Goal: Task Accomplishment & Management: Use online tool/utility

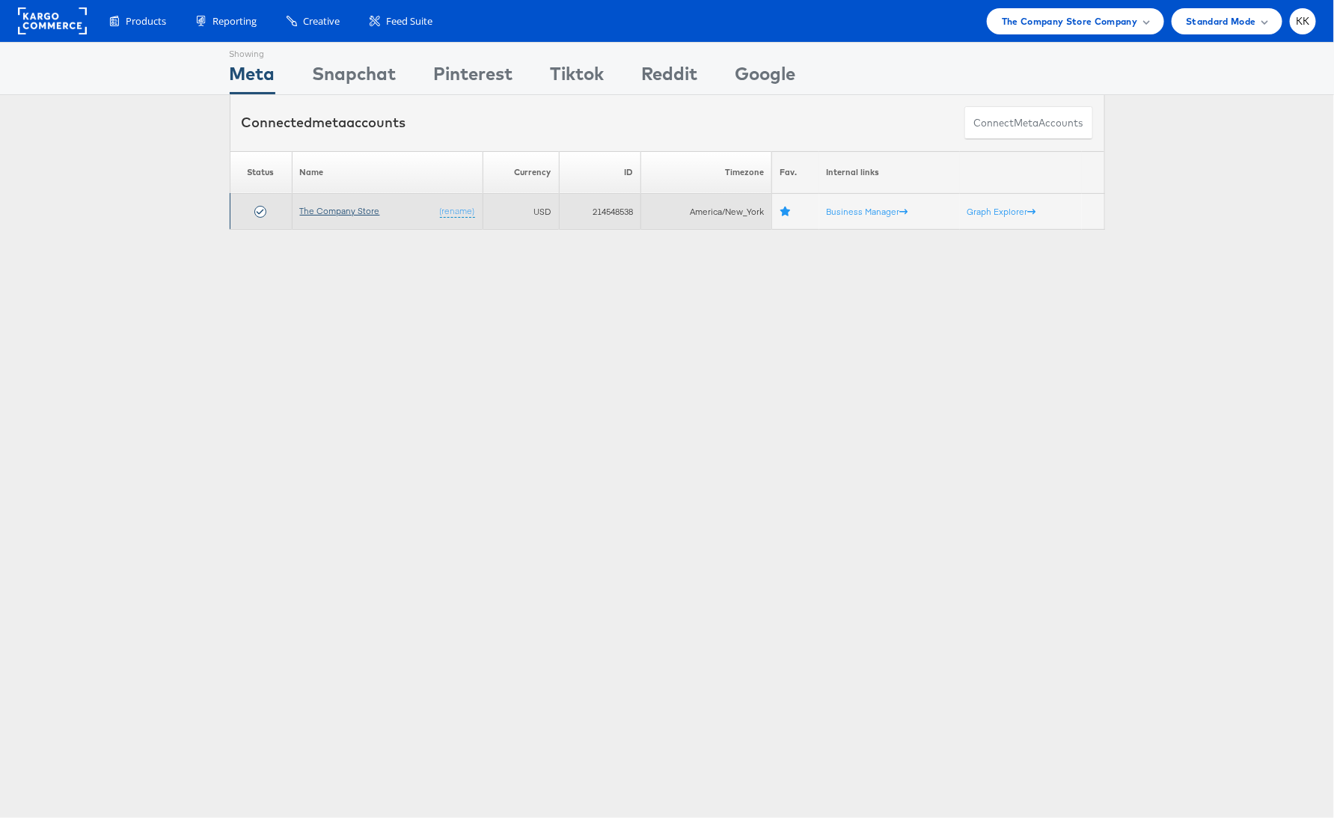
click at [352, 210] on link "The Company Store" at bounding box center [340, 210] width 80 height 11
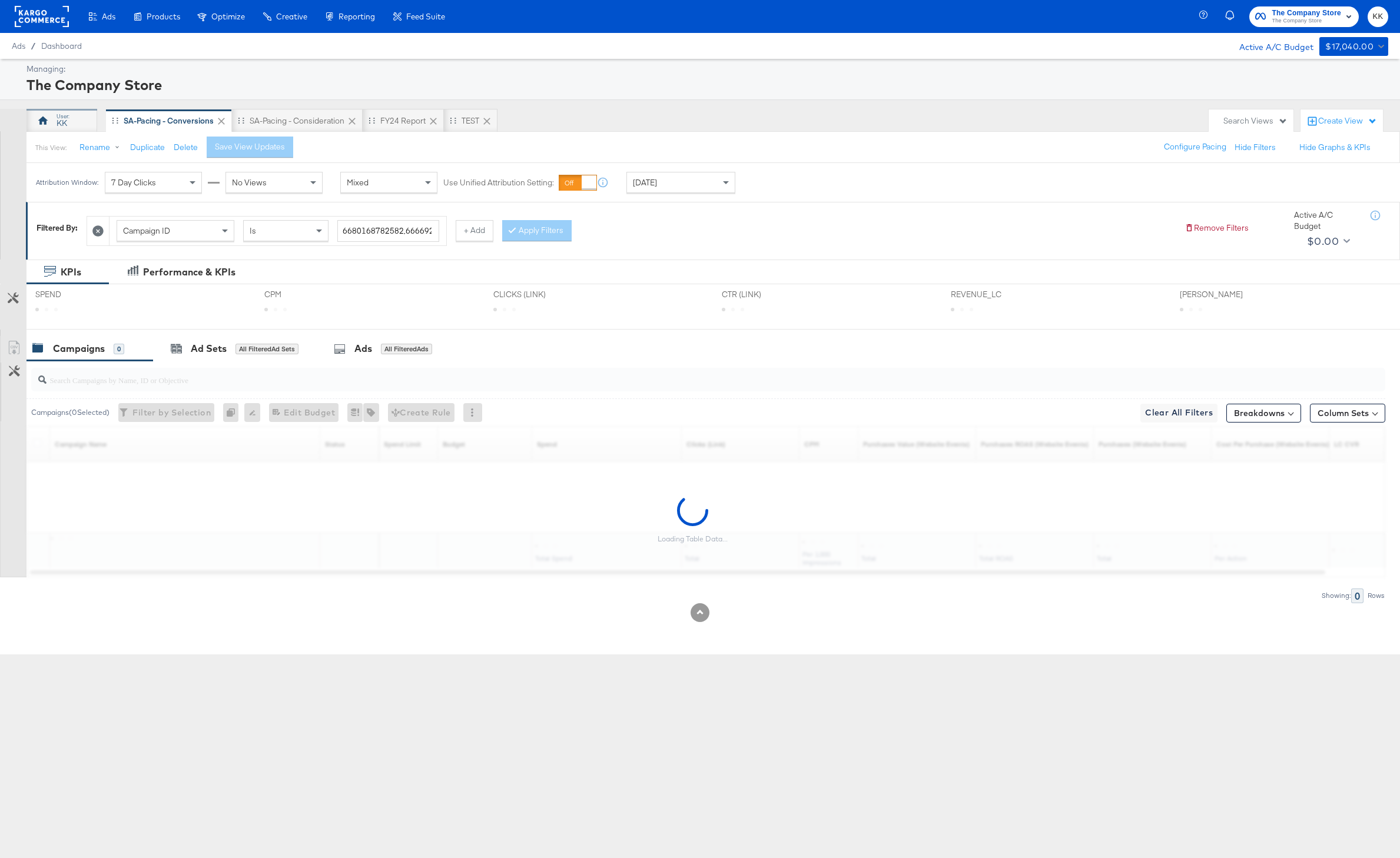
click at [77, 120] on div "KK" at bounding box center [62, 120] width 71 height 24
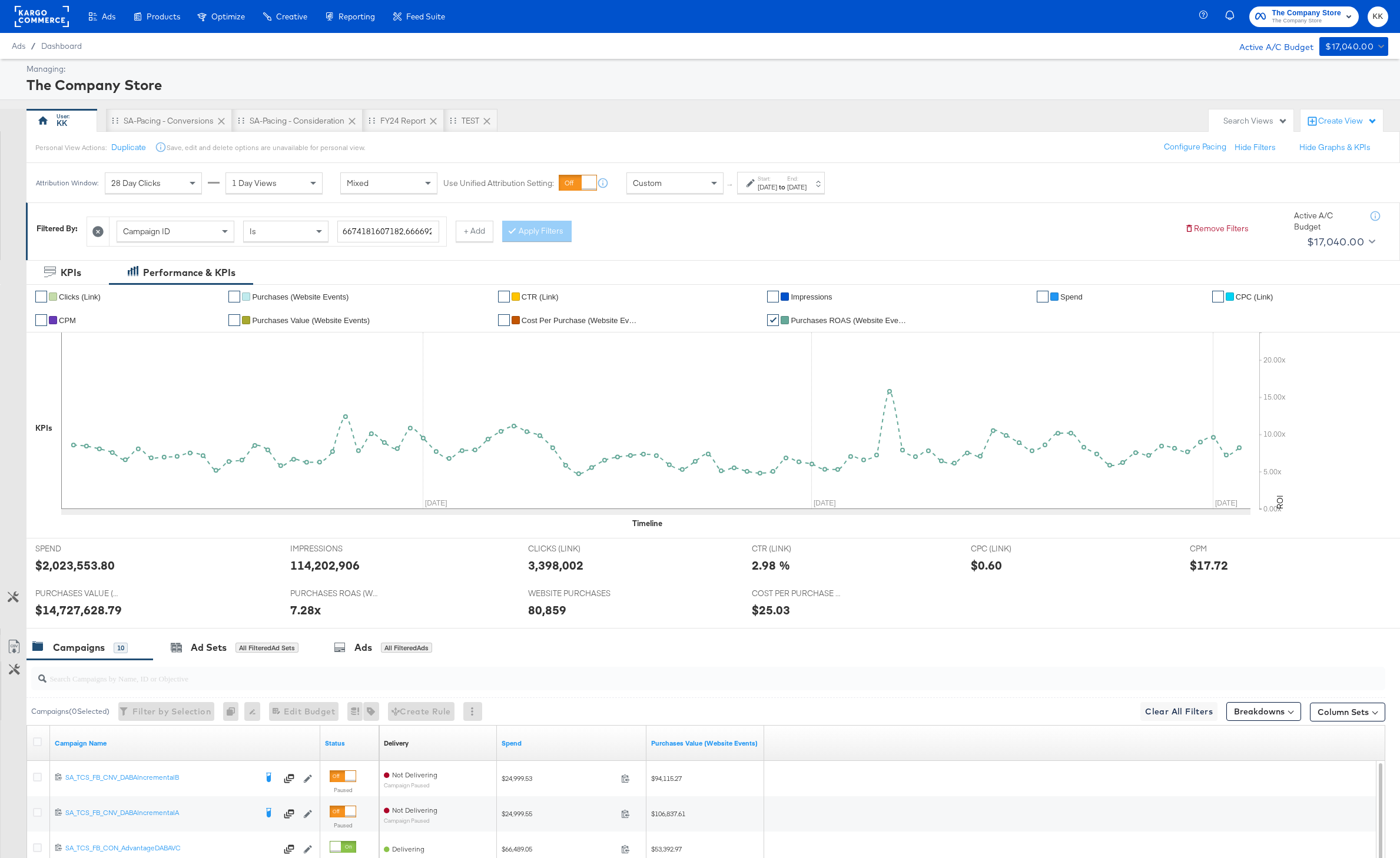
click at [367, 539] on div "IMPRESSIONS IMPRESSIONS 114,202,906" at bounding box center [400, 561] width 238 height 45
click at [370, 613] on div "7.28x" at bounding box center [400, 610] width 220 height 17
click at [373, 628] on div at bounding box center [727, 628] width 1400 height 1
click at [373, 631] on div at bounding box center [700, 633] width 1400 height 9
click at [380, 644] on div "Ads All Filtered Ads" at bounding box center [382, 647] width 98 height 13
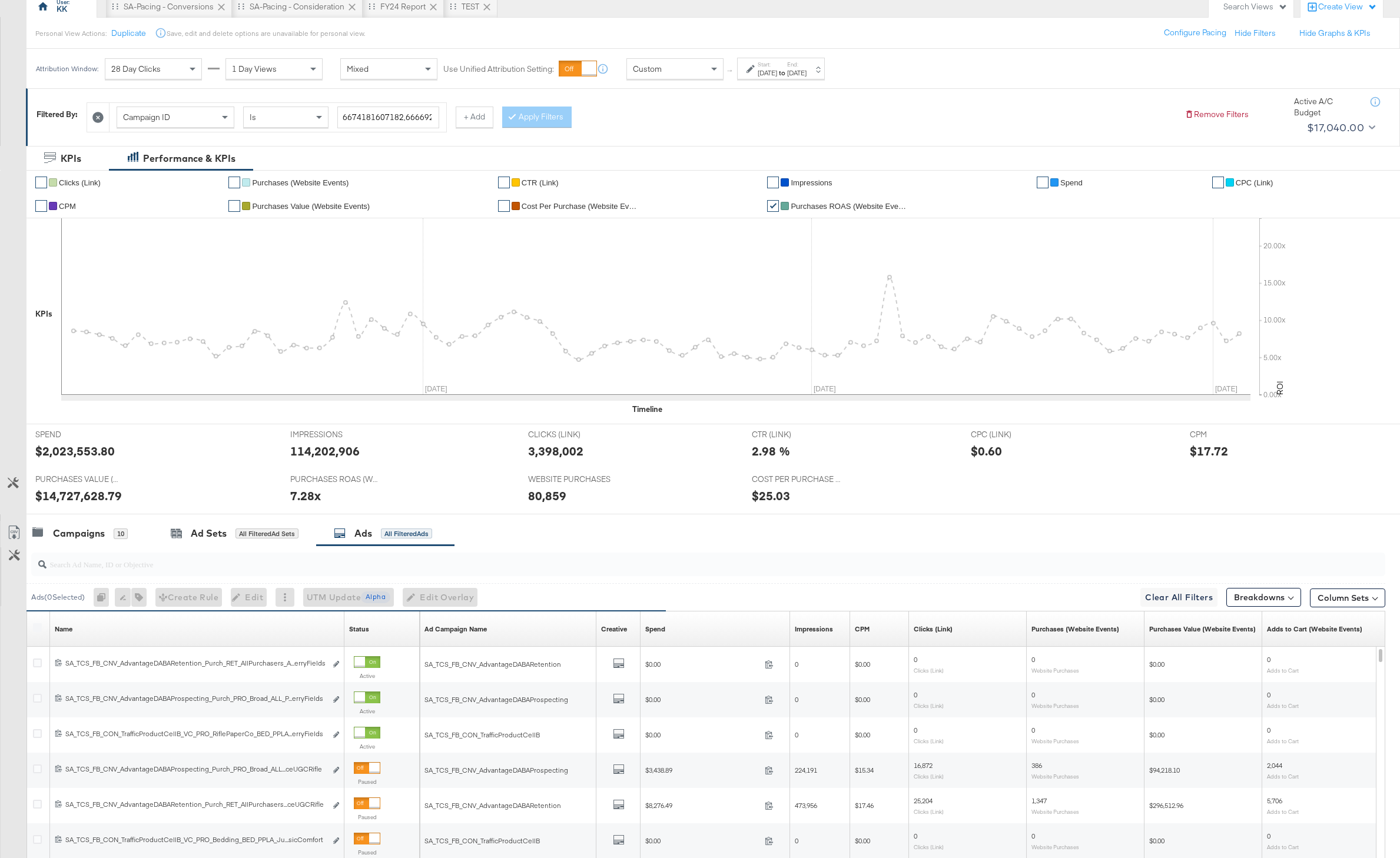
scroll to position [272, 0]
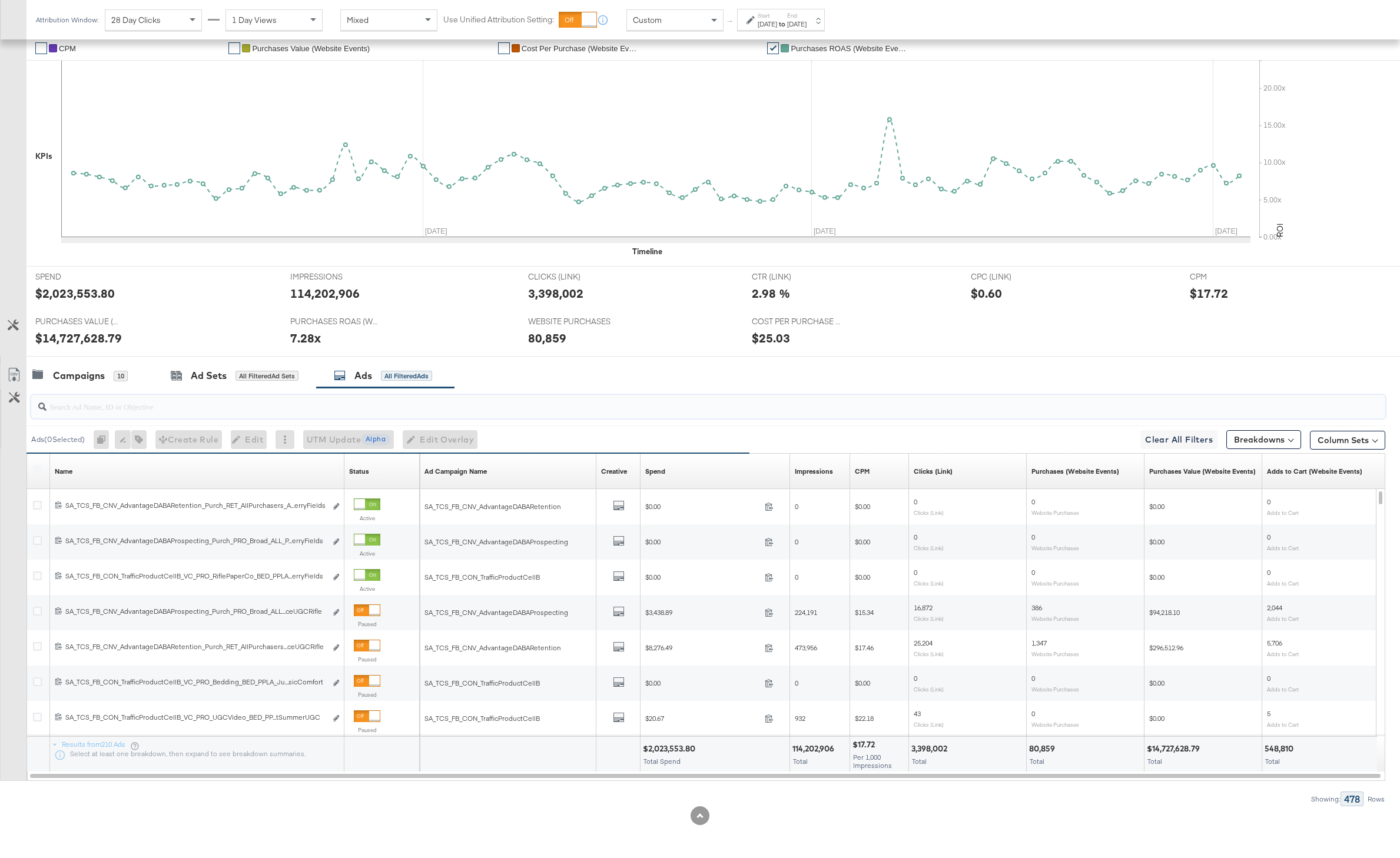
click at [291, 405] on input "search" at bounding box center [652, 401] width 1212 height 23
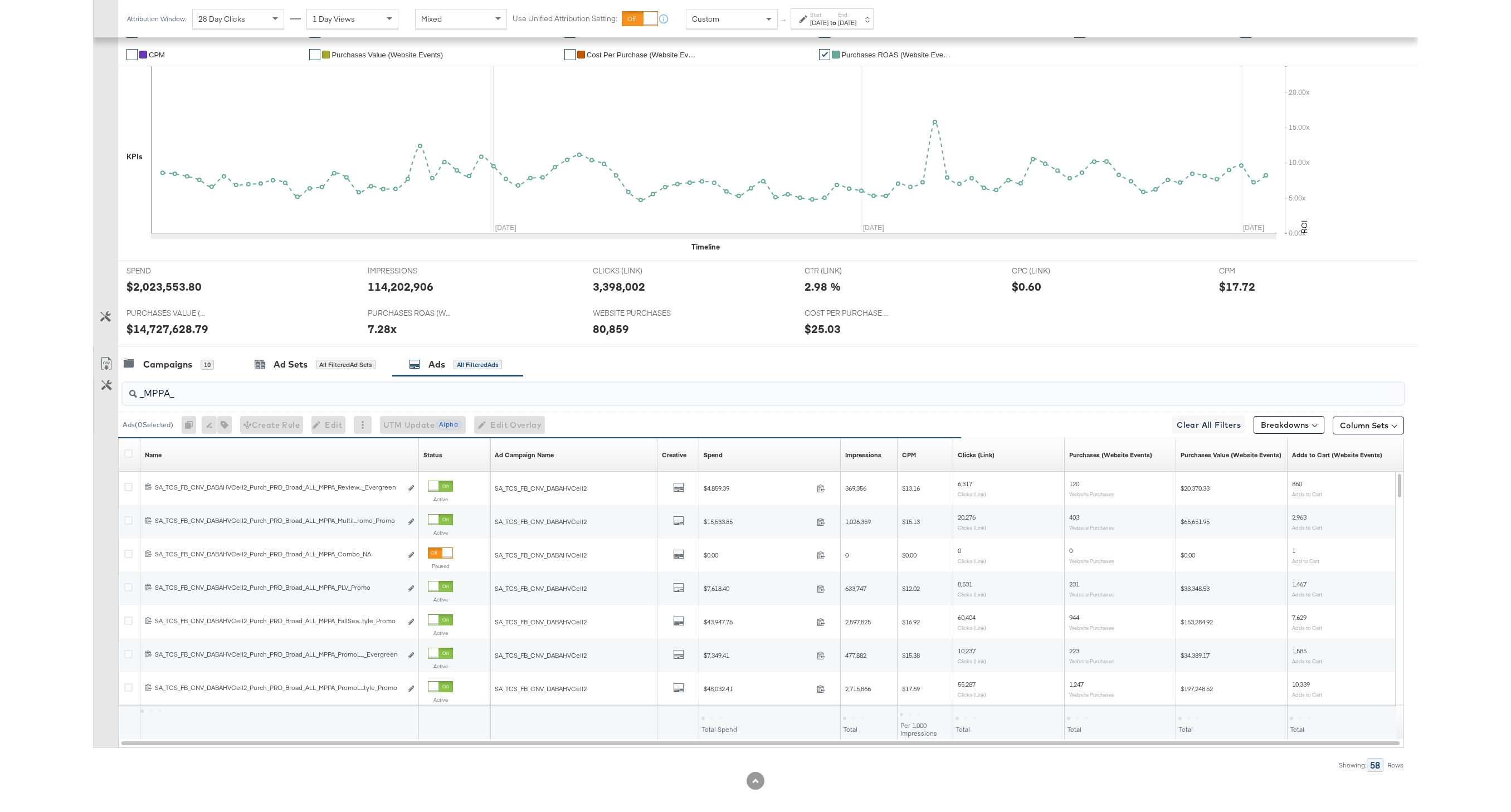
scroll to position [249, 0]
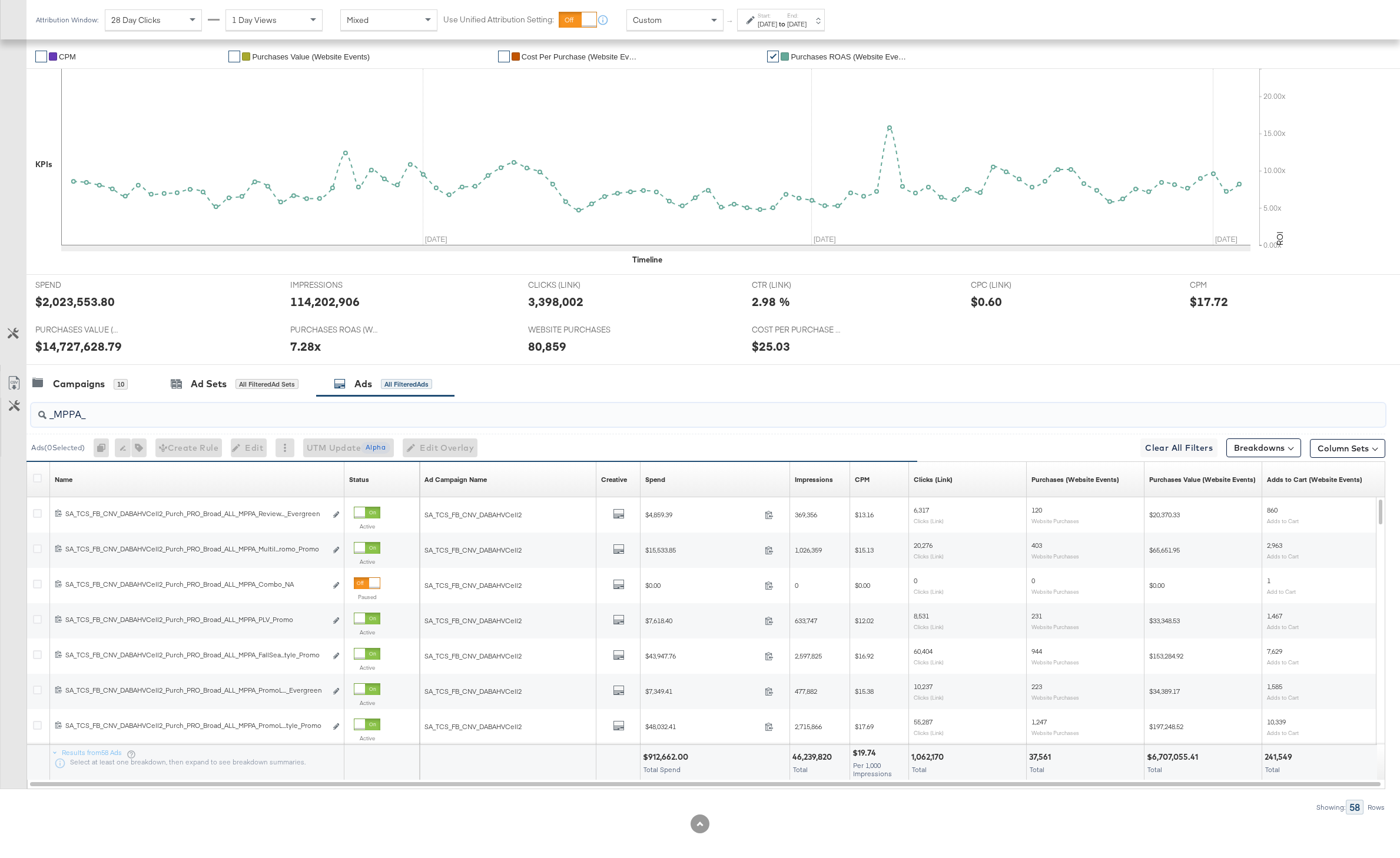
type input "_MPPA_"
drag, startPoint x: 95, startPoint y: 415, endPoint x: 31, endPoint y: 414, distance: 64.0
click at [31, 414] on div "_MPPA_" at bounding box center [708, 415] width 1354 height 24
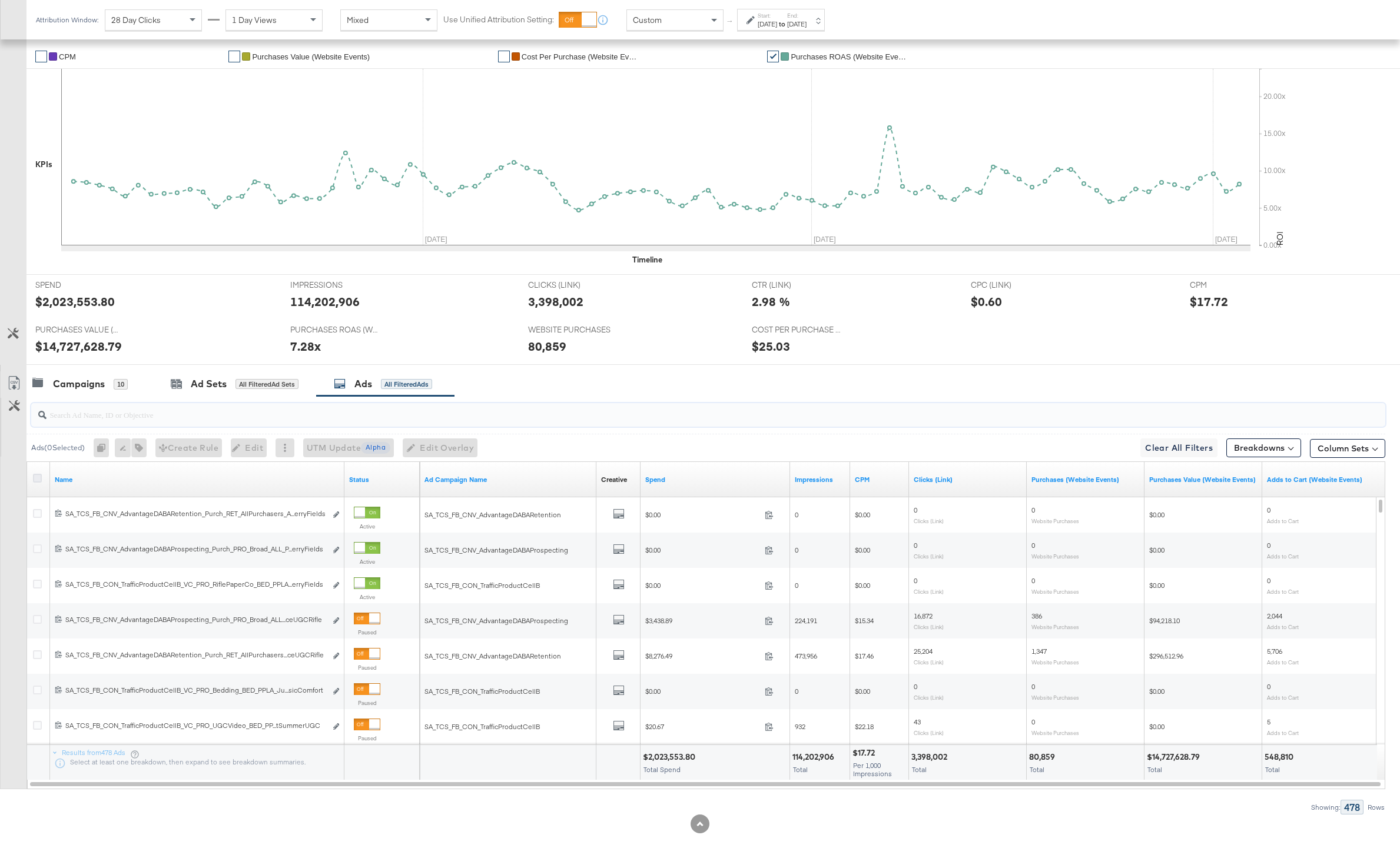
click at [38, 479] on icon at bounding box center [37, 477] width 9 height 9
click at [0, 0] on input "checkbox" at bounding box center [0, 0] width 0 height 0
click at [13, 385] on icon at bounding box center [14, 383] width 14 height 14
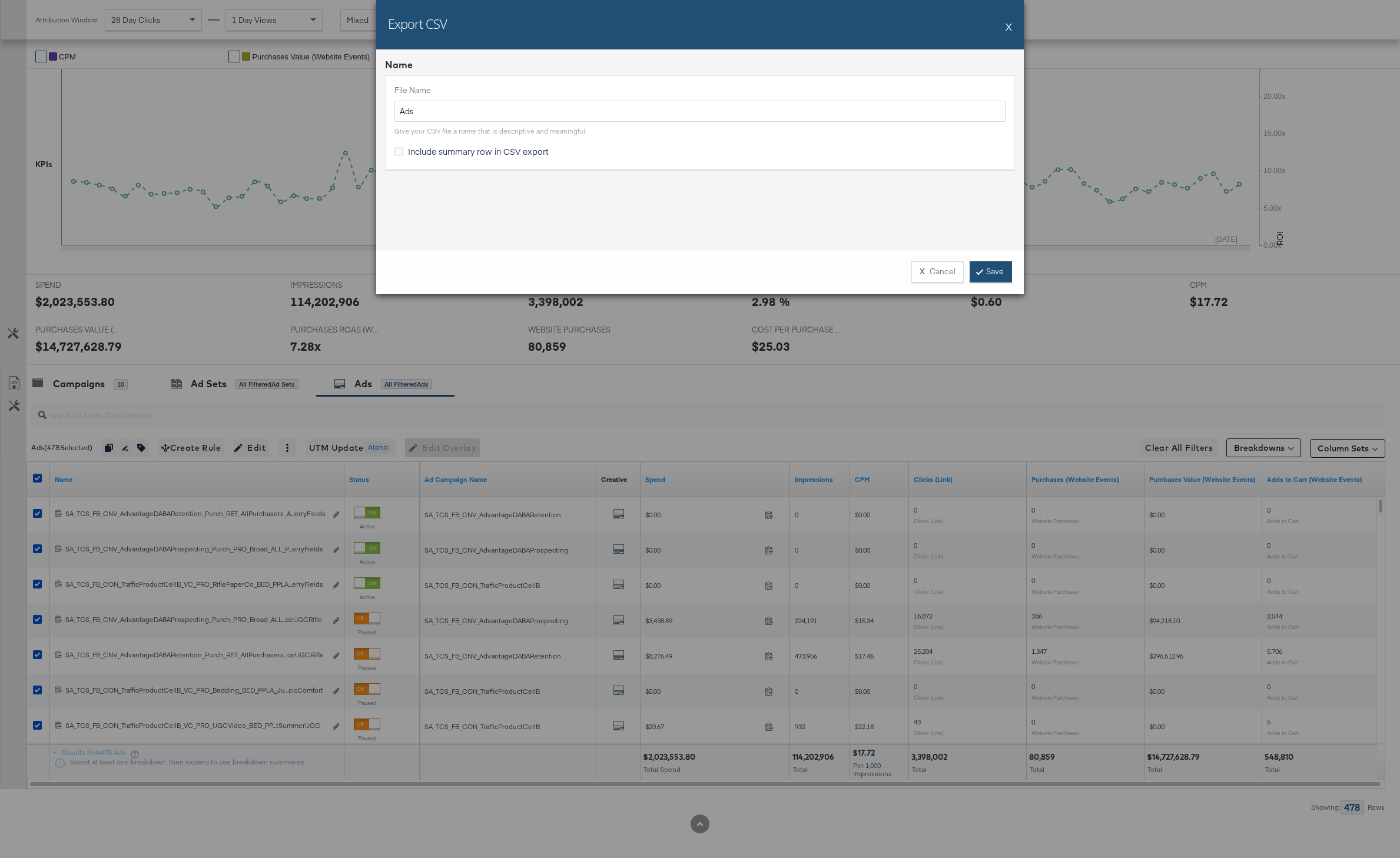
click at [994, 277] on link "Save" at bounding box center [991, 271] width 42 height 21
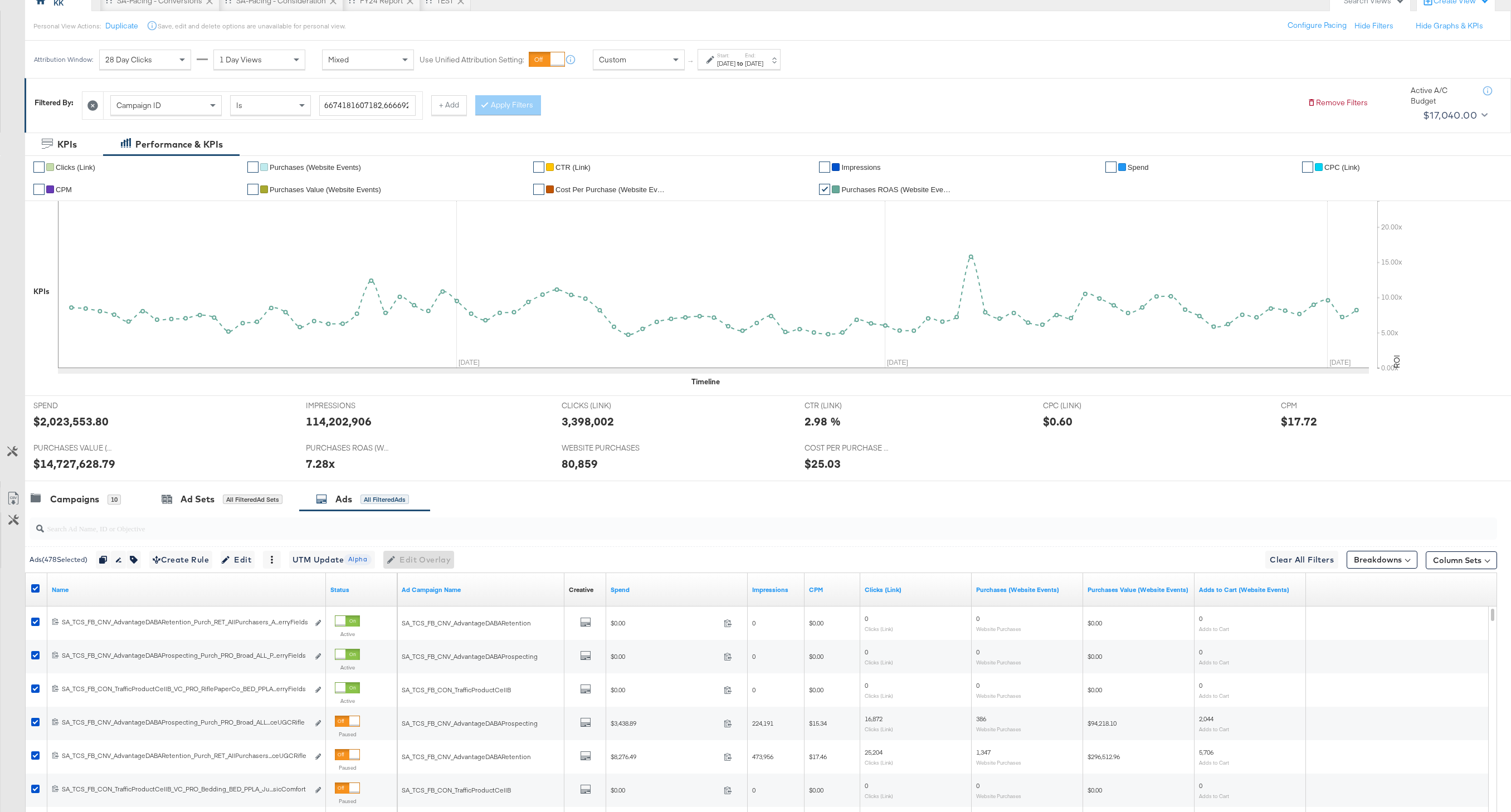
scroll to position [0, 0]
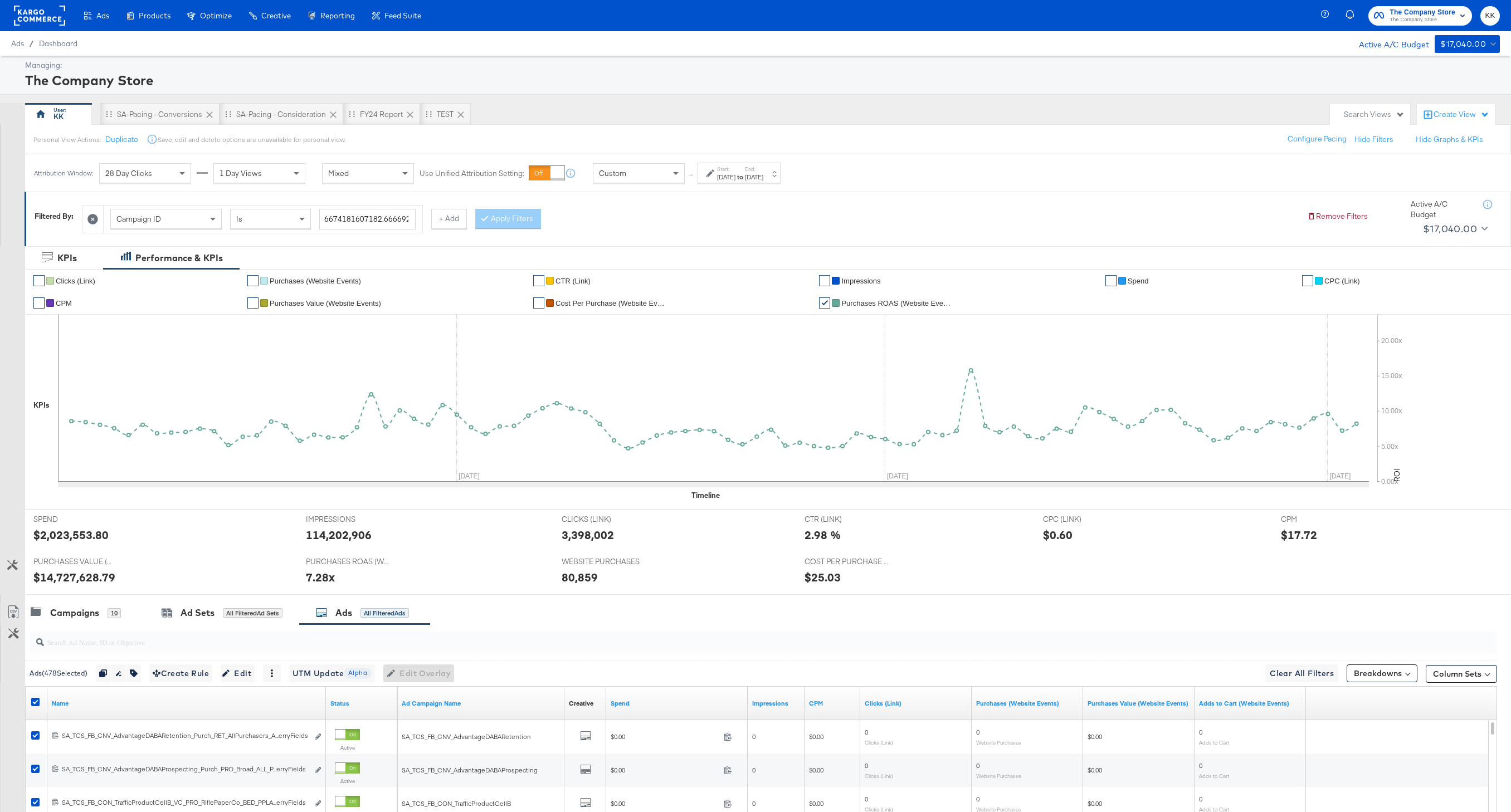
click at [22, 14] on rect at bounding box center [39, 15] width 51 height 20
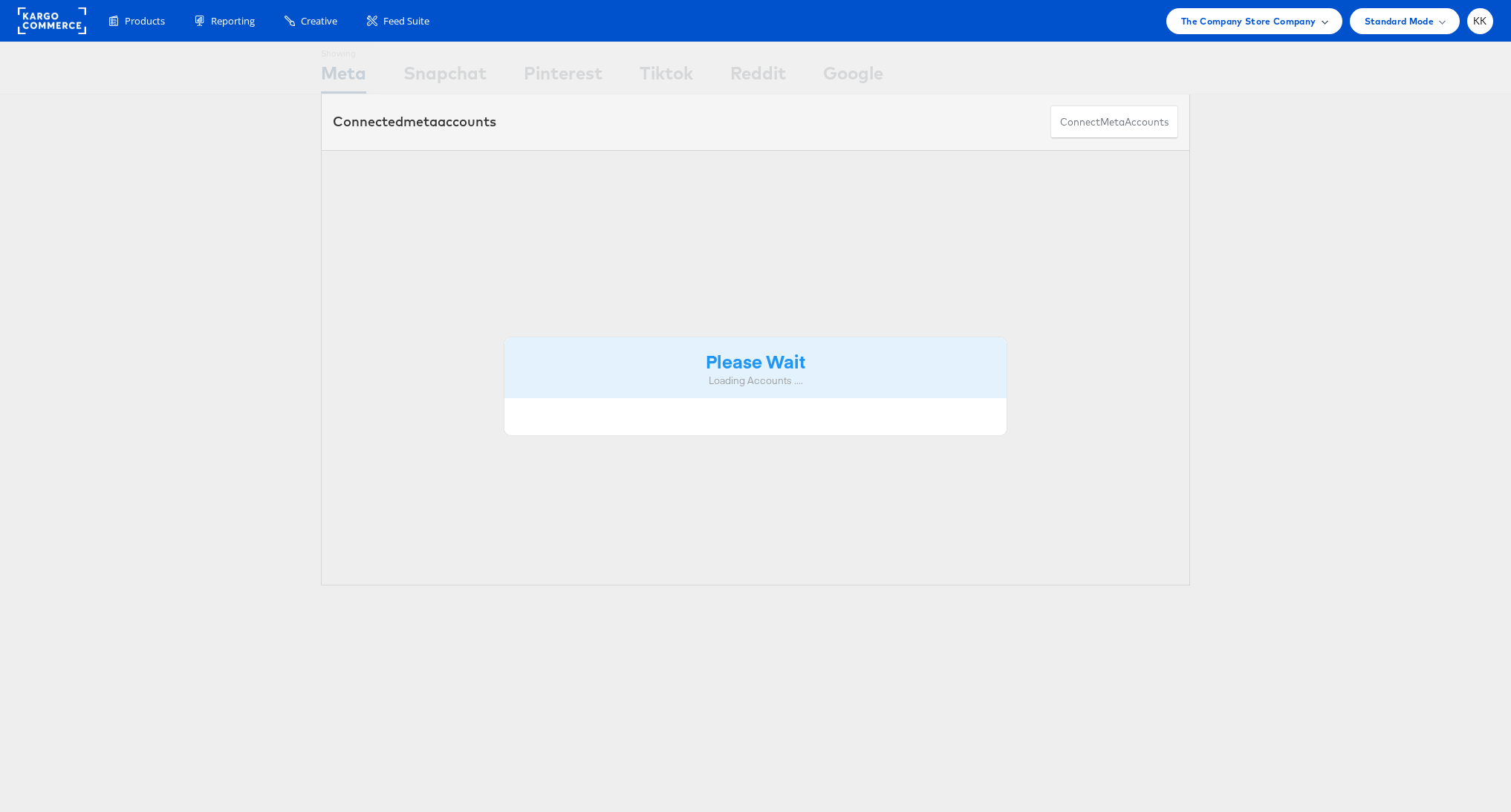
click at [1275, 18] on span "The Company Store Company" at bounding box center [1249, 21] width 135 height 16
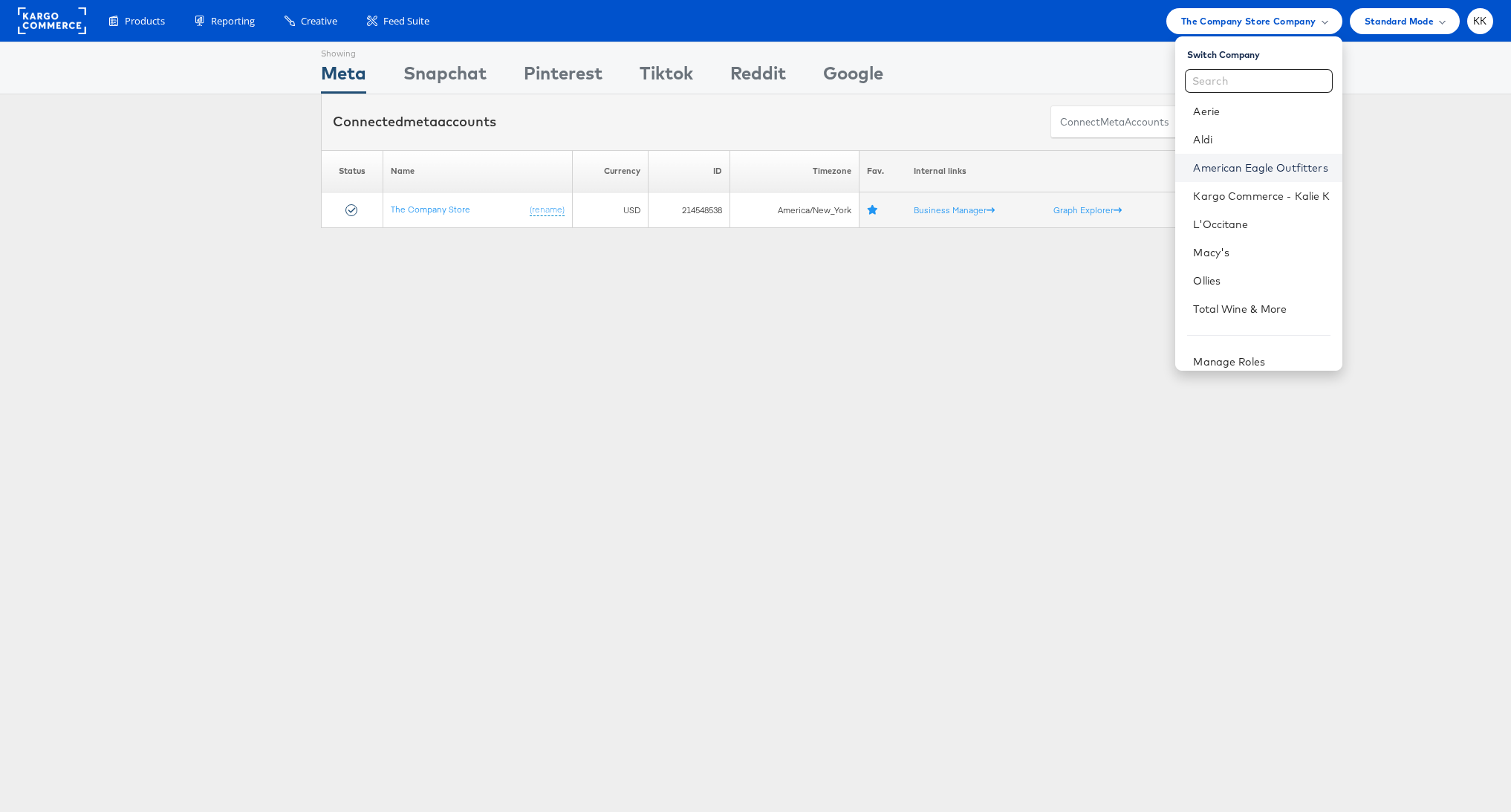
click at [1239, 168] on link "American Eagle Outfitters" at bounding box center [1262, 168] width 137 height 15
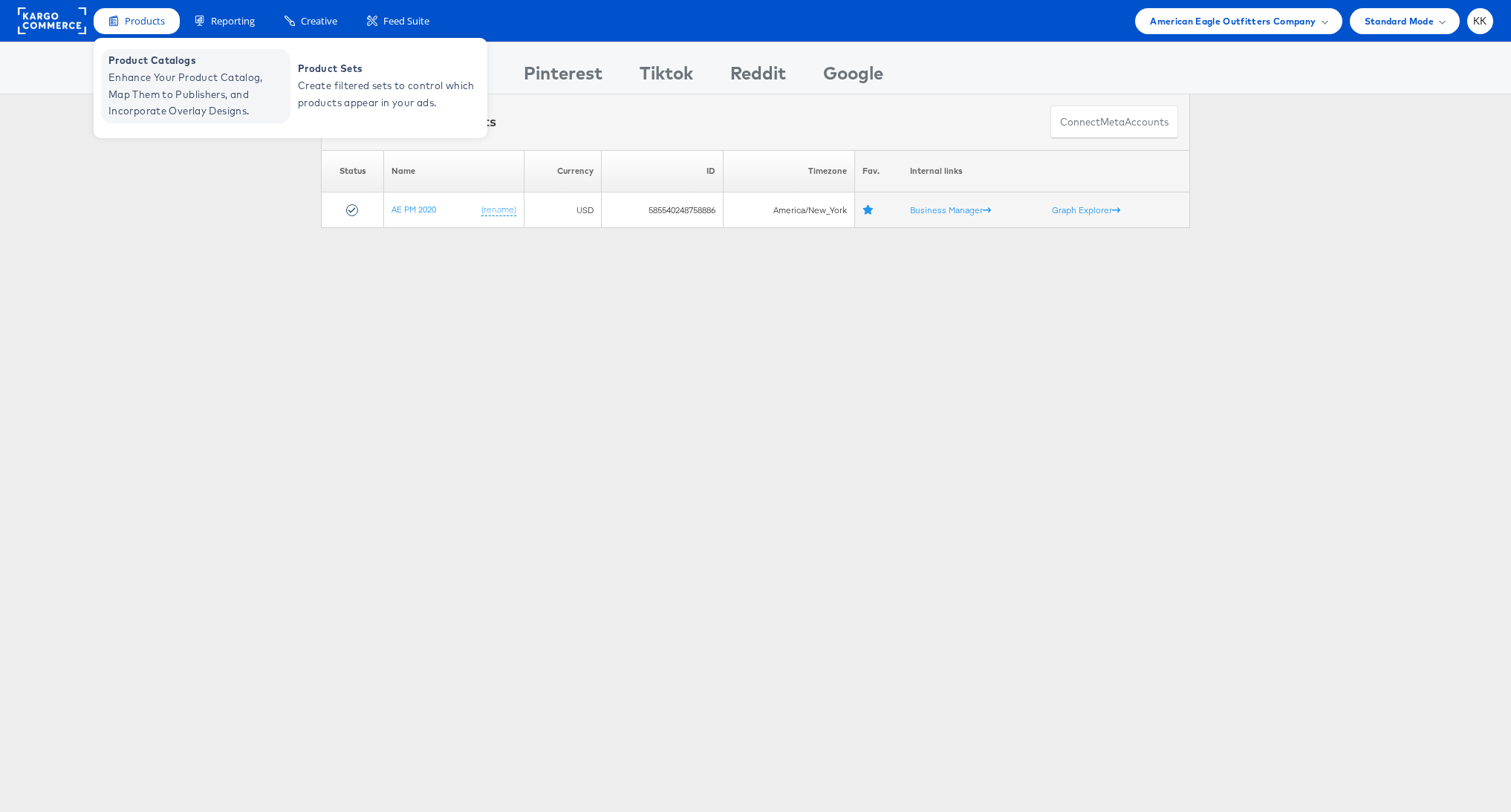
click at [148, 65] on span "Product Catalogs" at bounding box center [198, 60] width 179 height 17
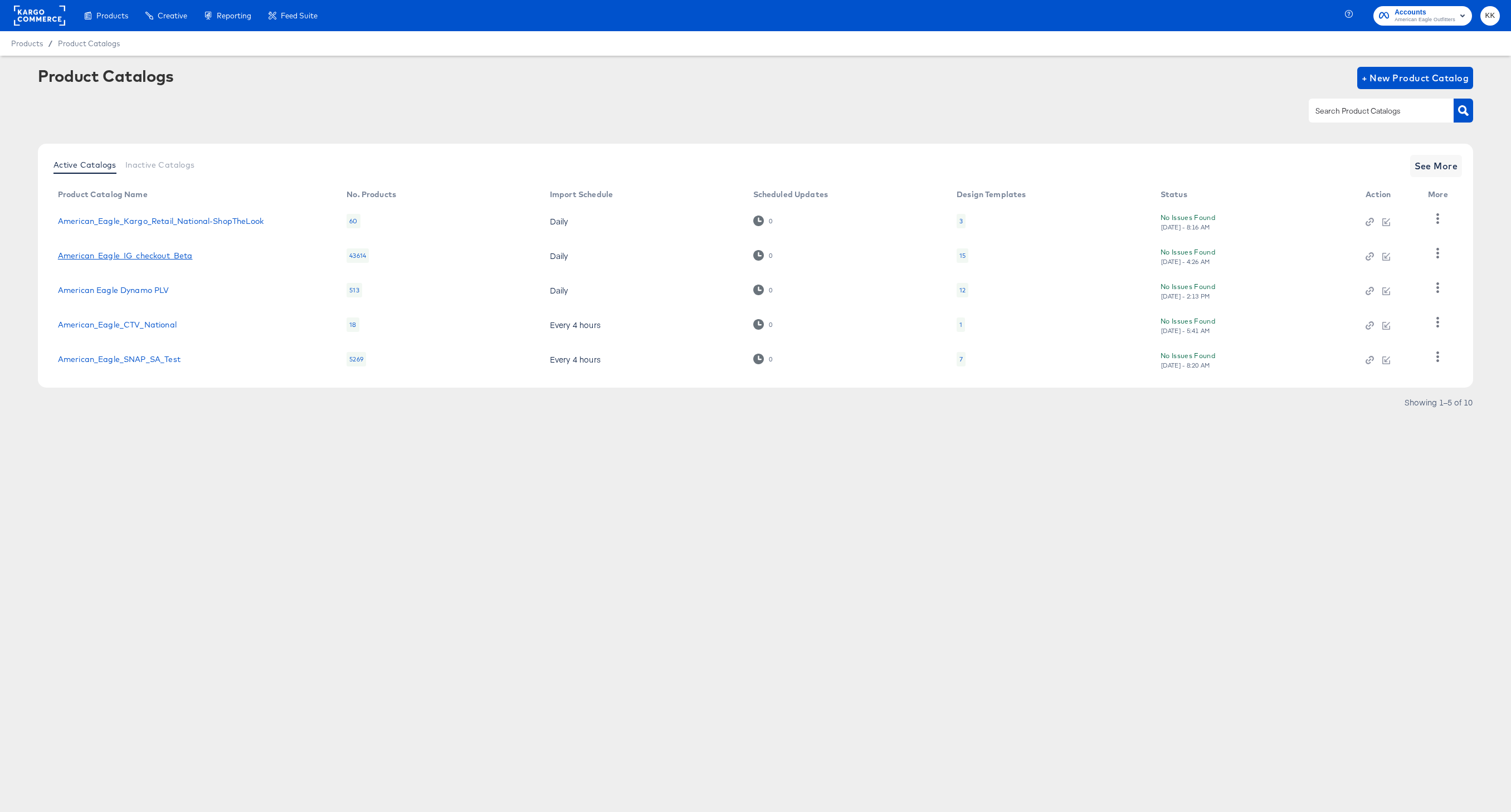
click at [147, 255] on link "American_Eagle_IG_checkout_Beta" at bounding box center [125, 256] width 135 height 9
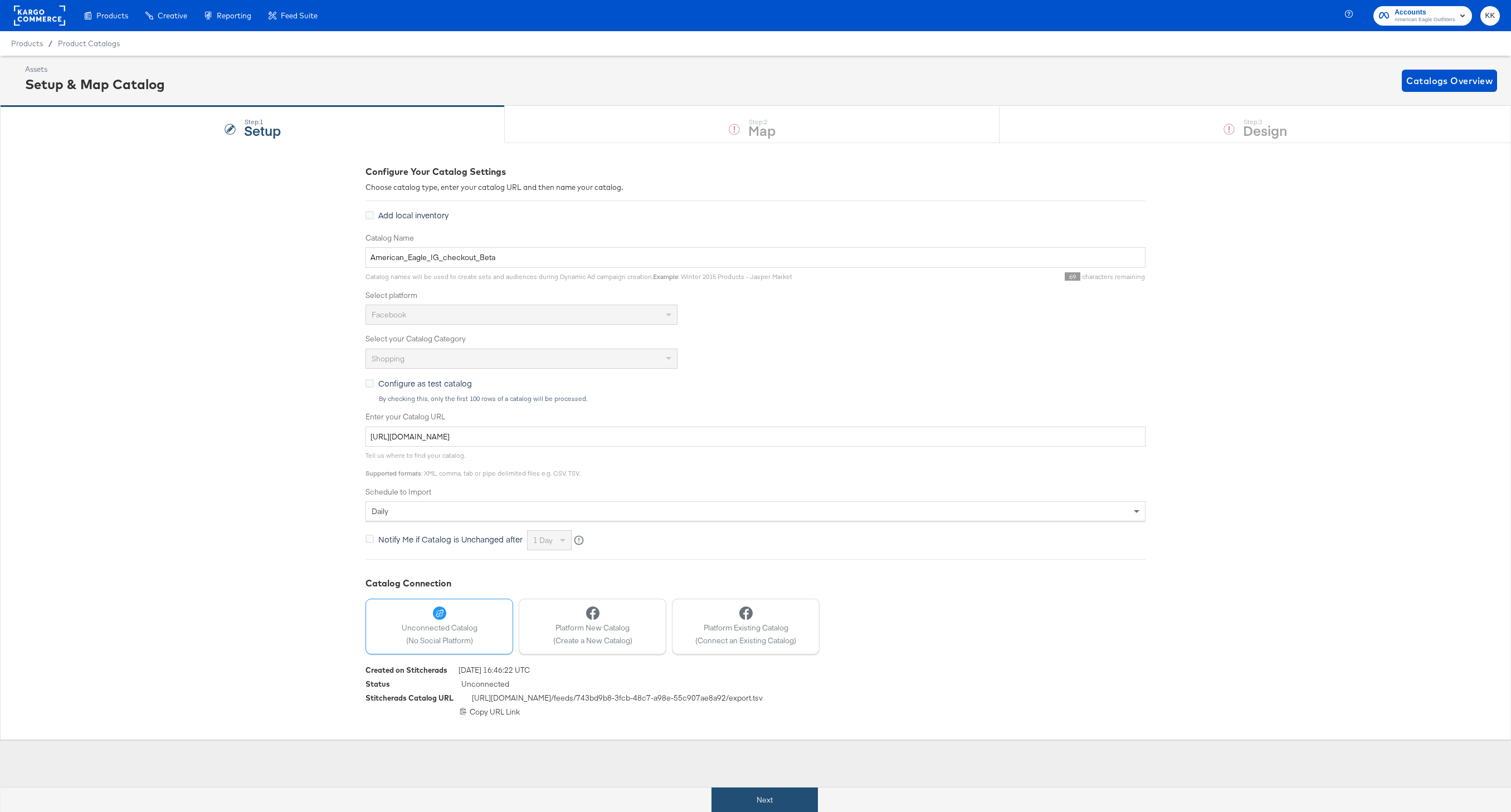
click at [765, 793] on button "Next" at bounding box center [764, 800] width 106 height 25
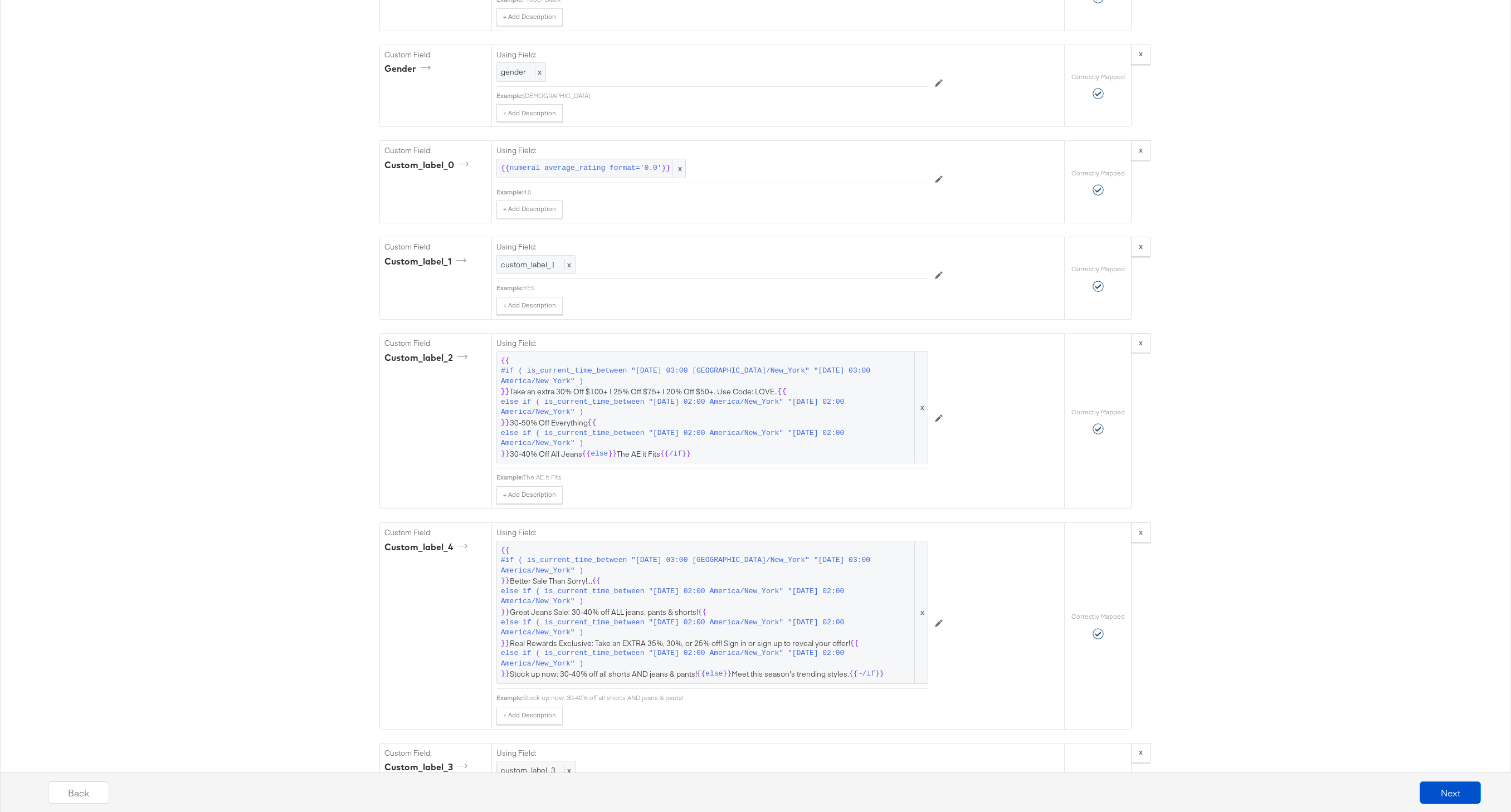
scroll to position [1641, 0]
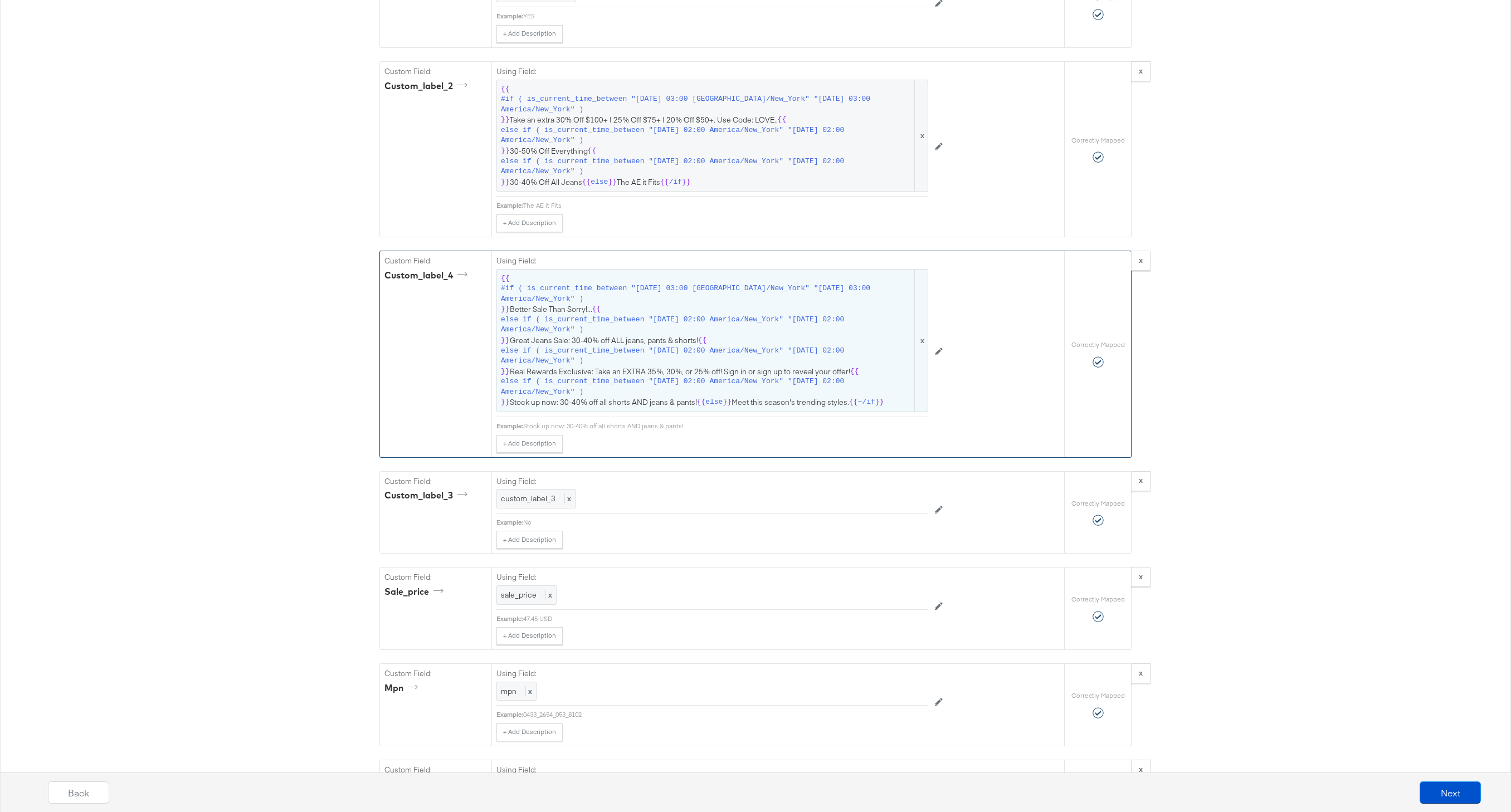
click at [722, 335] on span "else if ( is_current_time_between "2025-08-07 02:00 America/New_York" "2025-08-…" at bounding box center [706, 325] width 412 height 21
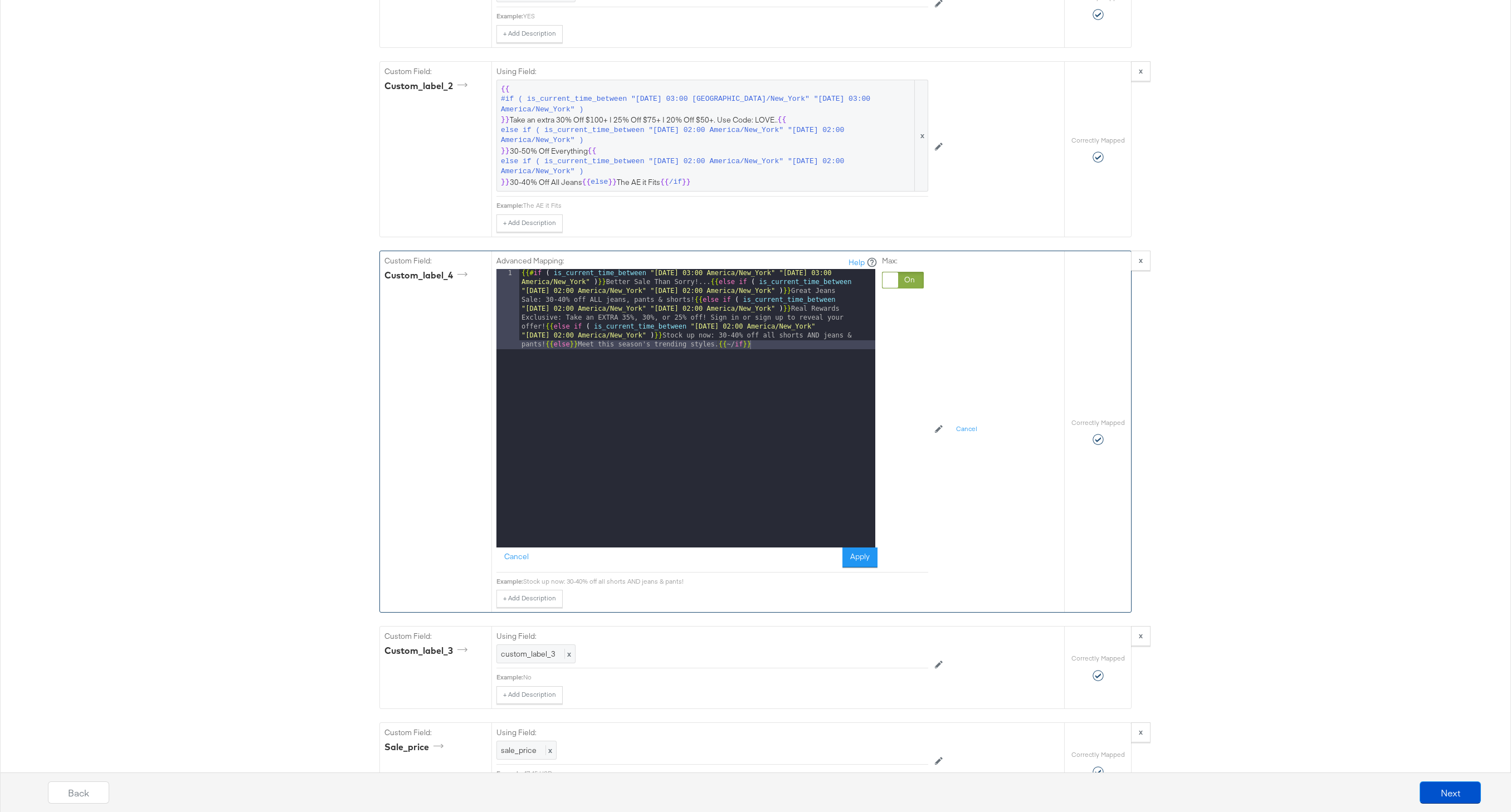
click at [544, 347] on div "{{# if ( is_current_time_between "2024-06-11 03:00 America/New_York" "2024-06-1…" at bounding box center [697, 488] width 356 height 439
drag, startPoint x: 683, startPoint y: 345, endPoint x: 683, endPoint y: 338, distance: 7.0
click at [683, 338] on div "{{# if ( is_current_time_between "2024-06-11 03:00 America/New_York" "2024-06-1…" at bounding box center [697, 453] width 356 height 368
click at [714, 281] on div "{{# if ( is_current_time_between "2024-06-11 03:00 America/New_York" "2024-06-1…" at bounding box center [697, 453] width 356 height 368
click at [548, 319] on div "{{# if ( is_current_time_between "2024-06-11 03:00 America/New_York" "2024-06-1…" at bounding box center [697, 421] width 356 height 305
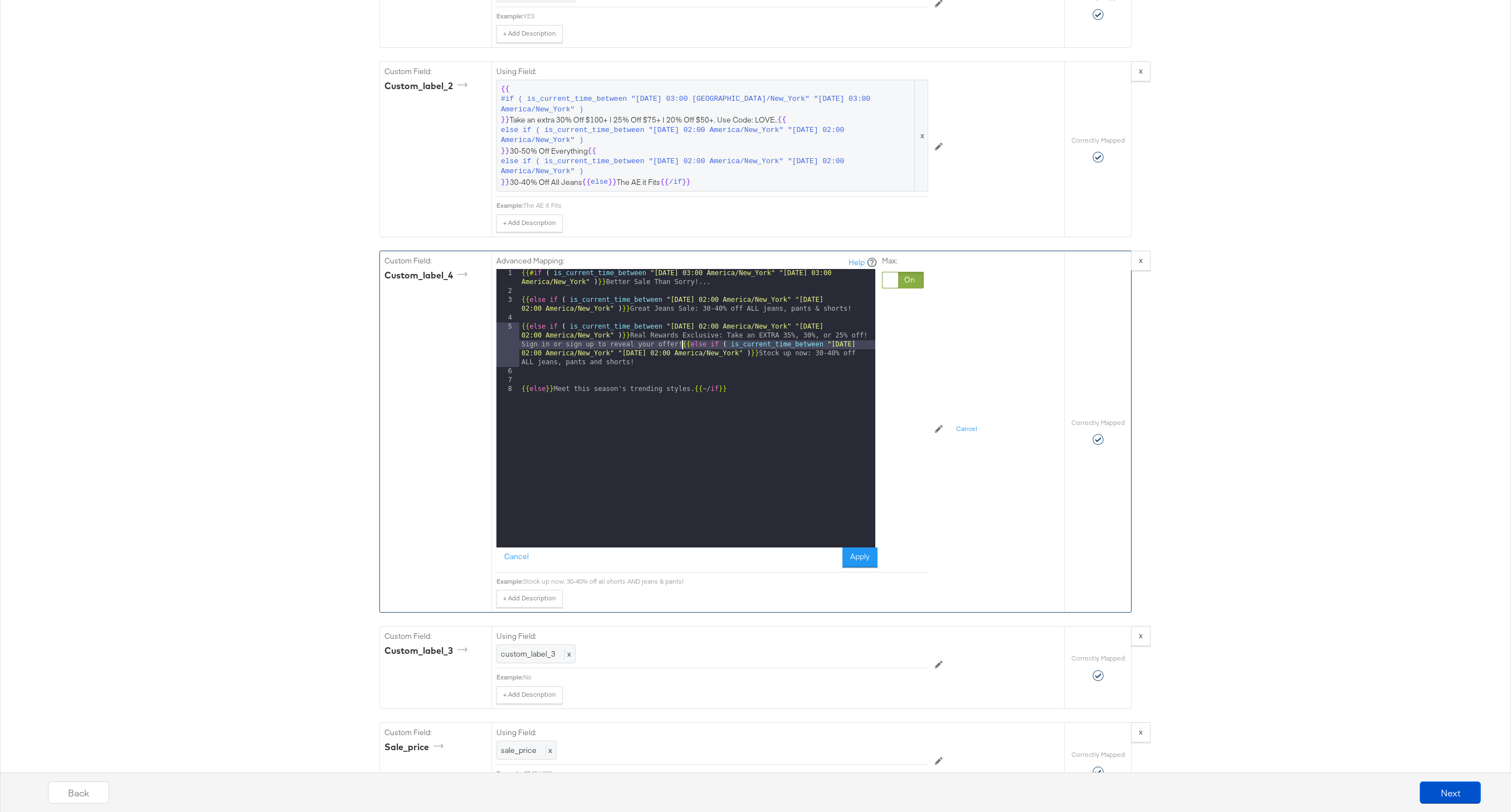
click at [681, 346] on div "{{# if ( is_current_time_between "2024-06-11 03:00 America/New_York" "2024-06-1…" at bounding box center [697, 421] width 356 height 305
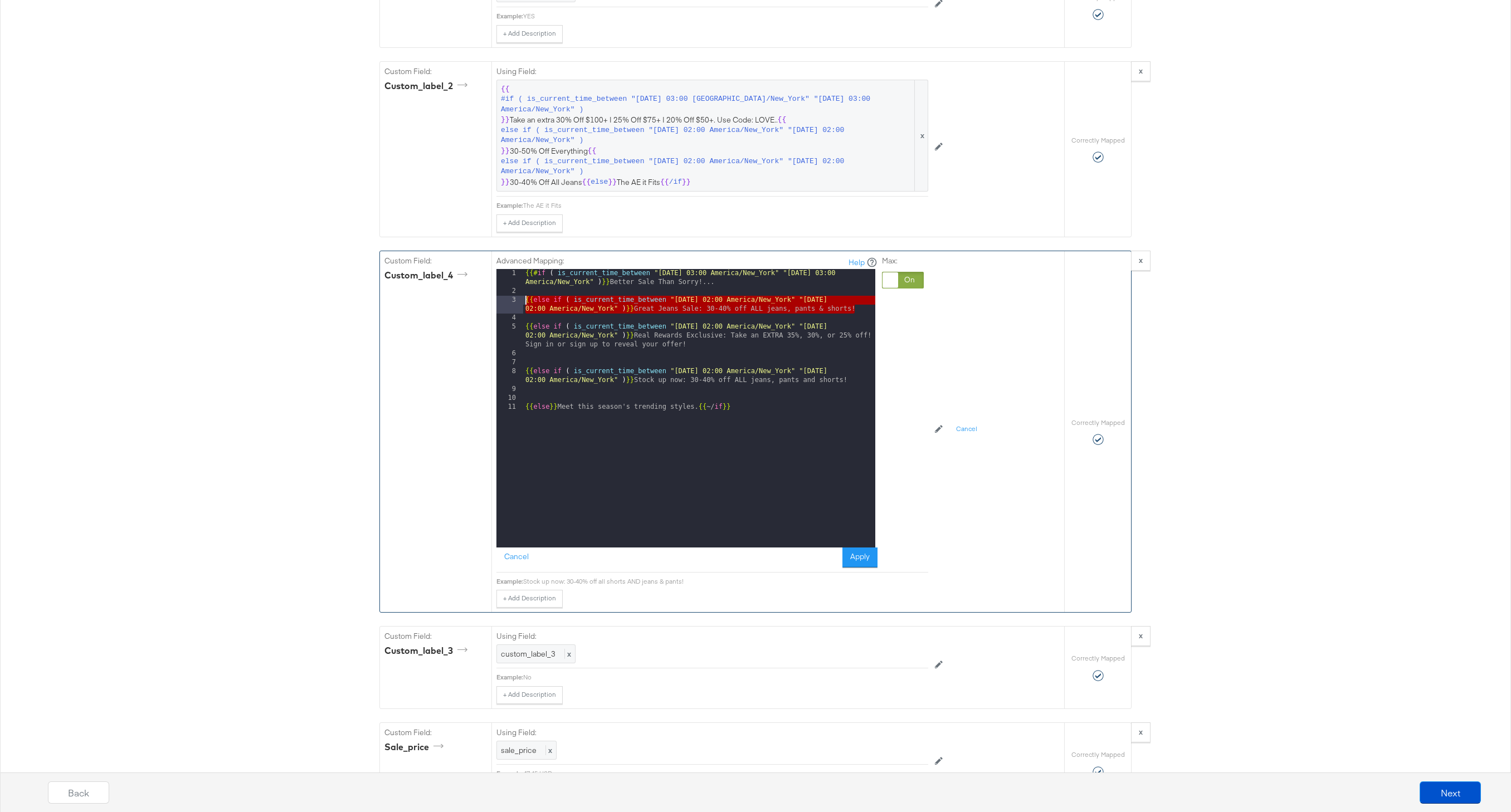
drag, startPoint x: 856, startPoint y: 311, endPoint x: 464, endPoint y: 298, distance: 392.2
click at [463, 298] on div "Custom Field: custom_label_4 Advanced Mapping: Help 1 2 3 4 5 6 7 8 9 10 11 {{#…" at bounding box center [721, 432] width 684 height 361
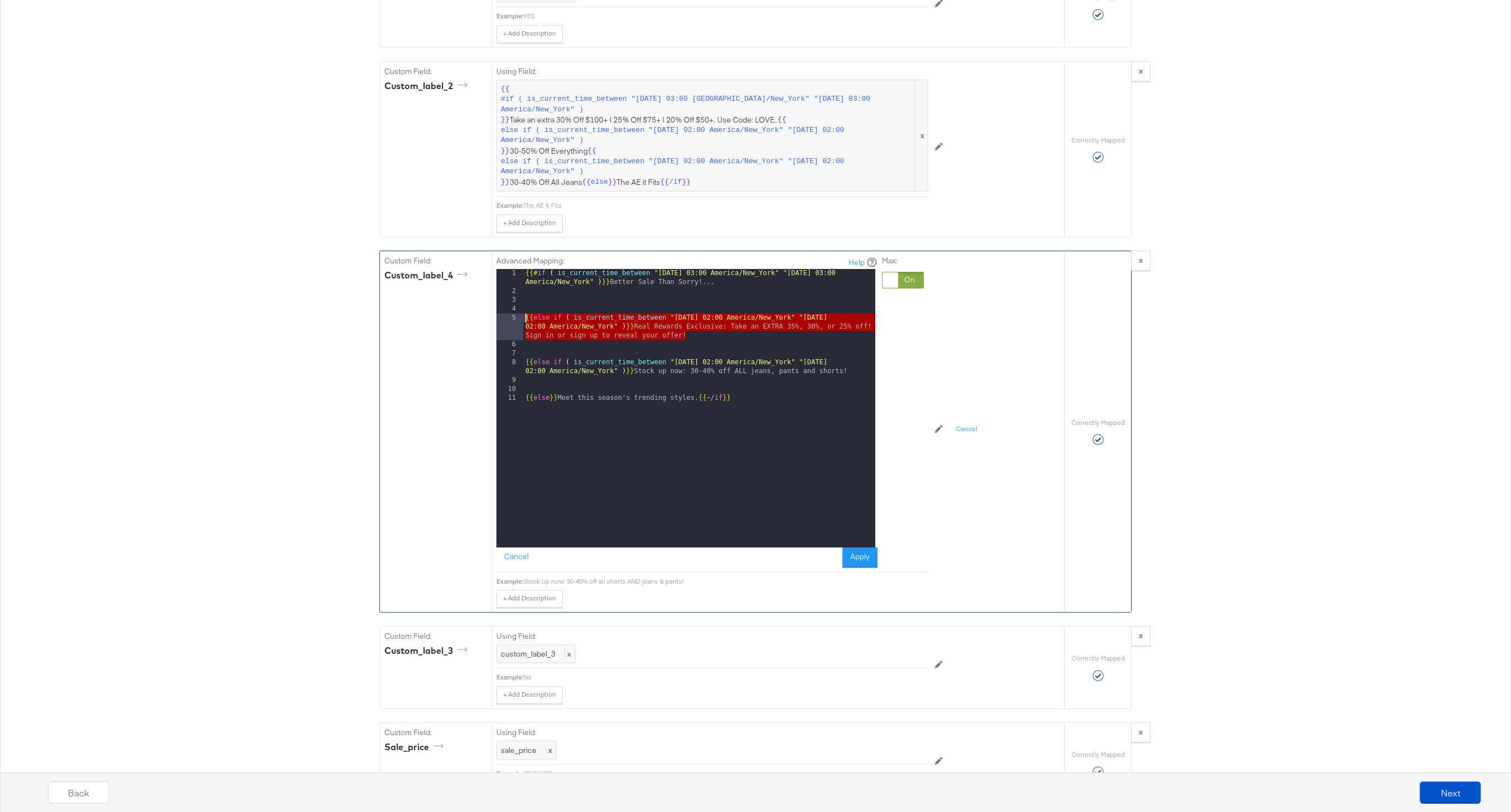
drag, startPoint x: 693, startPoint y: 334, endPoint x: 499, endPoint y: 319, distance: 194.6
click at [497, 318] on div "1 2 3 4 5 6 7 8 9 10 11 {{# if ( is_current_time_between "2024-06-11 03:00 Amer…" at bounding box center [686, 408] width 379 height 278
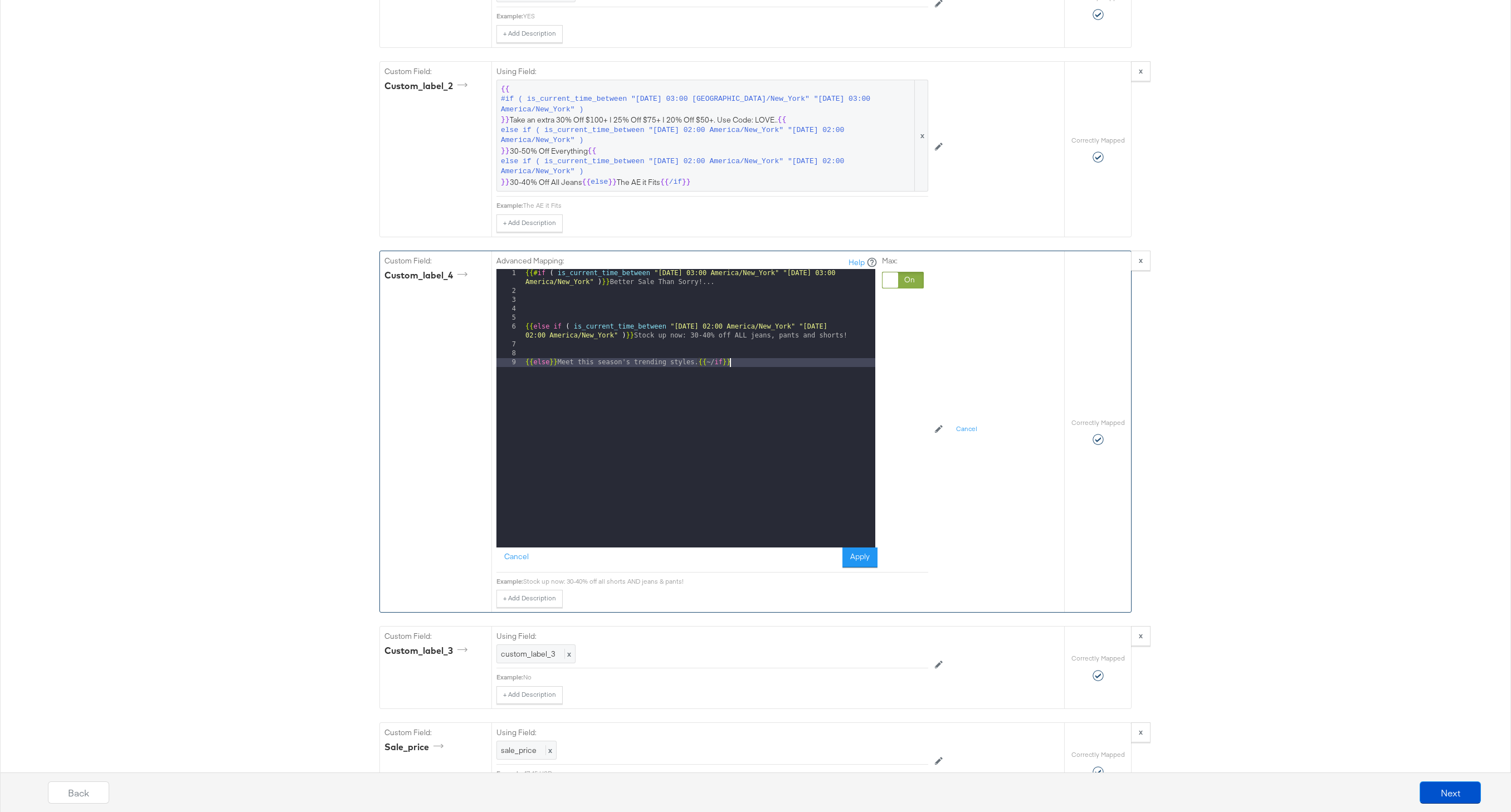
click at [791, 419] on div "{{# if ( is_current_time_between "2024-06-11 03:00 America/New_York" "2024-06-1…" at bounding box center [699, 421] width 352 height 305
click at [523, 332] on div "{{# if ( is_current_time_between "2024-06-11 03:00 America/New_York" "2024-06-1…" at bounding box center [699, 421] width 352 height 305
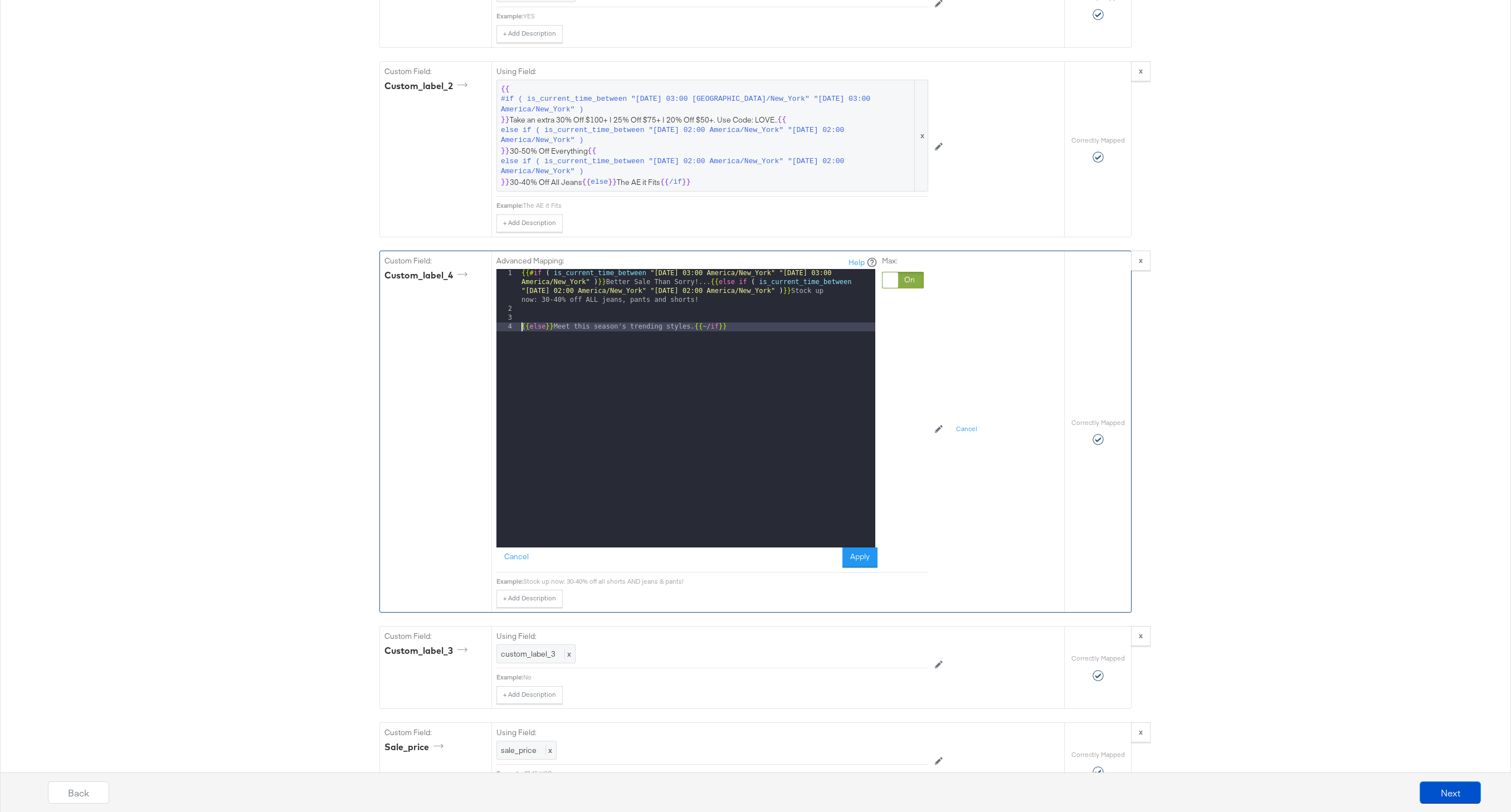
click at [523, 328] on div "{{# if ( is_current_time_between "2024-06-11 03:00 America/New_York" "2024-06-1…" at bounding box center [697, 430] width 356 height 323
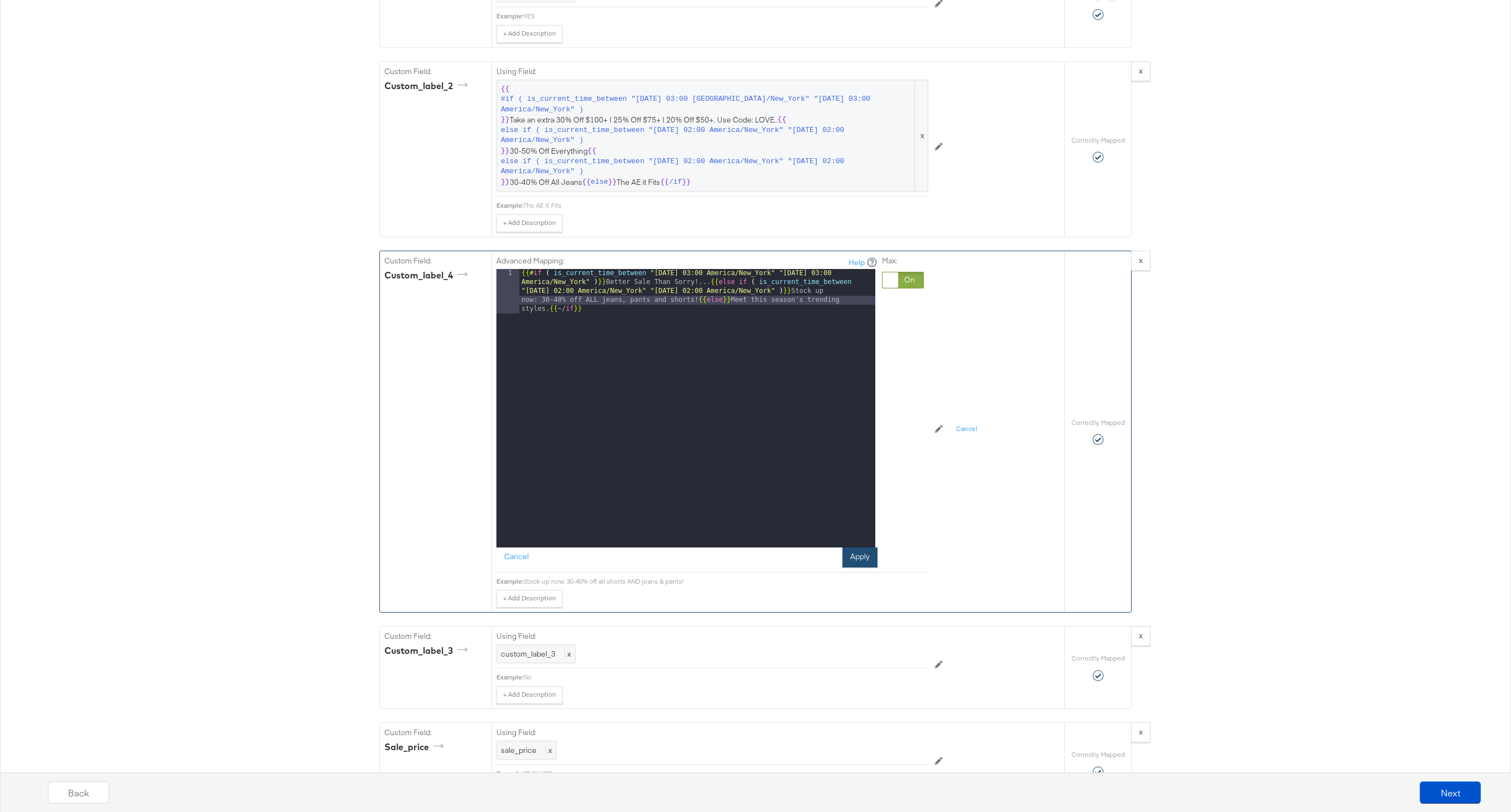
click at [869, 564] on button "Apply" at bounding box center [860, 557] width 35 height 20
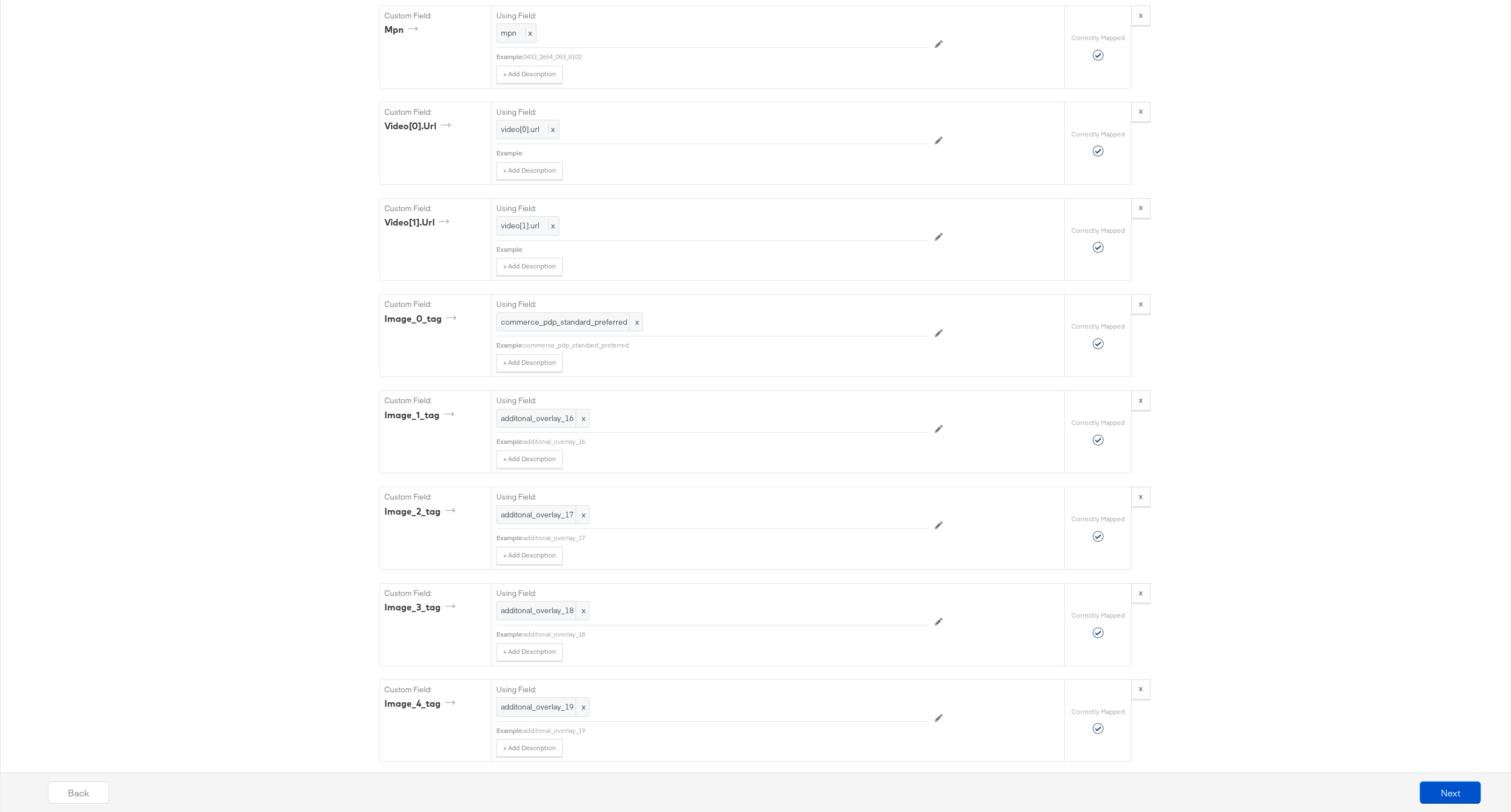
scroll to position [2312, 0]
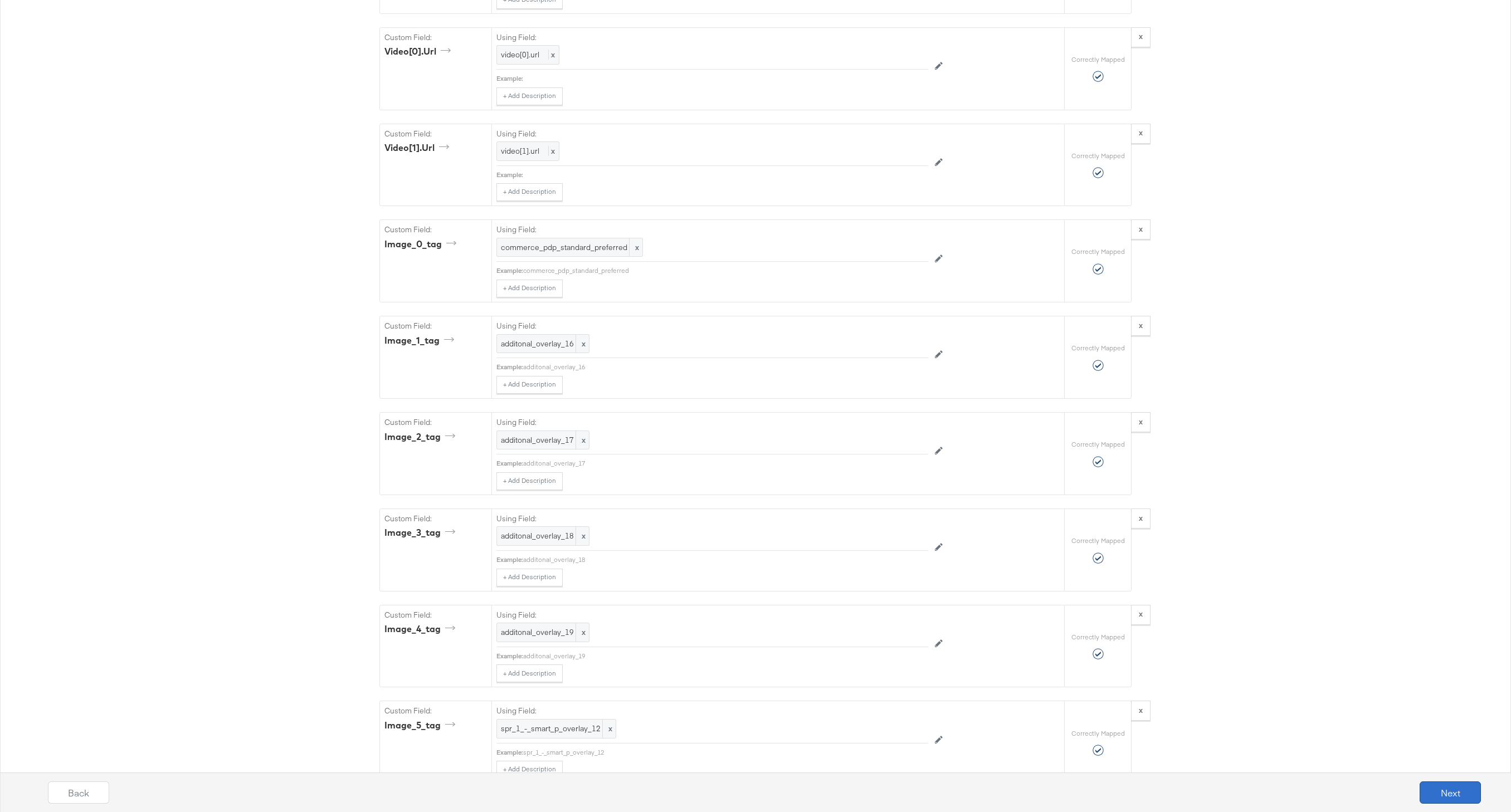
click at [1463, 794] on button "Next" at bounding box center [1450, 793] width 61 height 22
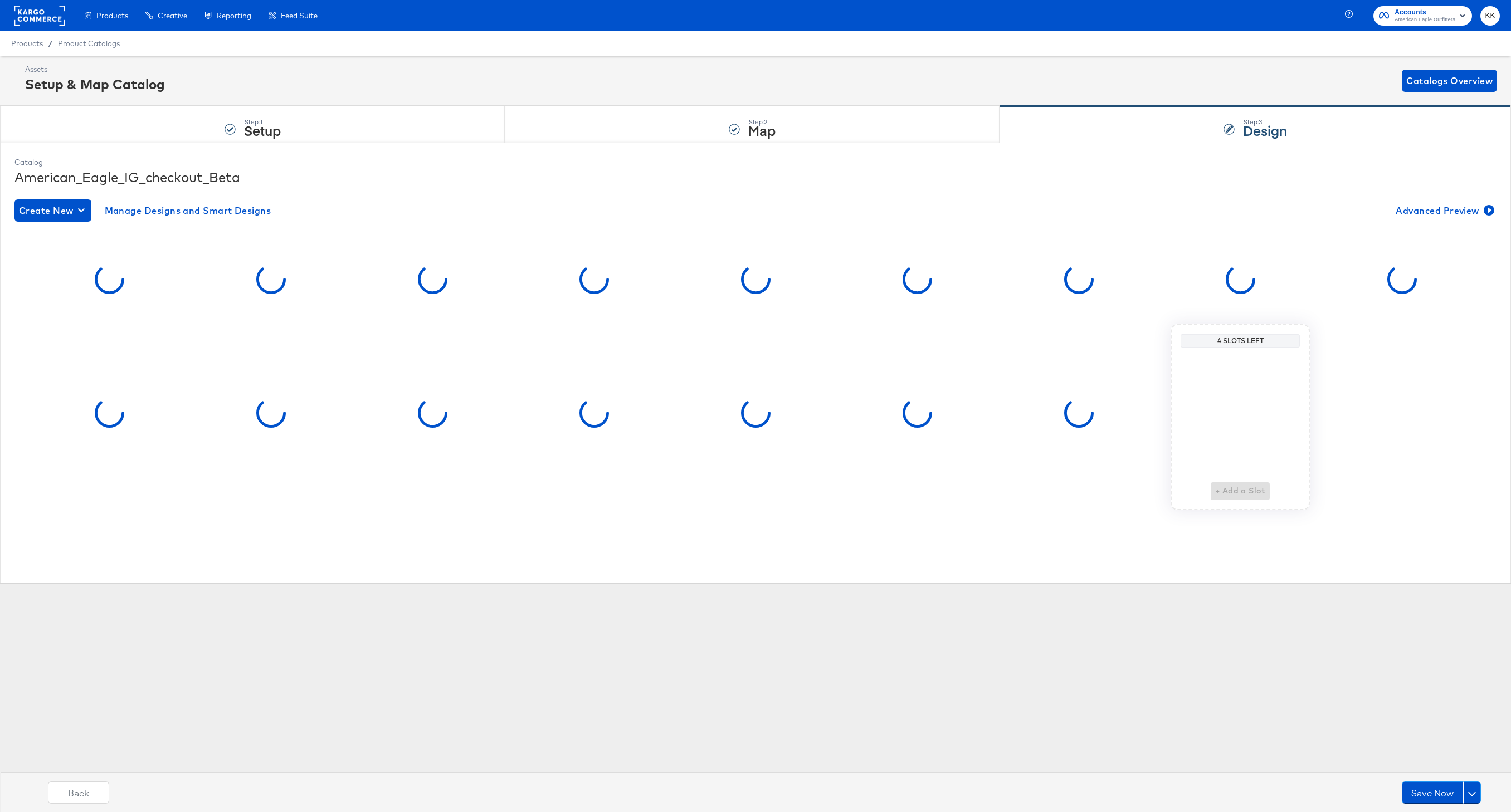
scroll to position [0, 0]
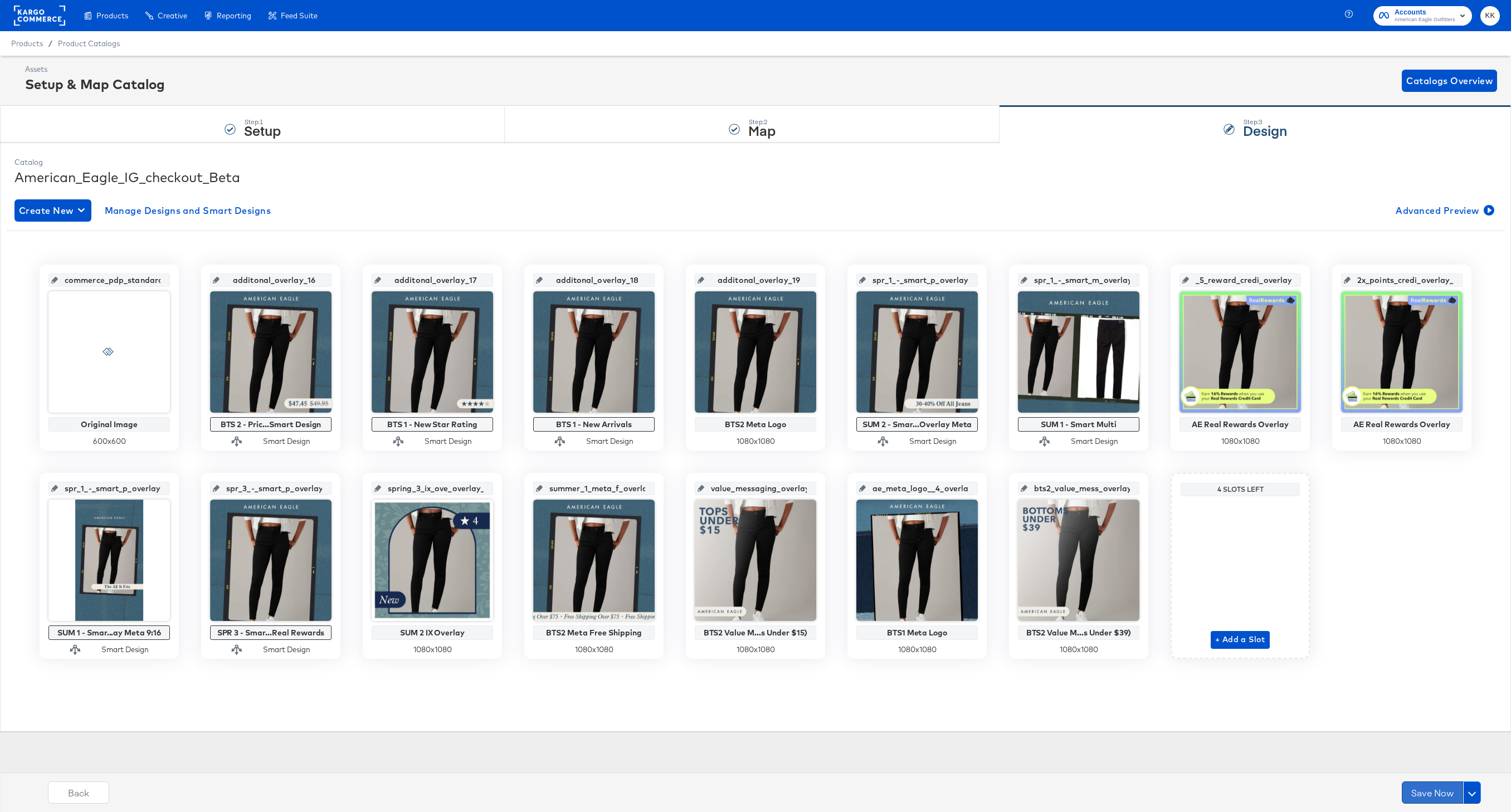
click at [1422, 790] on button "Save Now" at bounding box center [1432, 793] width 61 height 22
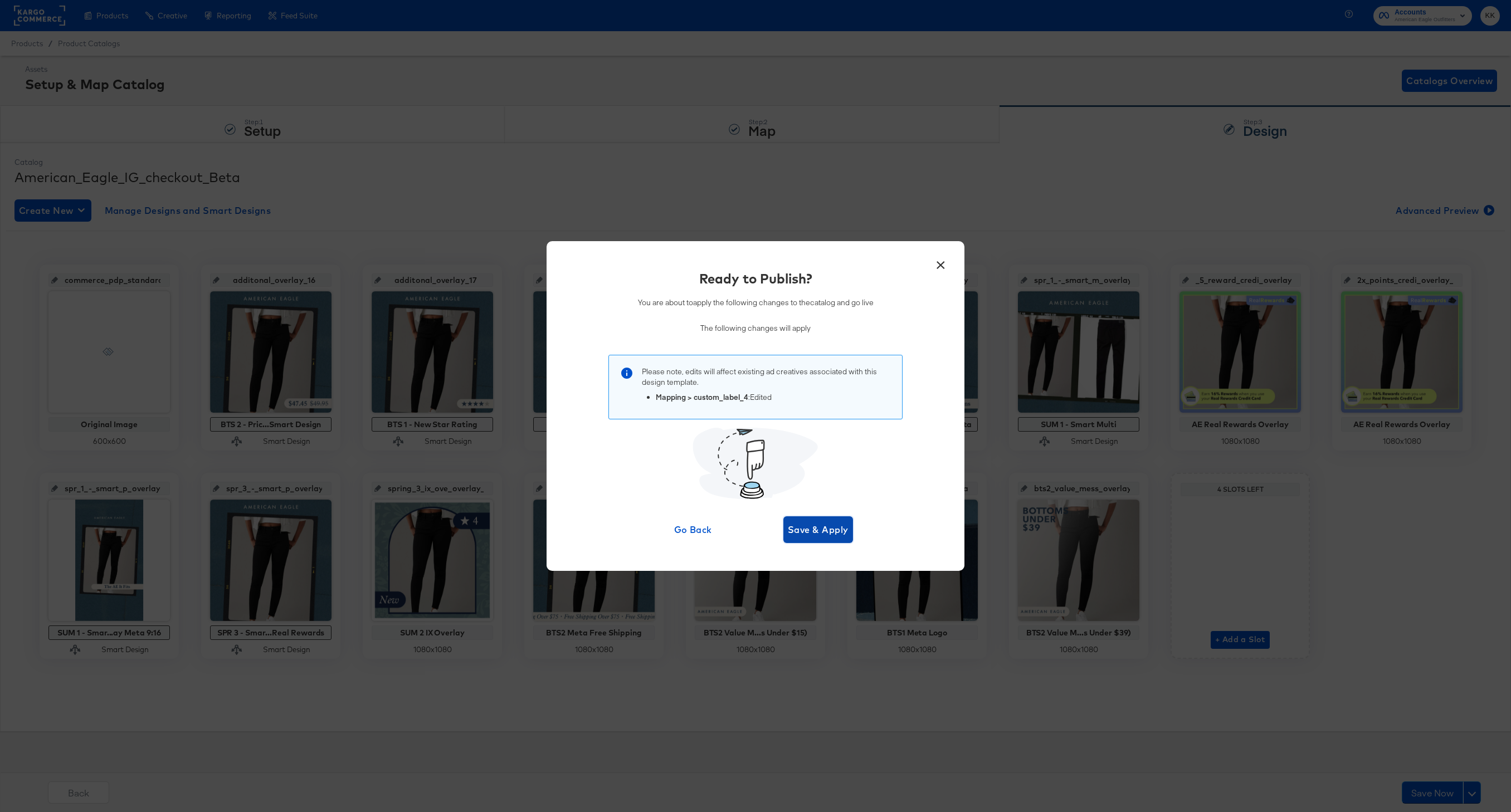
click at [848, 527] on button "Save & Apply" at bounding box center [818, 530] width 70 height 27
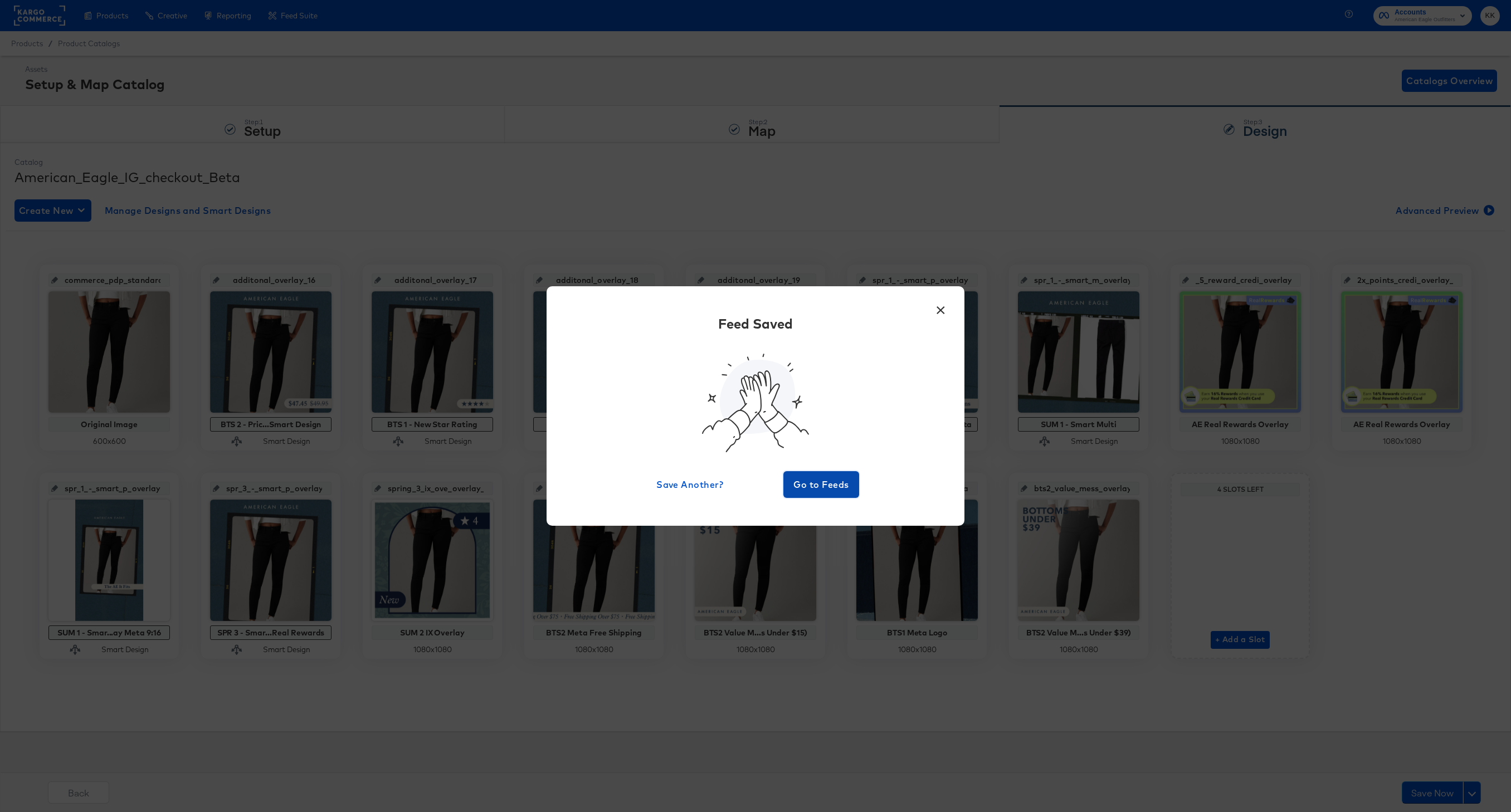
click at [825, 489] on span "Go to Feeds" at bounding box center [821, 485] width 67 height 16
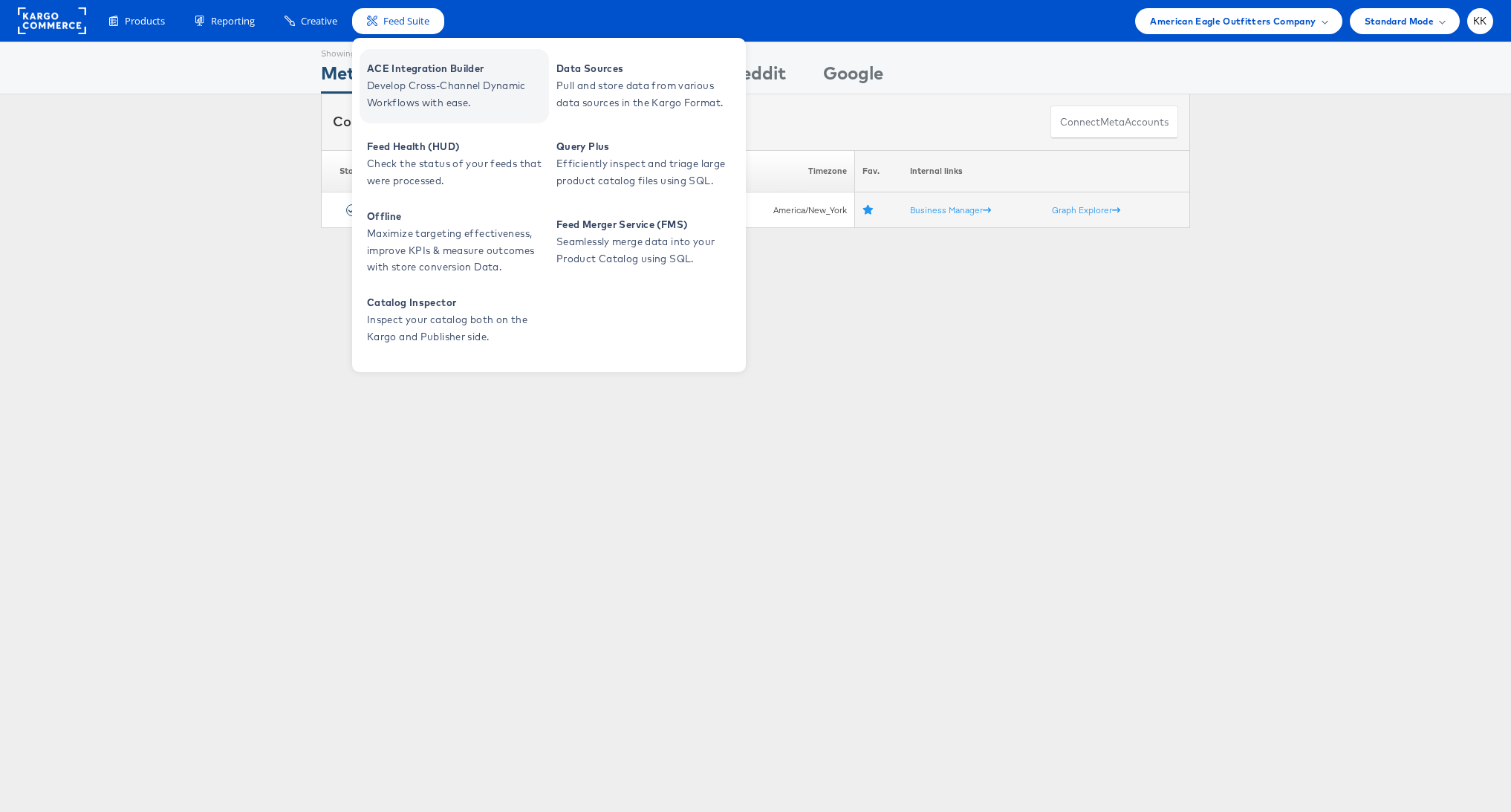
click at [455, 87] on span "Develop Cross-Channel Dynamic Workflows with ease." at bounding box center [457, 94] width 179 height 34
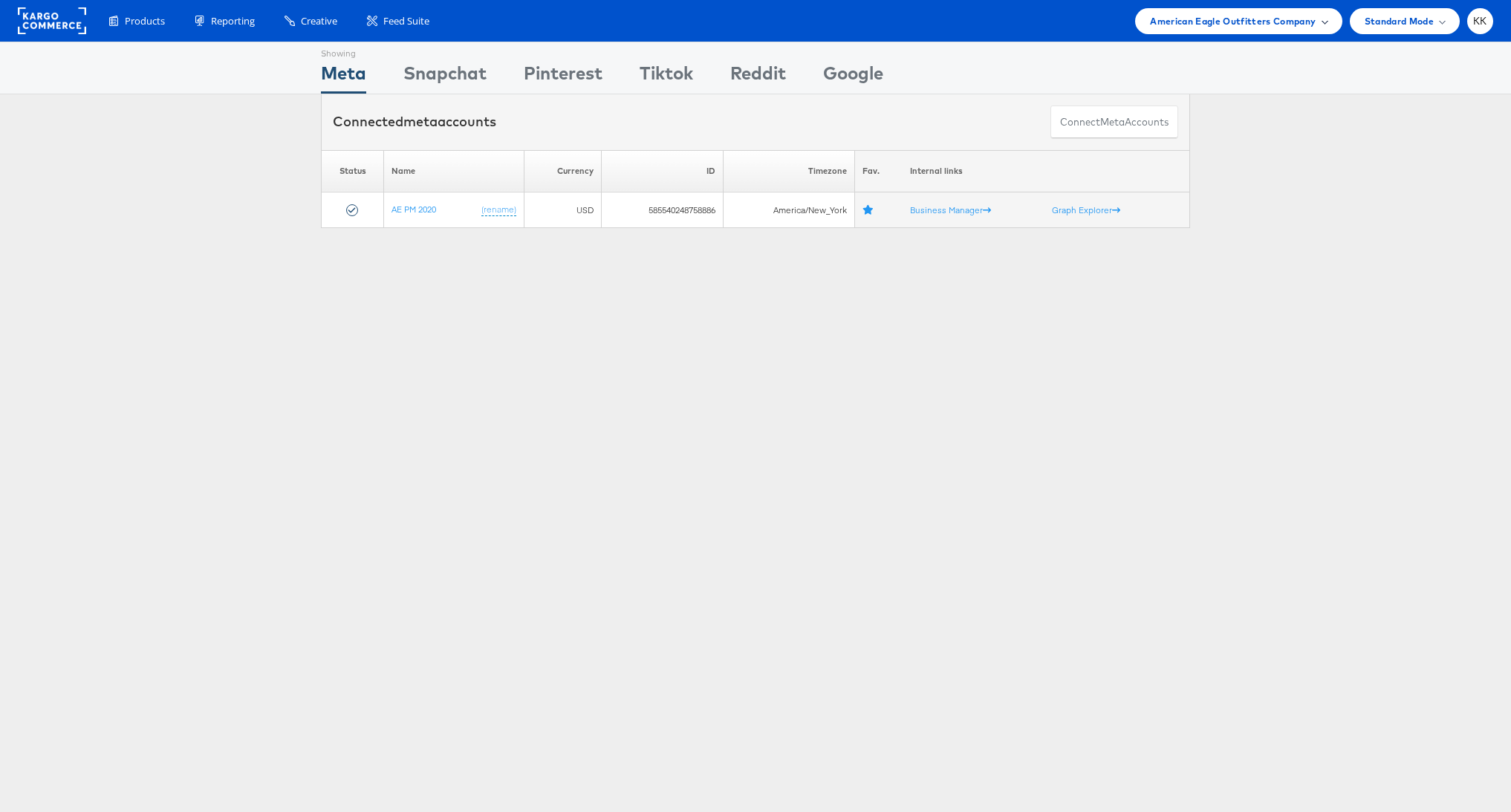
click at [1277, 17] on span "American Eagle Outfitters Company" at bounding box center [1233, 21] width 166 height 16
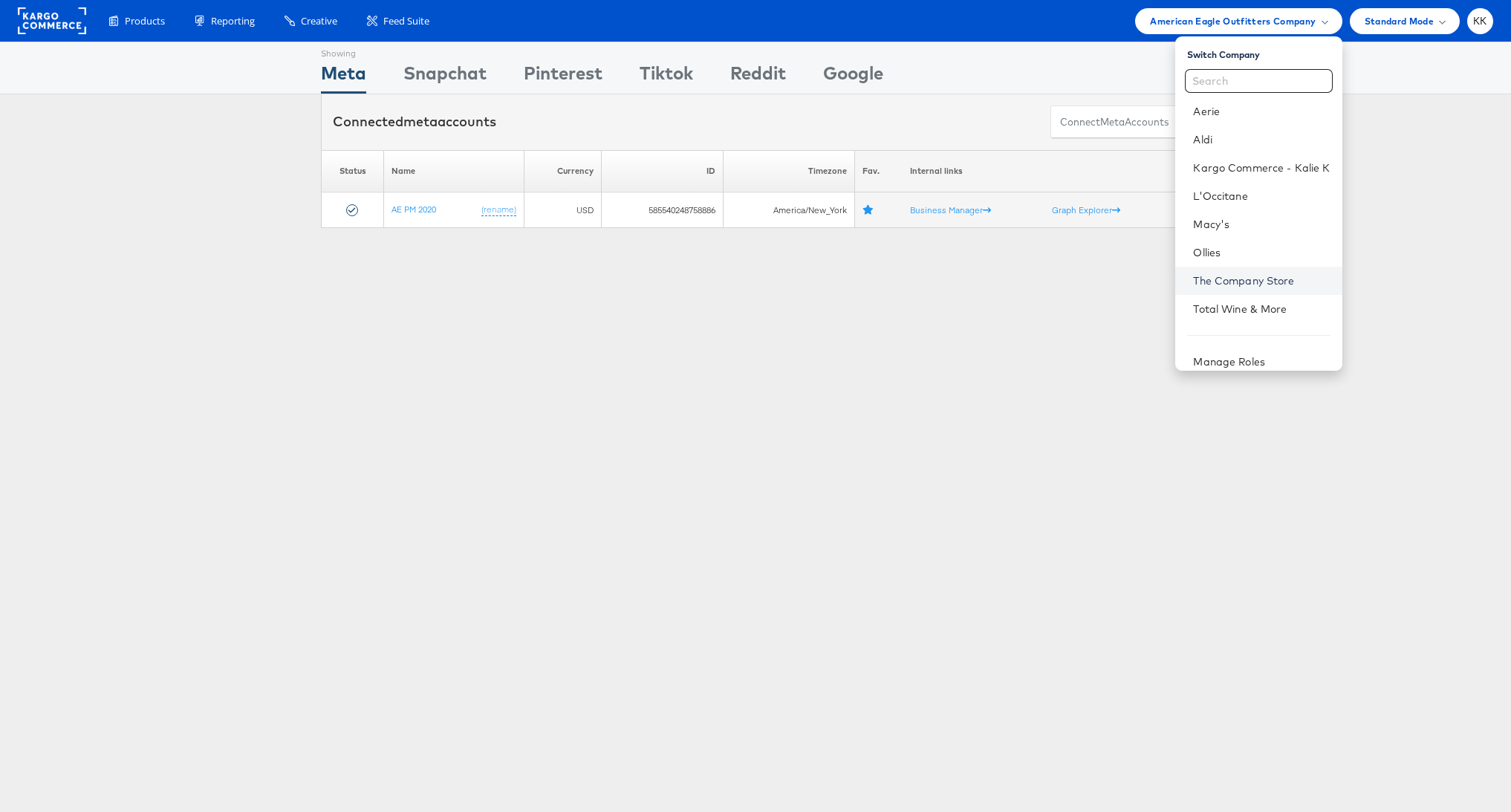
click at [1263, 277] on link "The Company Store" at bounding box center [1262, 280] width 137 height 15
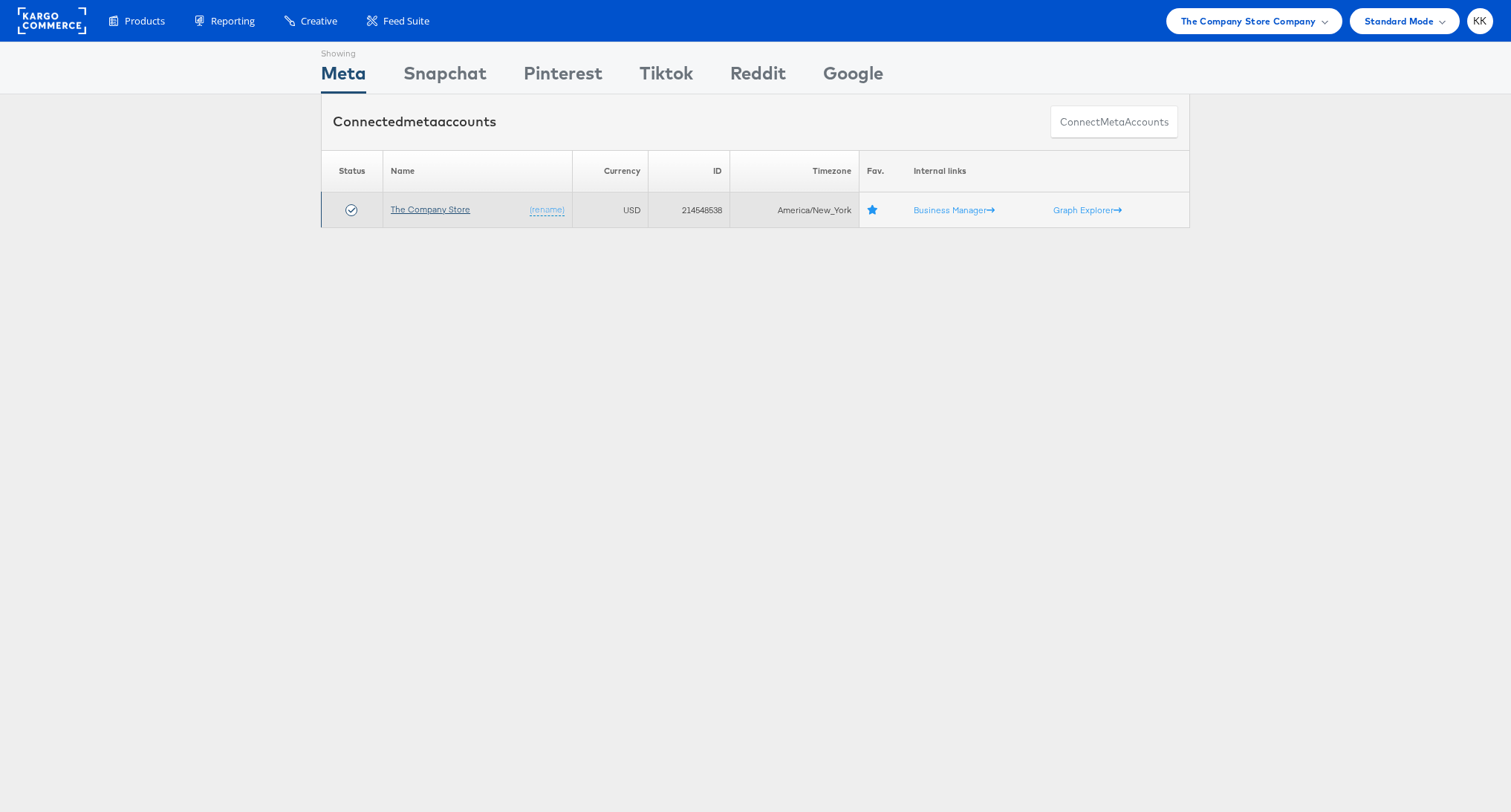
click at [454, 211] on link "The Company Store" at bounding box center [431, 208] width 79 height 11
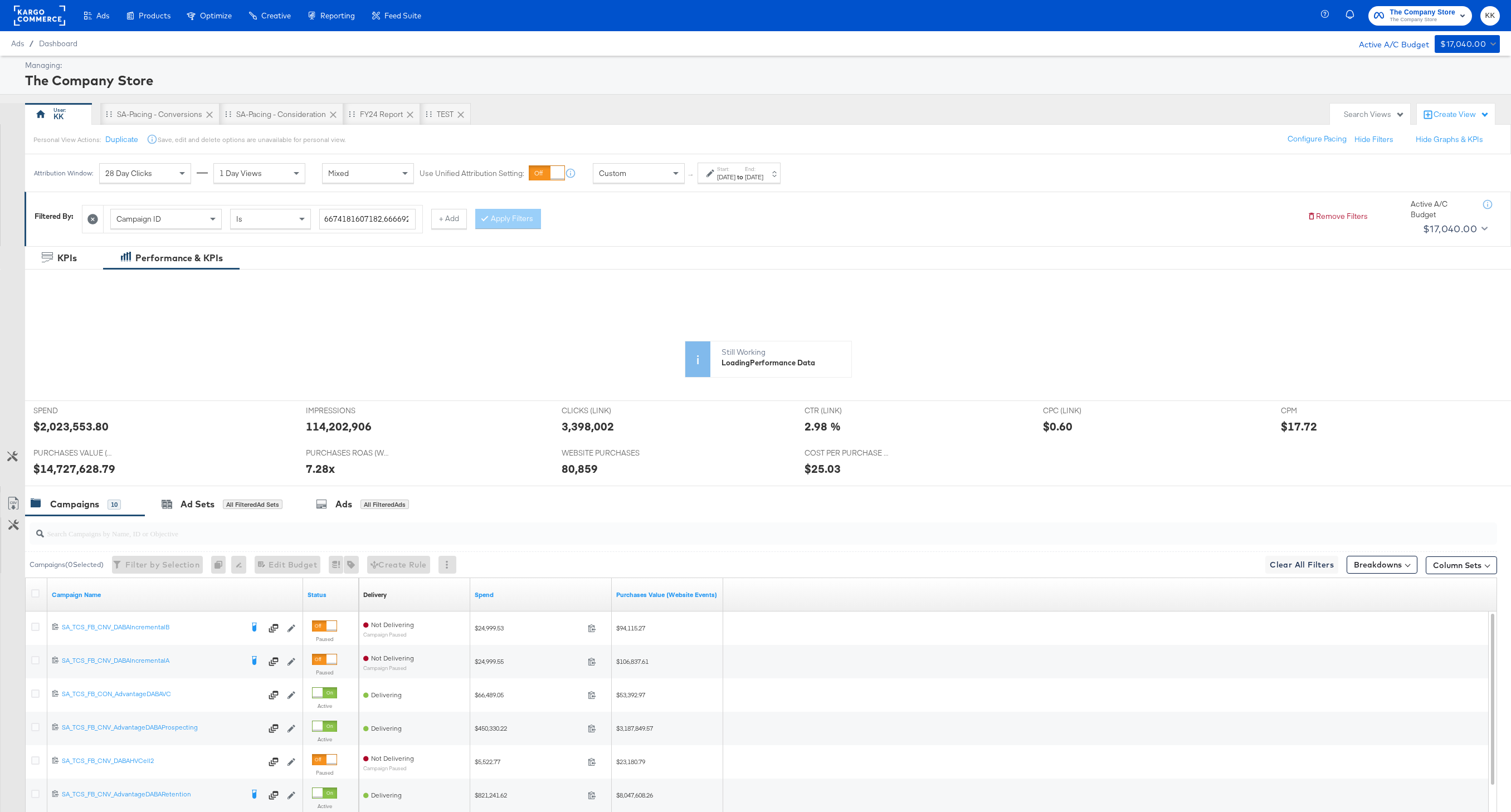
click at [95, 215] on icon at bounding box center [92, 219] width 10 height 10
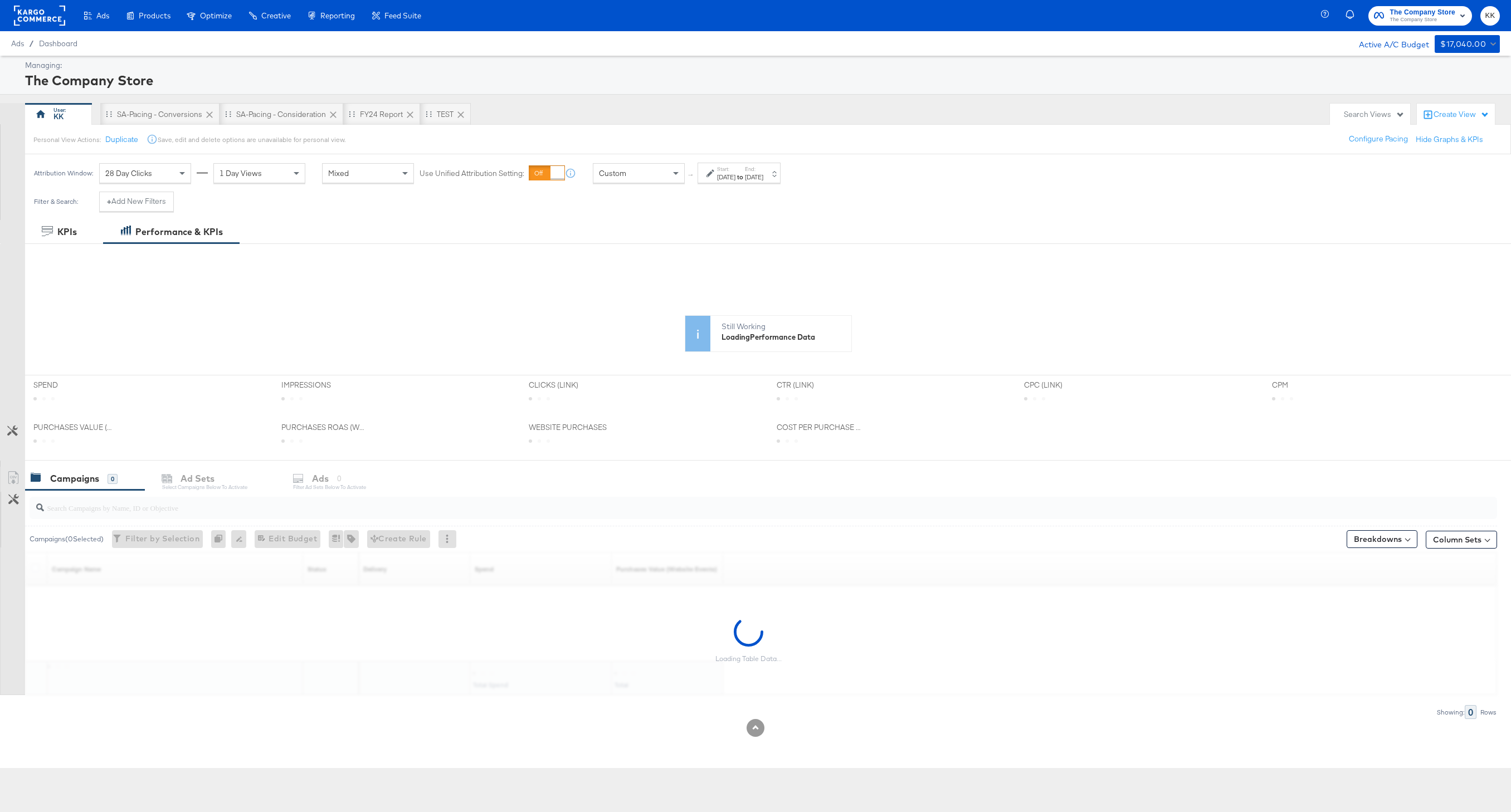
click at [145, 508] on input "search" at bounding box center [701, 503] width 1314 height 22
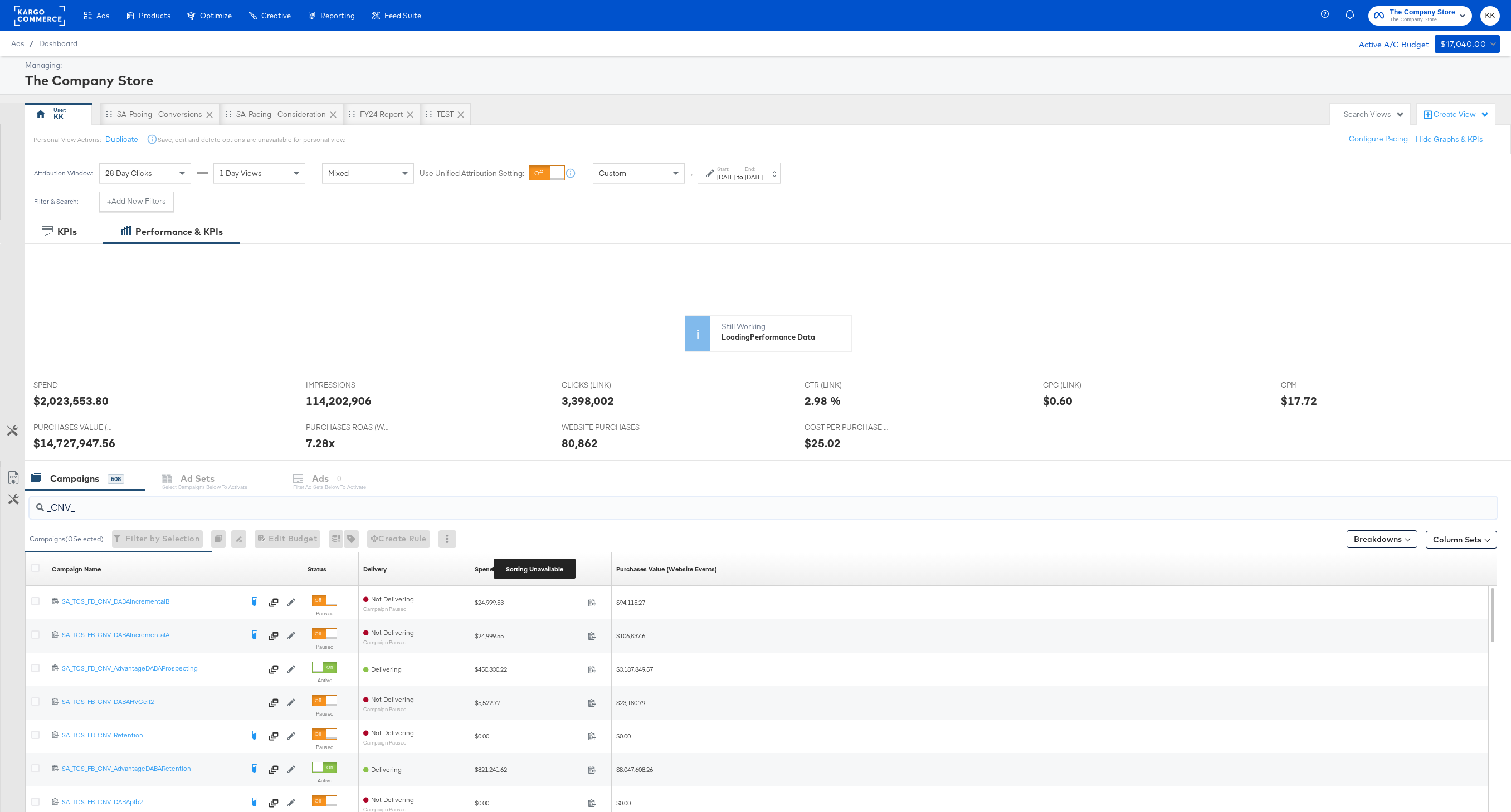
click at [482, 571] on div "Spend" at bounding box center [484, 569] width 19 height 9
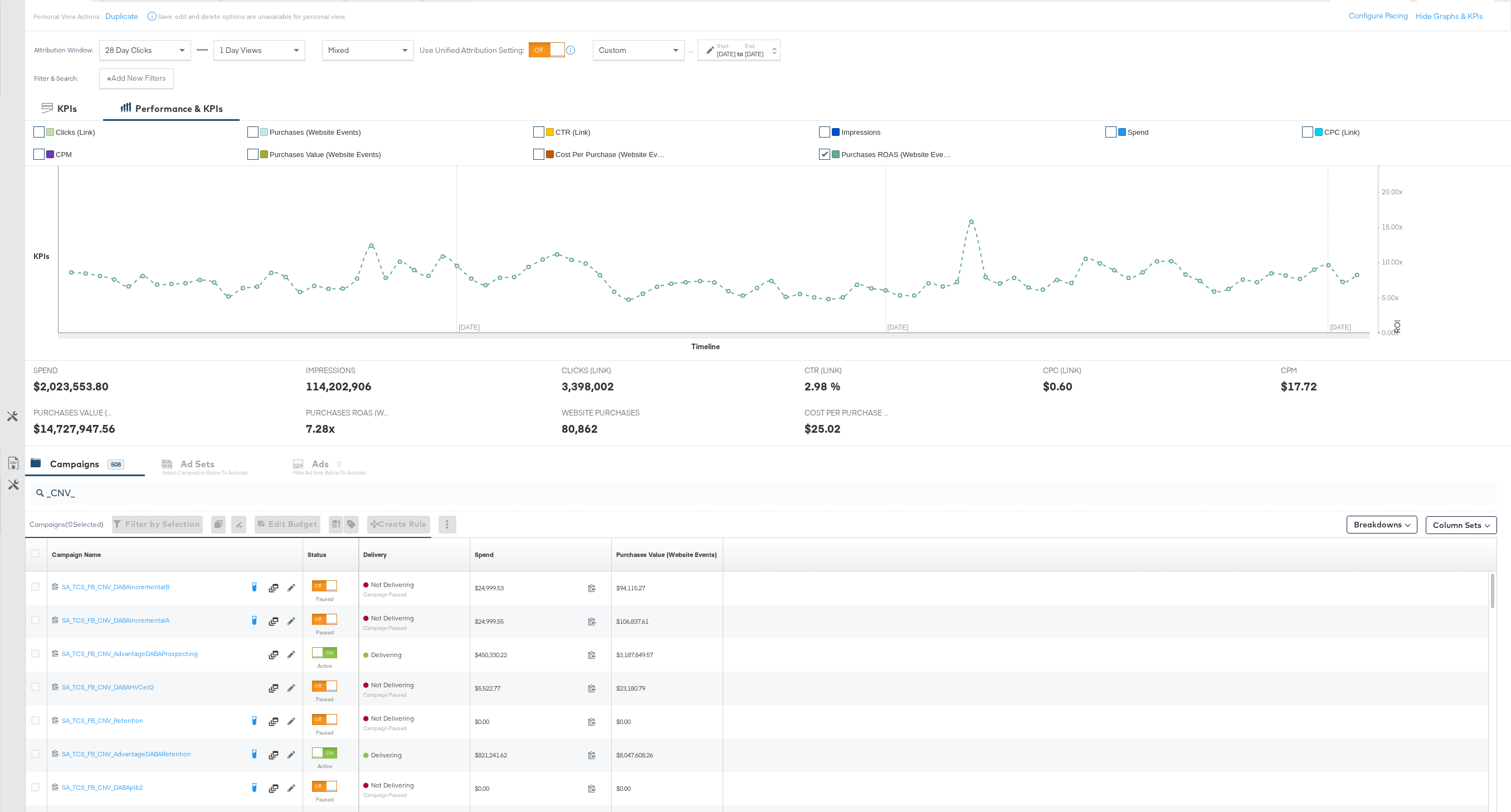
scroll to position [231, 0]
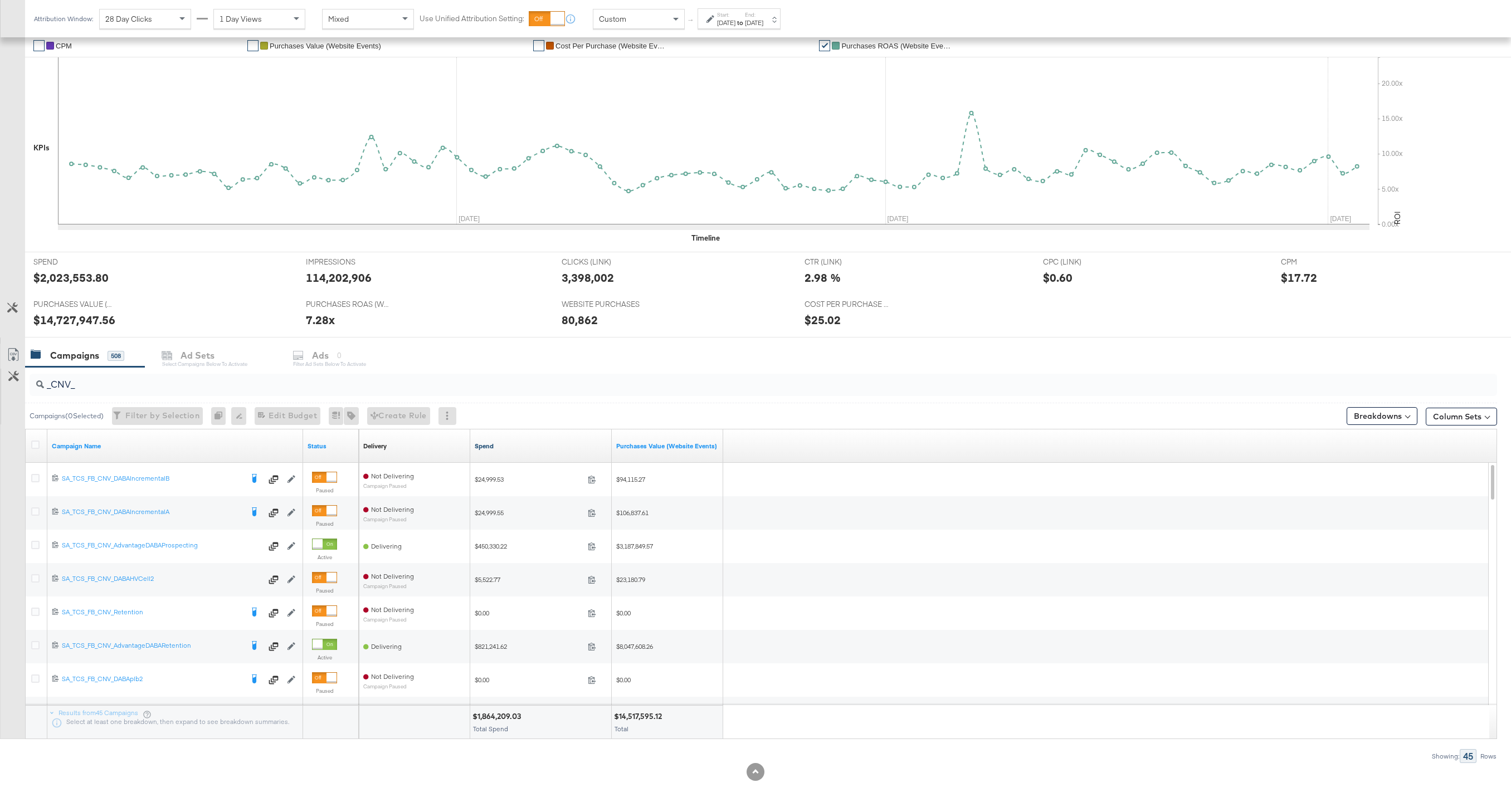
click at [482, 447] on link "Spend" at bounding box center [541, 446] width 132 height 9
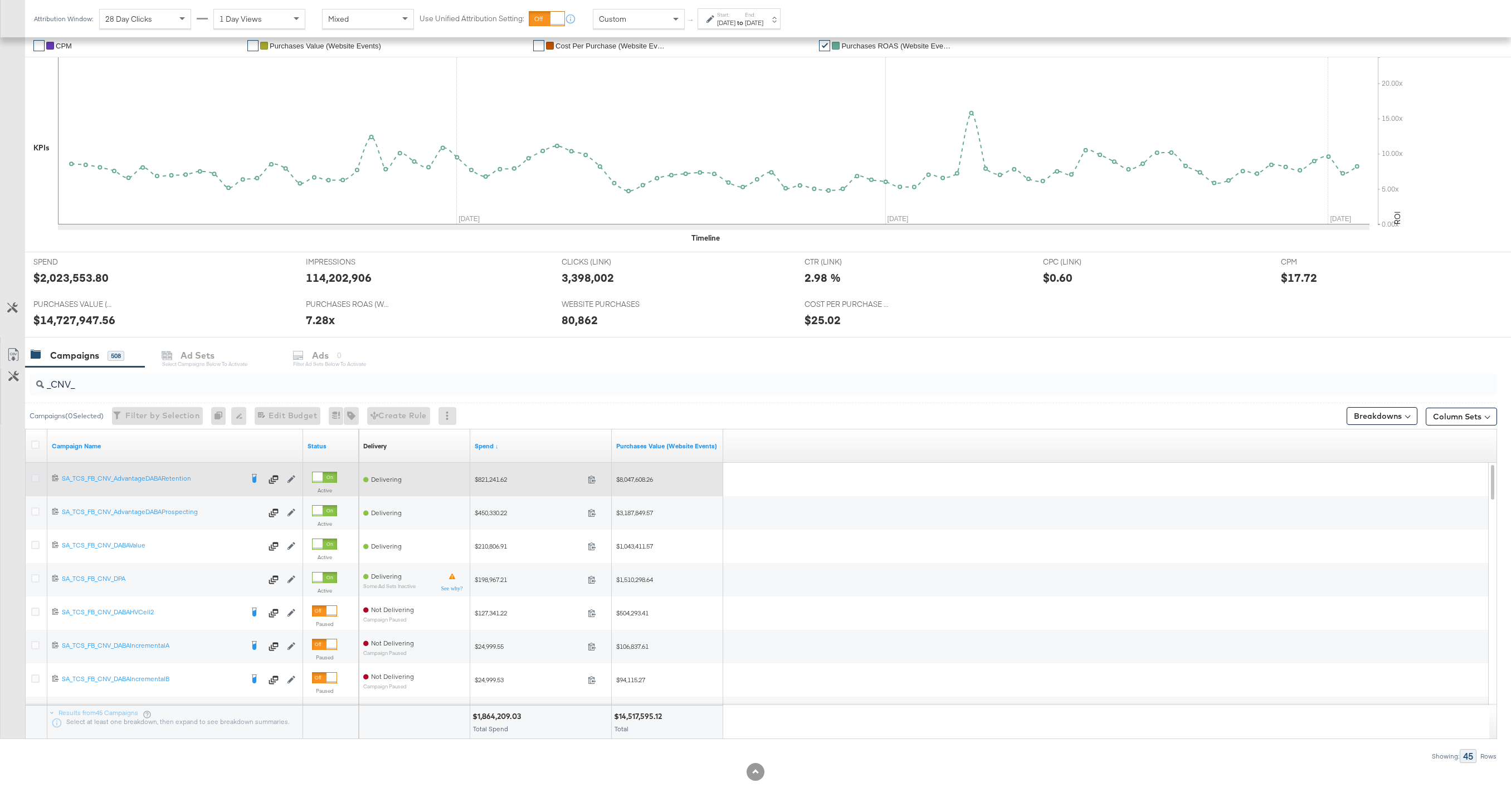
click at [39, 475] on icon at bounding box center [35, 478] width 8 height 8
click at [0, 0] on input "checkbox" at bounding box center [0, 0] width 0 height 0
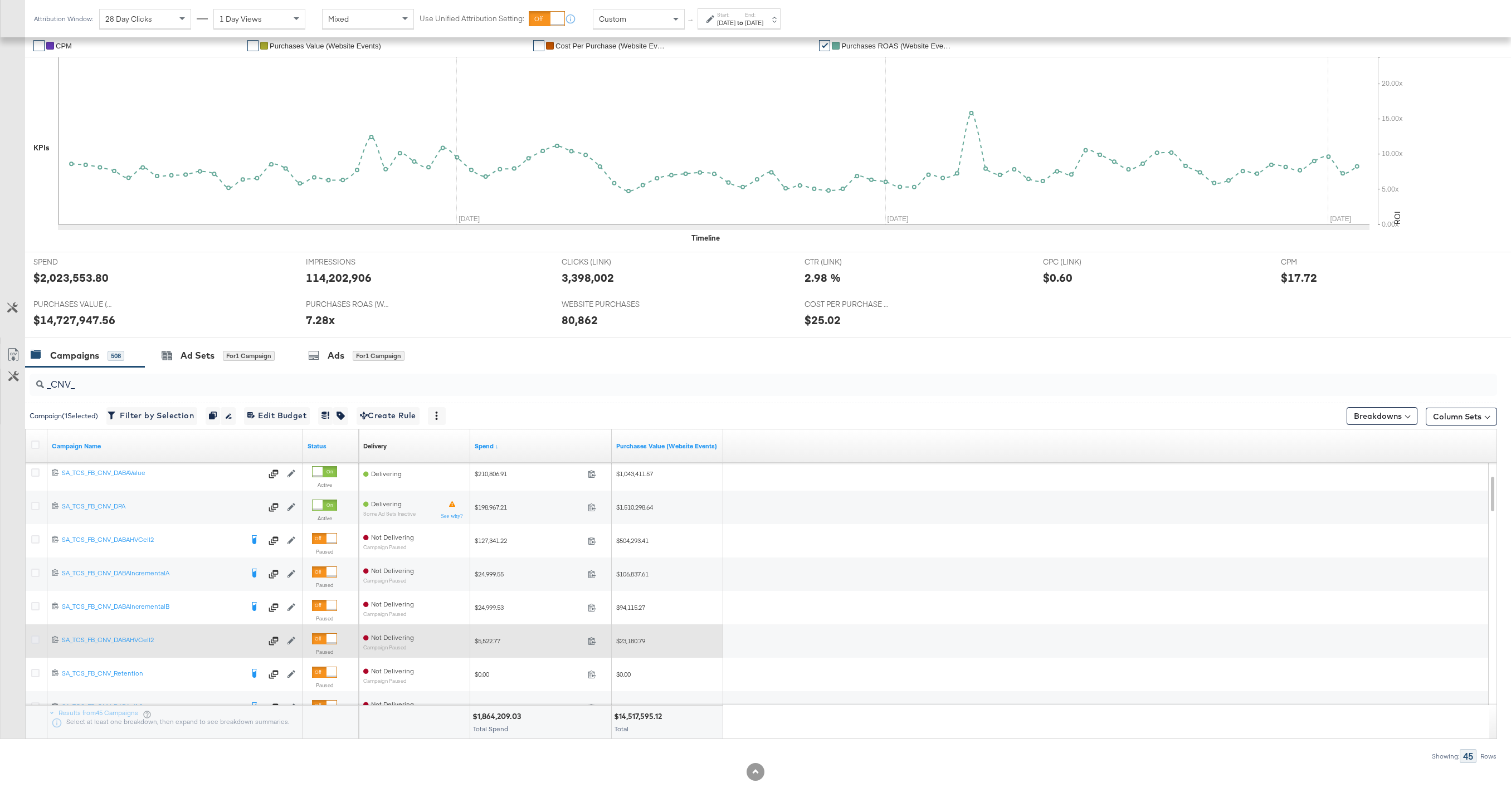
click at [37, 640] on icon at bounding box center [35, 639] width 8 height 8
click at [0, 0] on input "checkbox" at bounding box center [0, 0] width 0 height 0
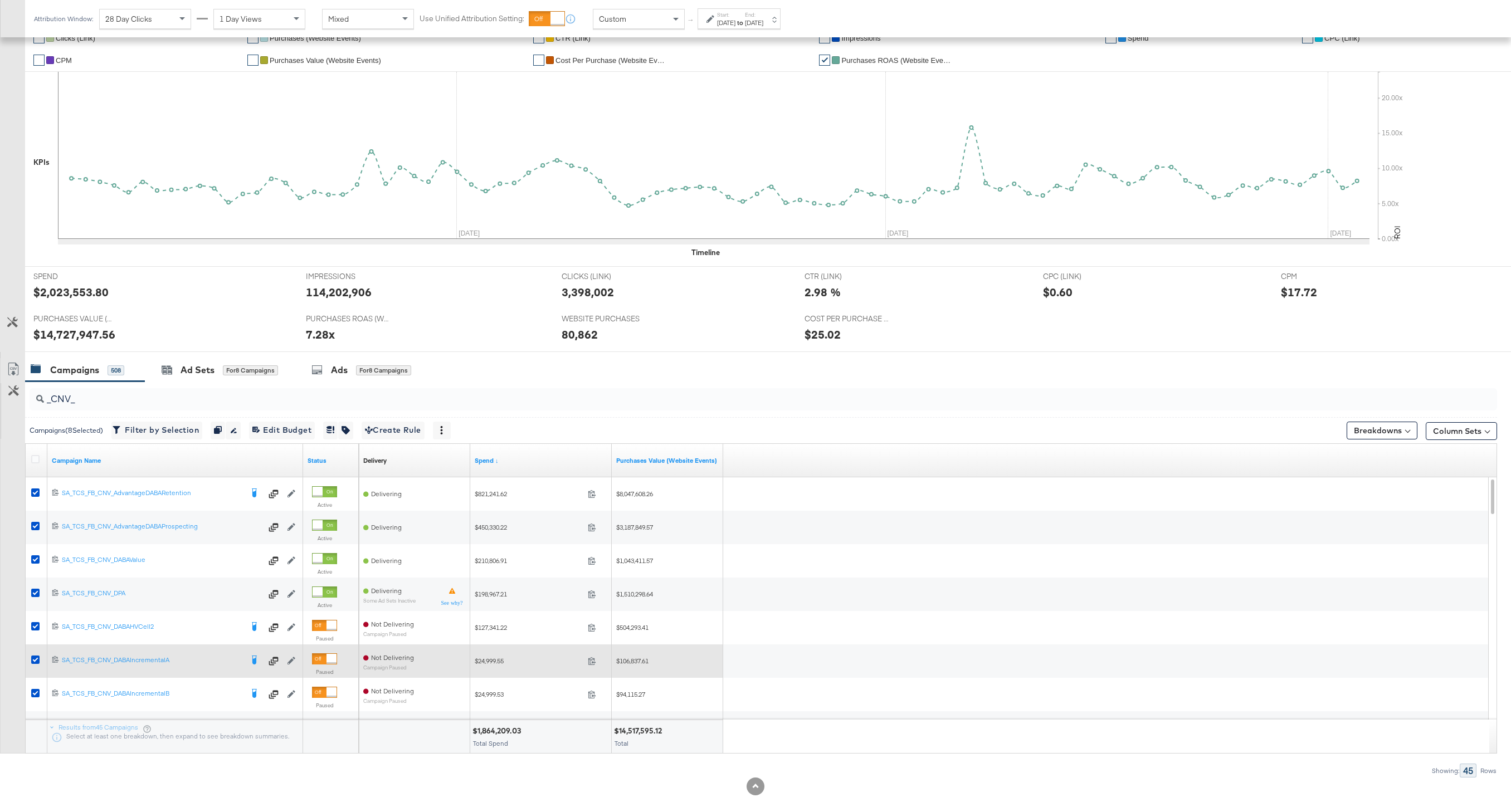
scroll to position [200, 0]
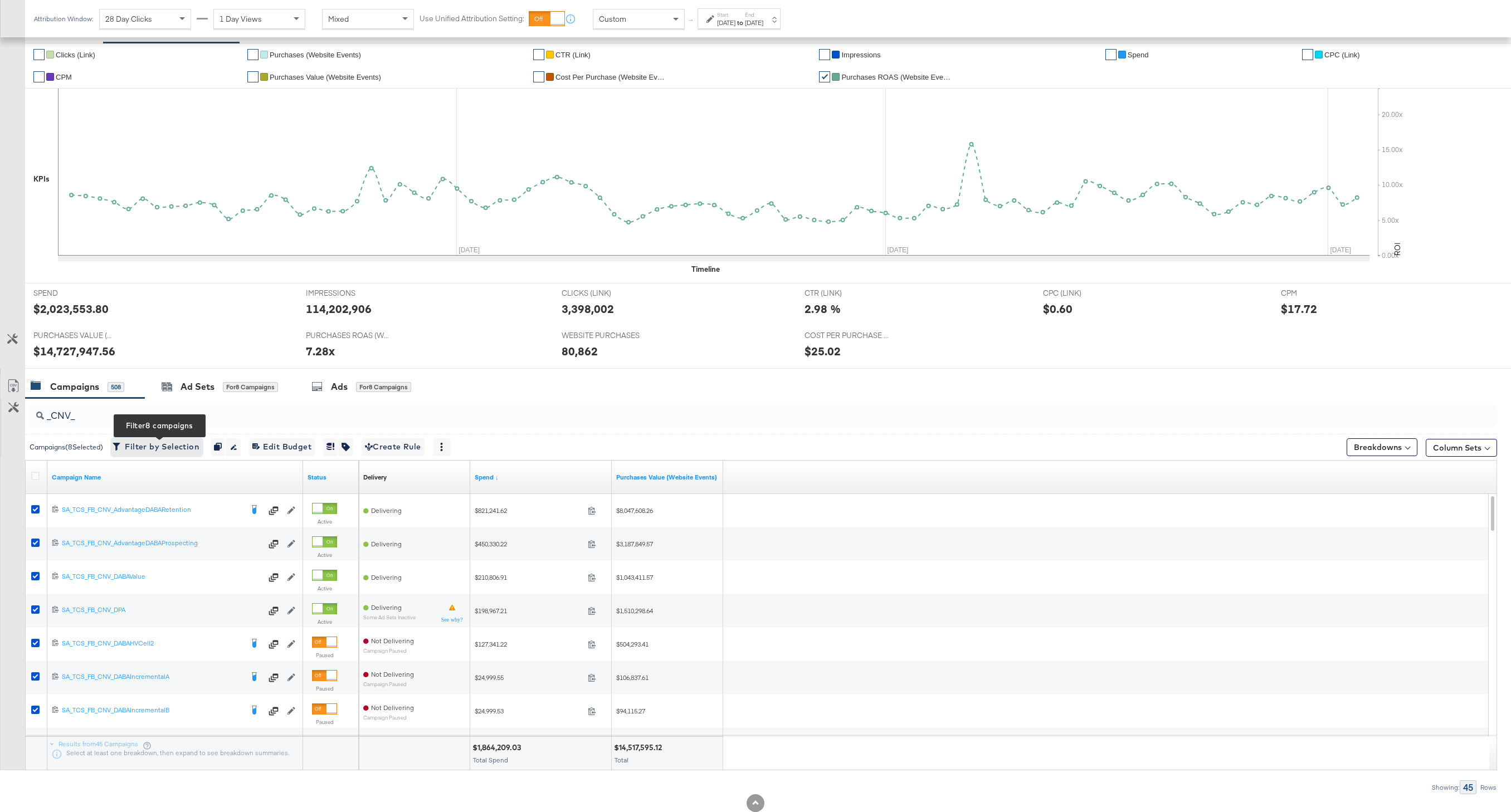
click at [167, 454] on button "Filter by Selection Filter 8 campaigns" at bounding box center [157, 447] width 91 height 18
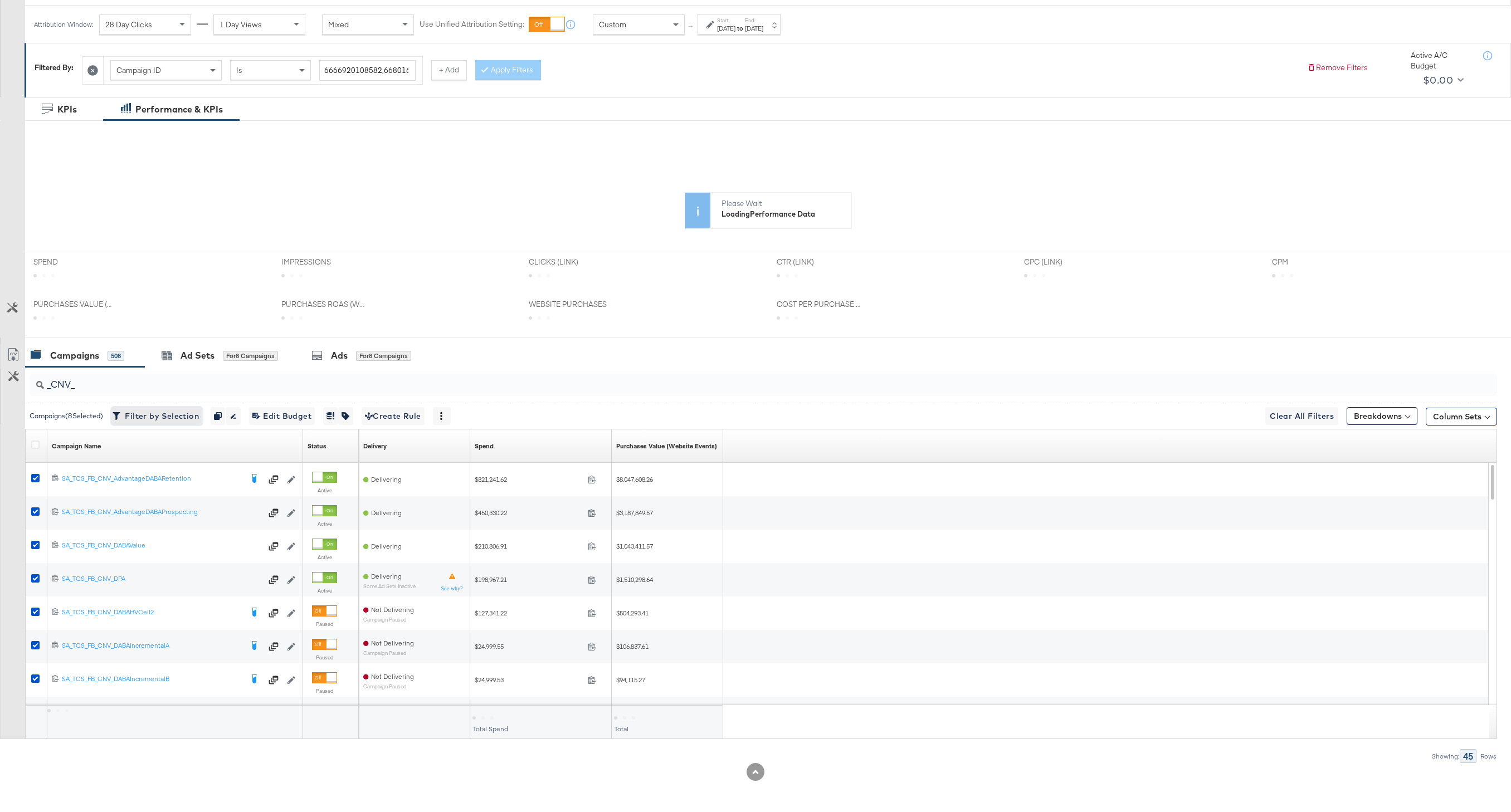
scroll to position [0, 0]
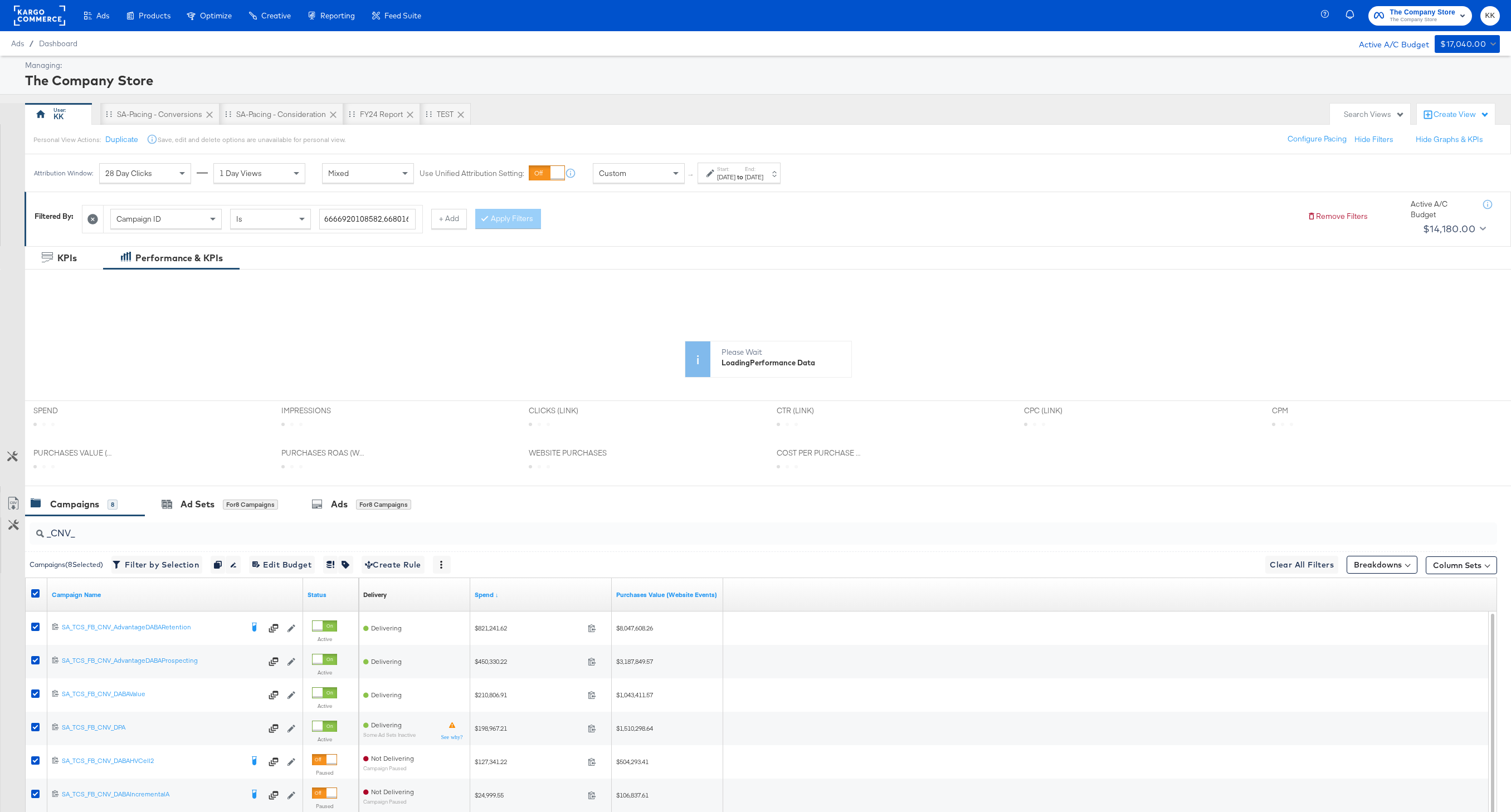
click at [93, 532] on input "_CNV_" at bounding box center [701, 528] width 1314 height 22
type input "_"
click at [375, 498] on div "Ads for 8 Campaigns" at bounding box center [361, 504] width 100 height 13
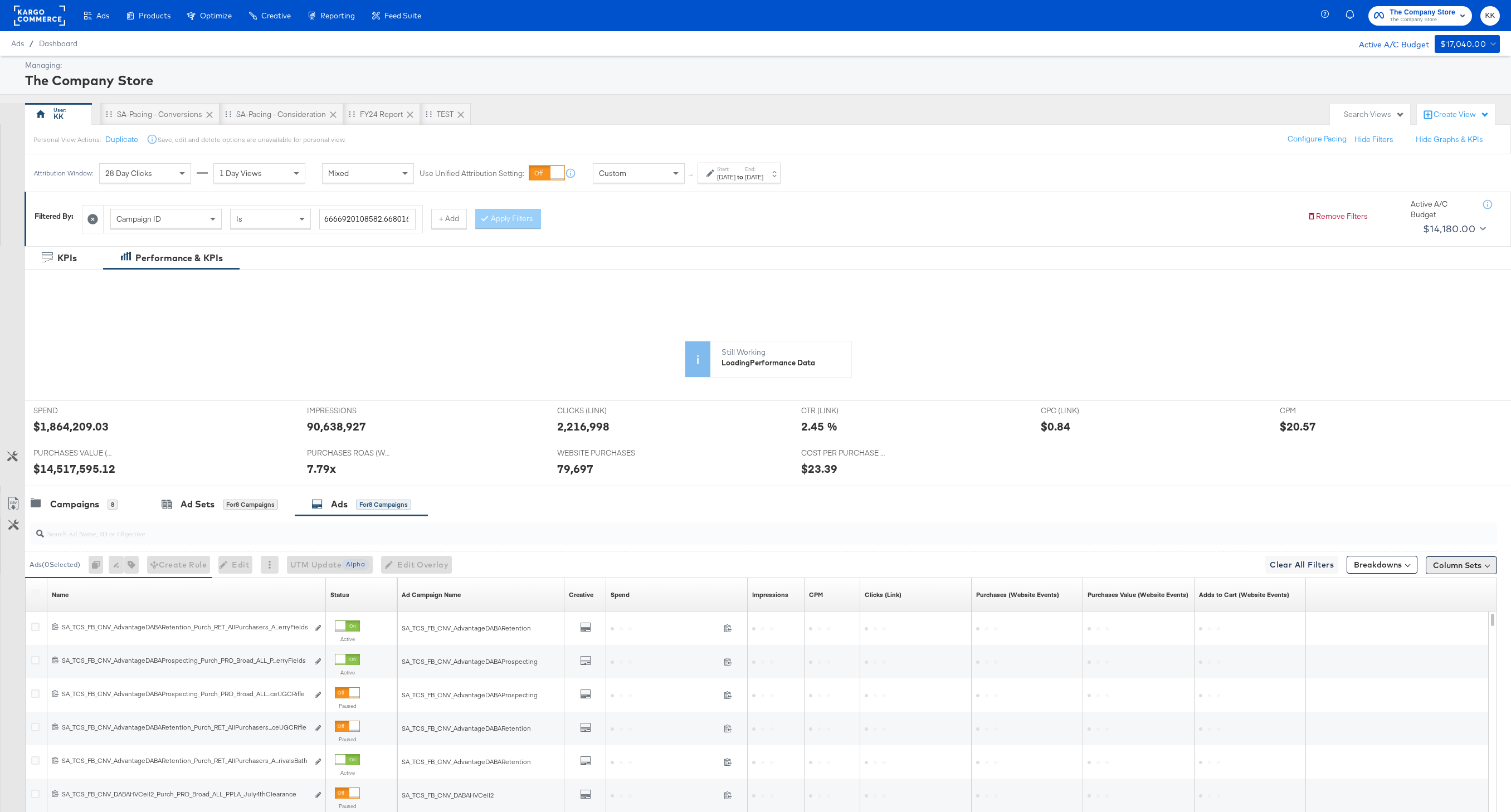
click at [1449, 569] on button "Column Sets" at bounding box center [1461, 566] width 71 height 18
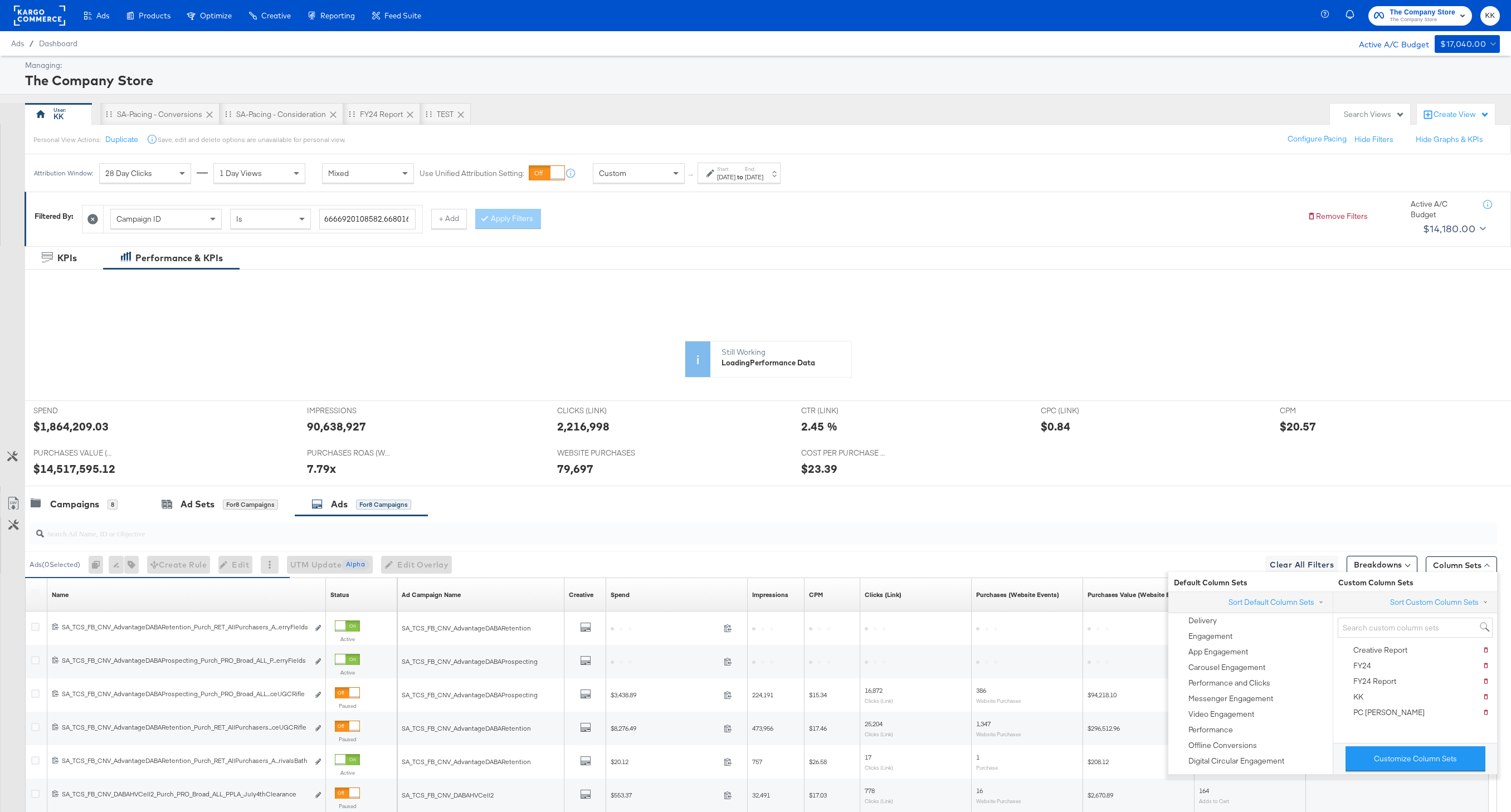
click at [948, 425] on icon at bounding box center [714, 398] width 1312 height 167
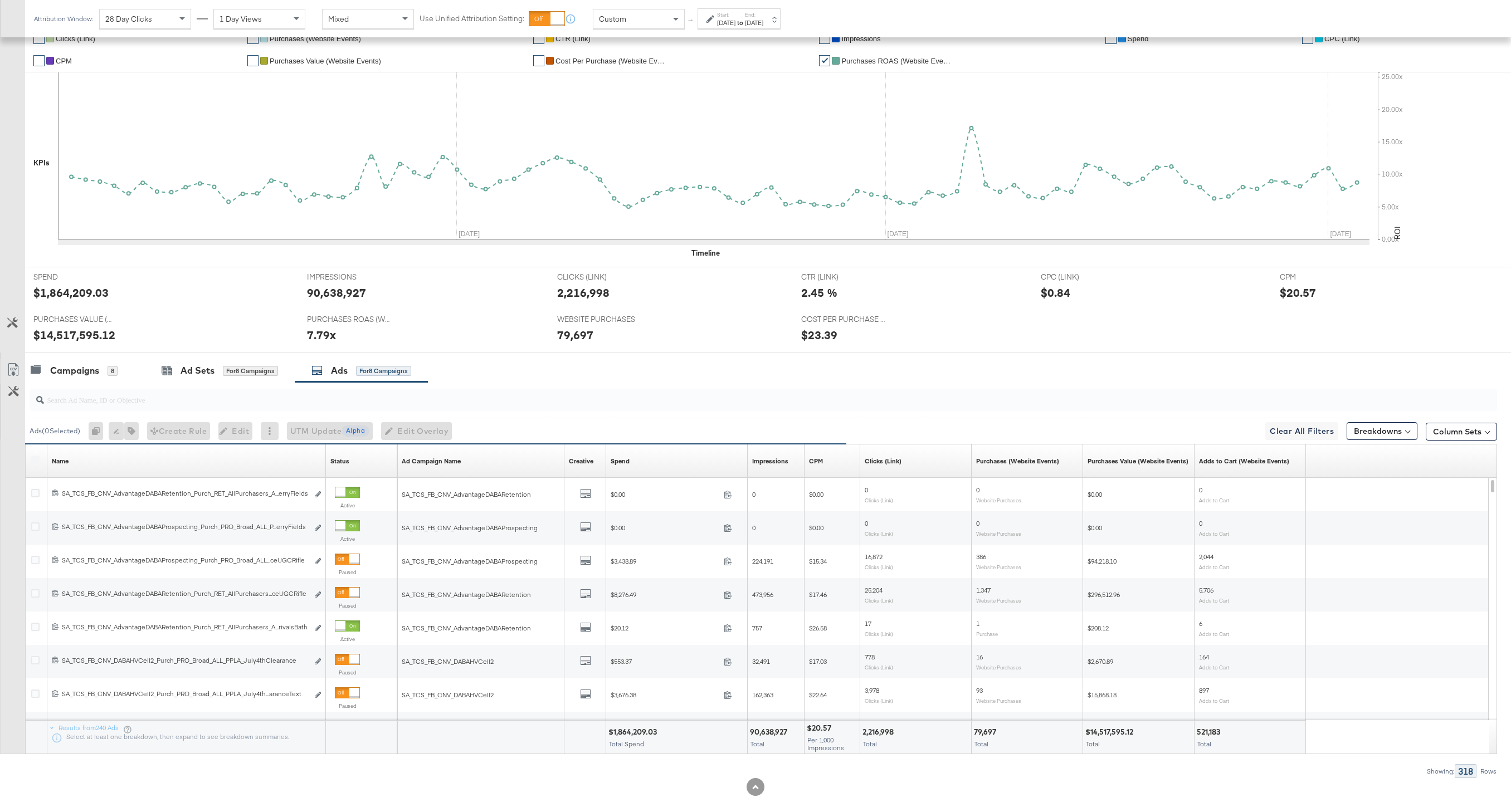
scroll to position [258, 0]
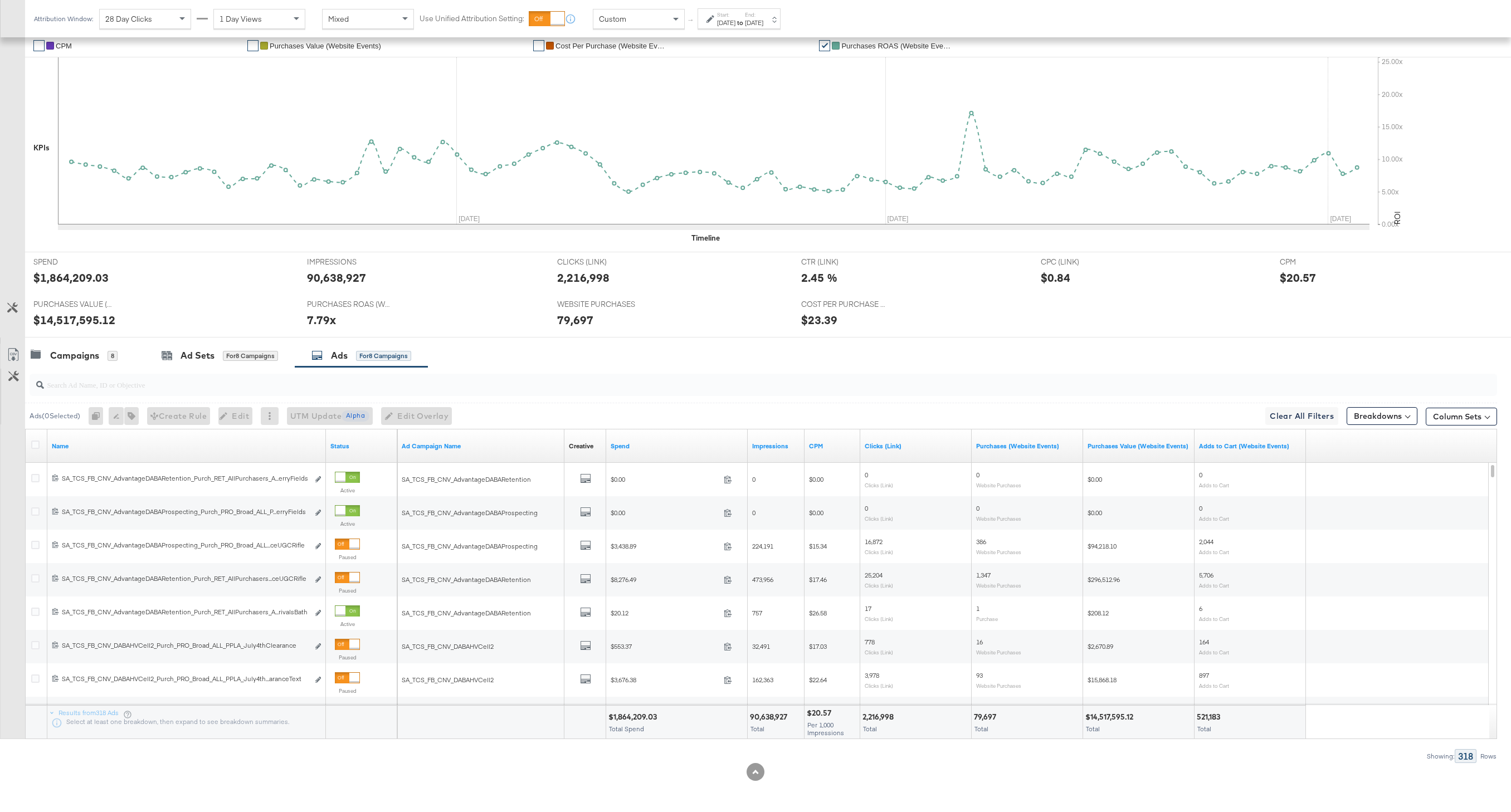
click at [363, 377] on input "search" at bounding box center [701, 380] width 1314 height 22
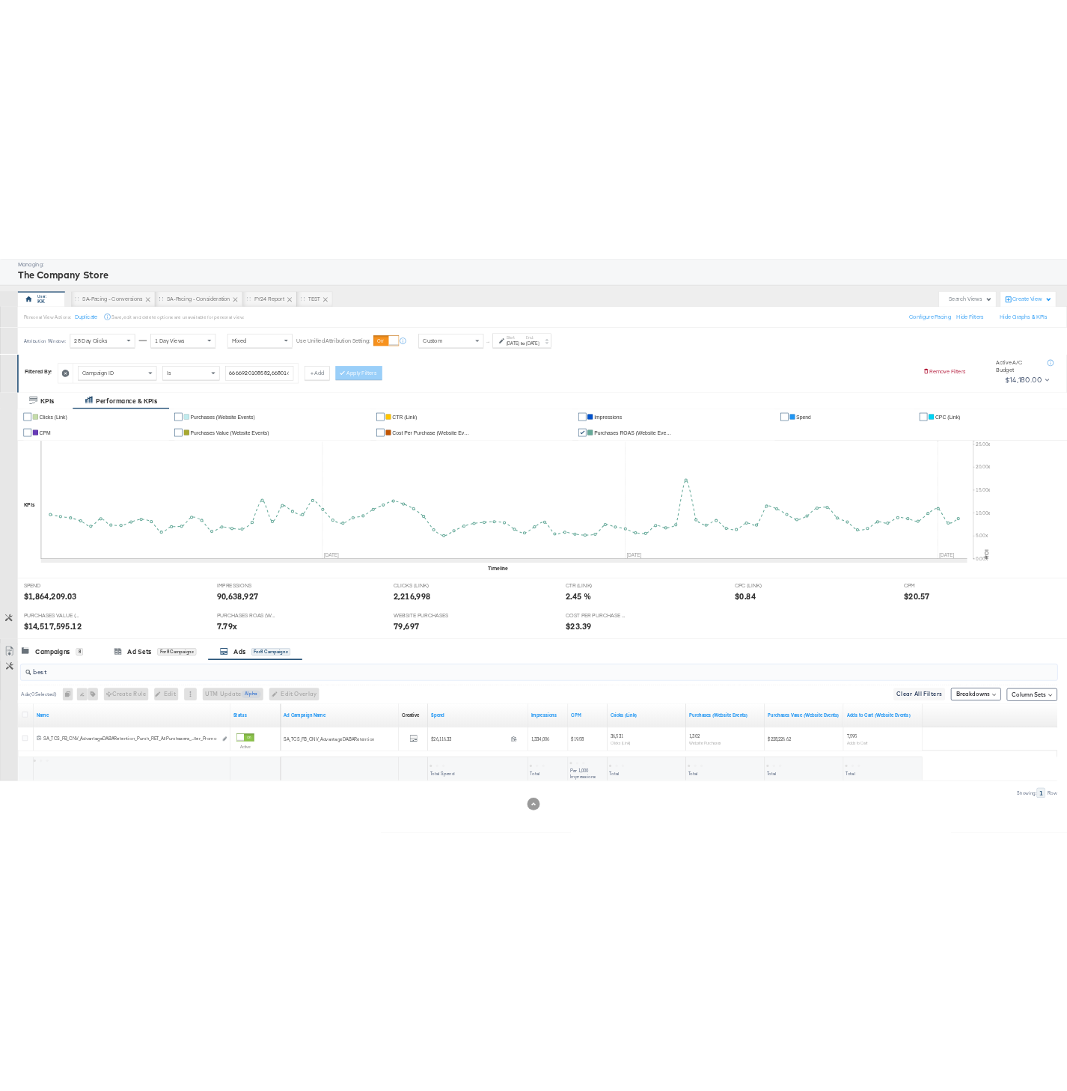
scroll to position [76, 0]
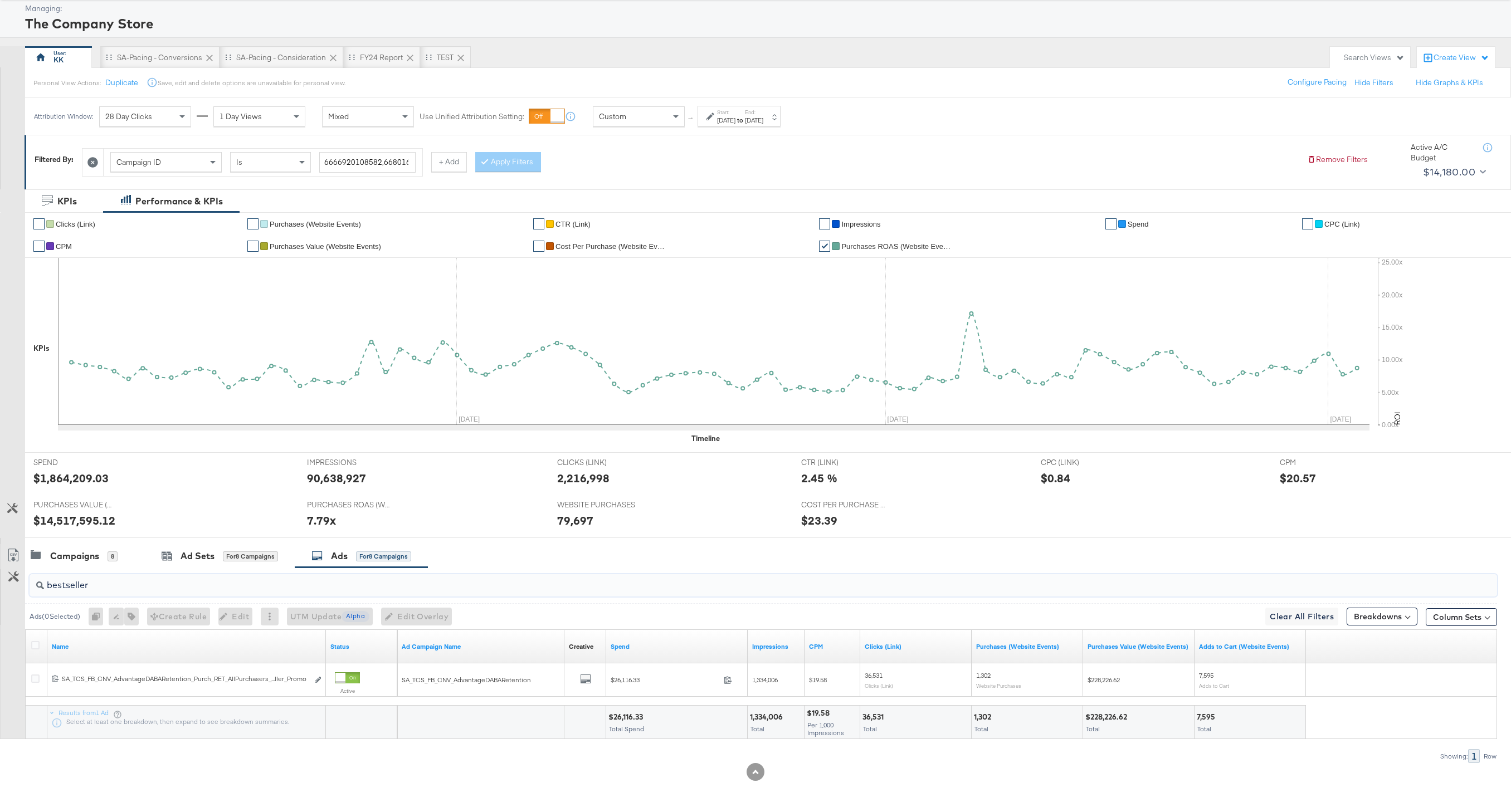
type input "bestseller"
click at [1490, 497] on div "SPEND SPEND $1,864,209.03 IMPRESSIONS IMPRESSIONS 90,638,927 CLICKS (LINK) CLIC…" at bounding box center [768, 495] width 1486 height 86
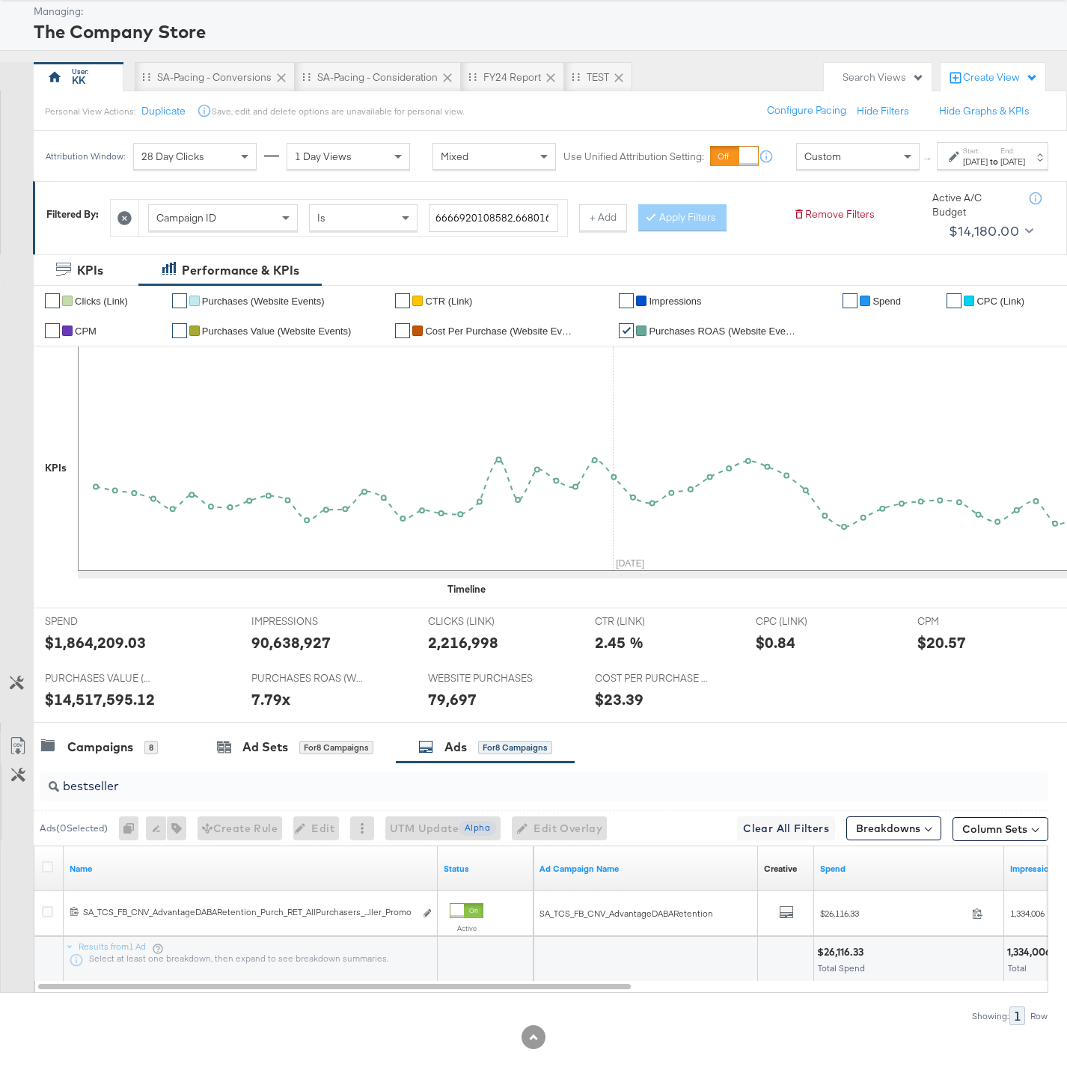
scroll to position [90, 0]
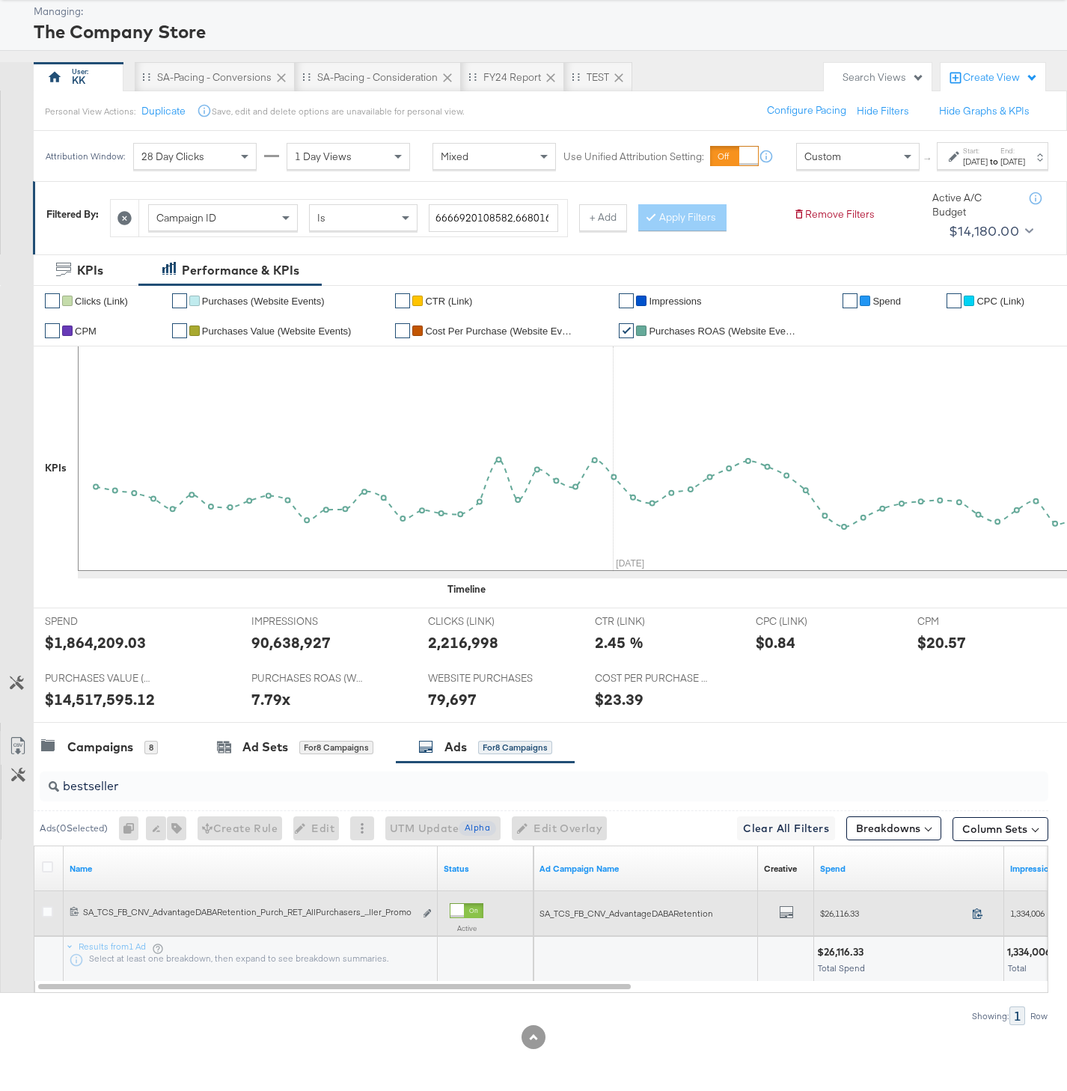
click at [975, 911] on icon at bounding box center [977, 913] width 11 height 11
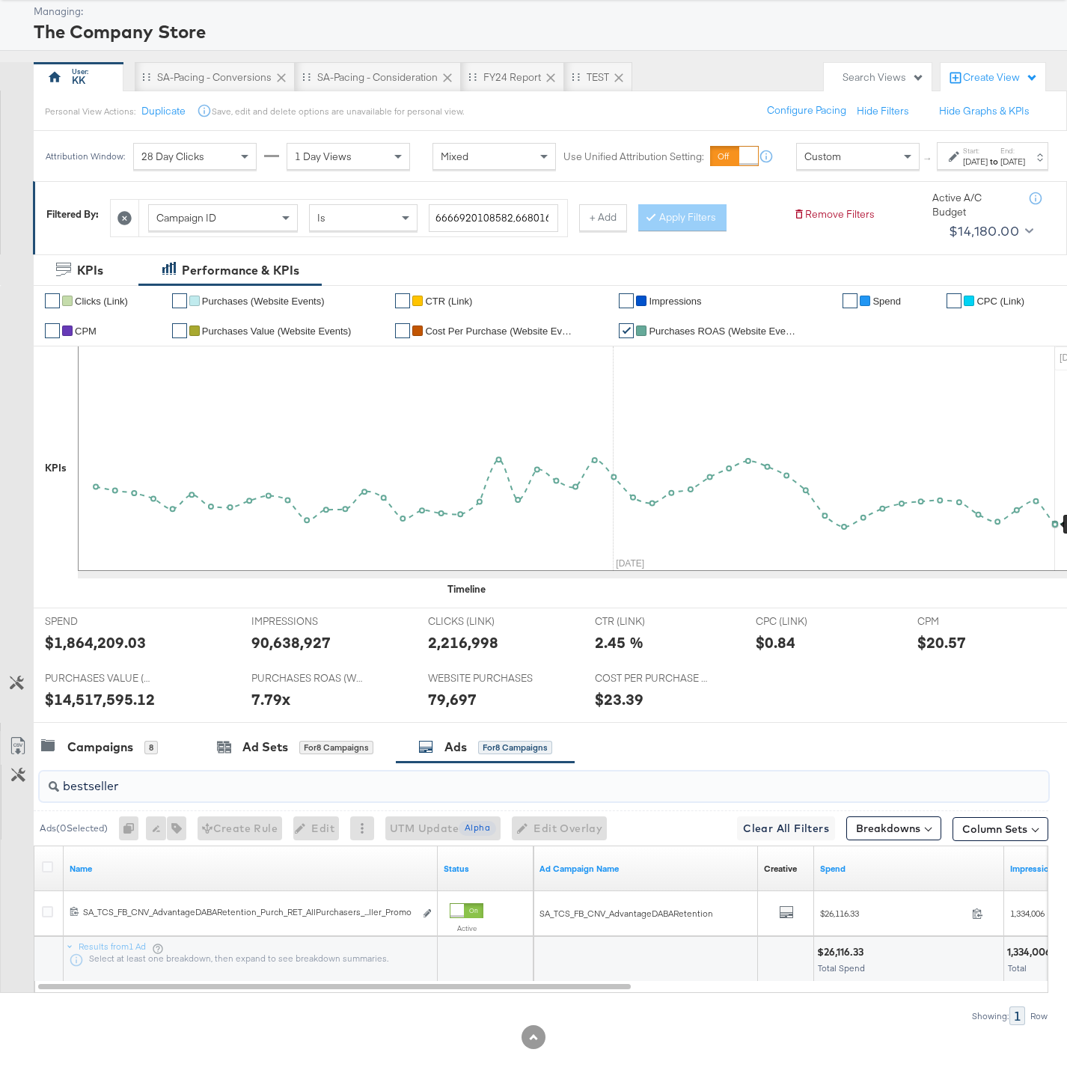
drag, startPoint x: 131, startPoint y: 790, endPoint x: 37, endPoint y: 790, distance: 94.3
click at [37, 790] on div "bestseller" at bounding box center [541, 787] width 1015 height 48
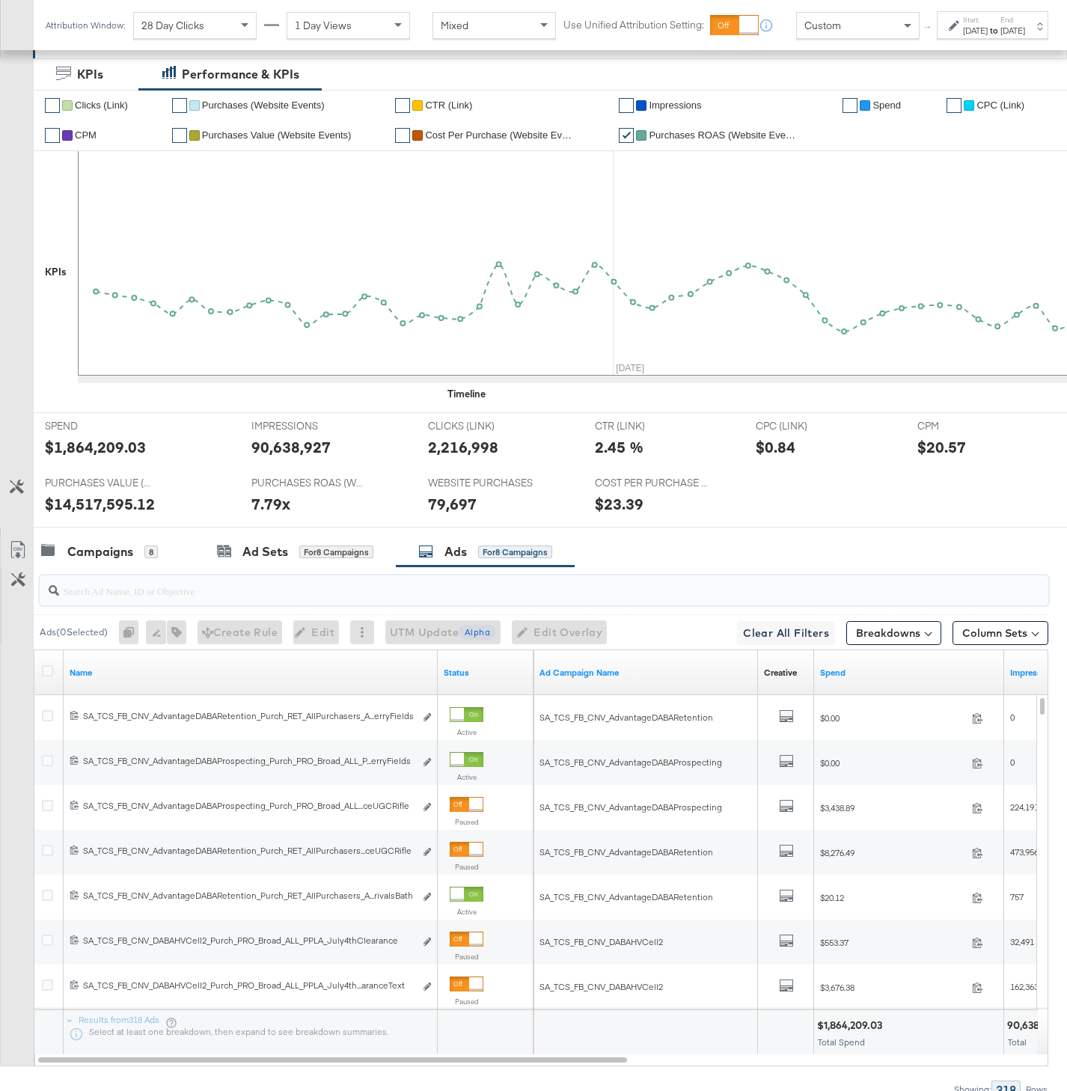
scroll to position [359, 0]
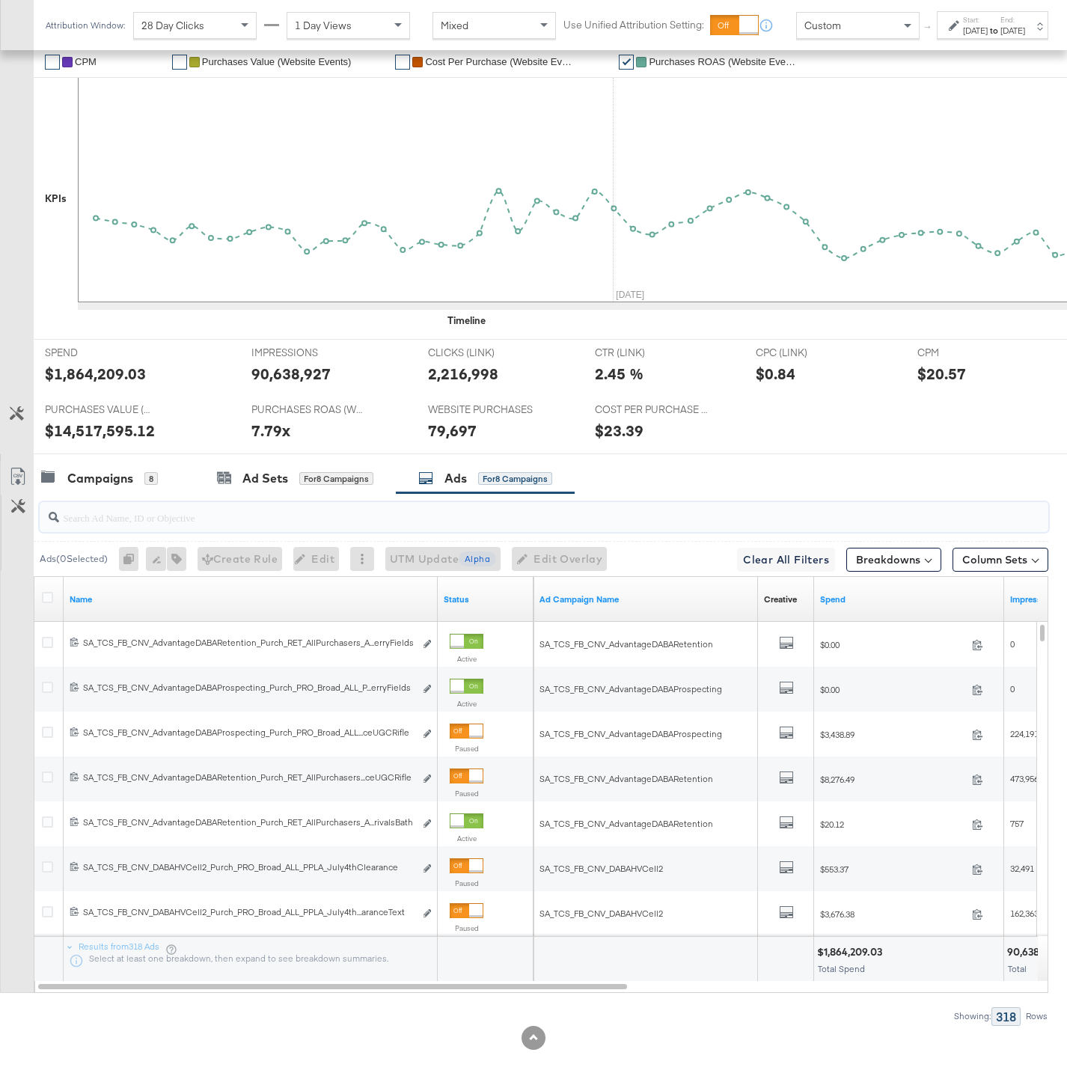
click at [235, 516] on input "search" at bounding box center [509, 511] width 900 height 29
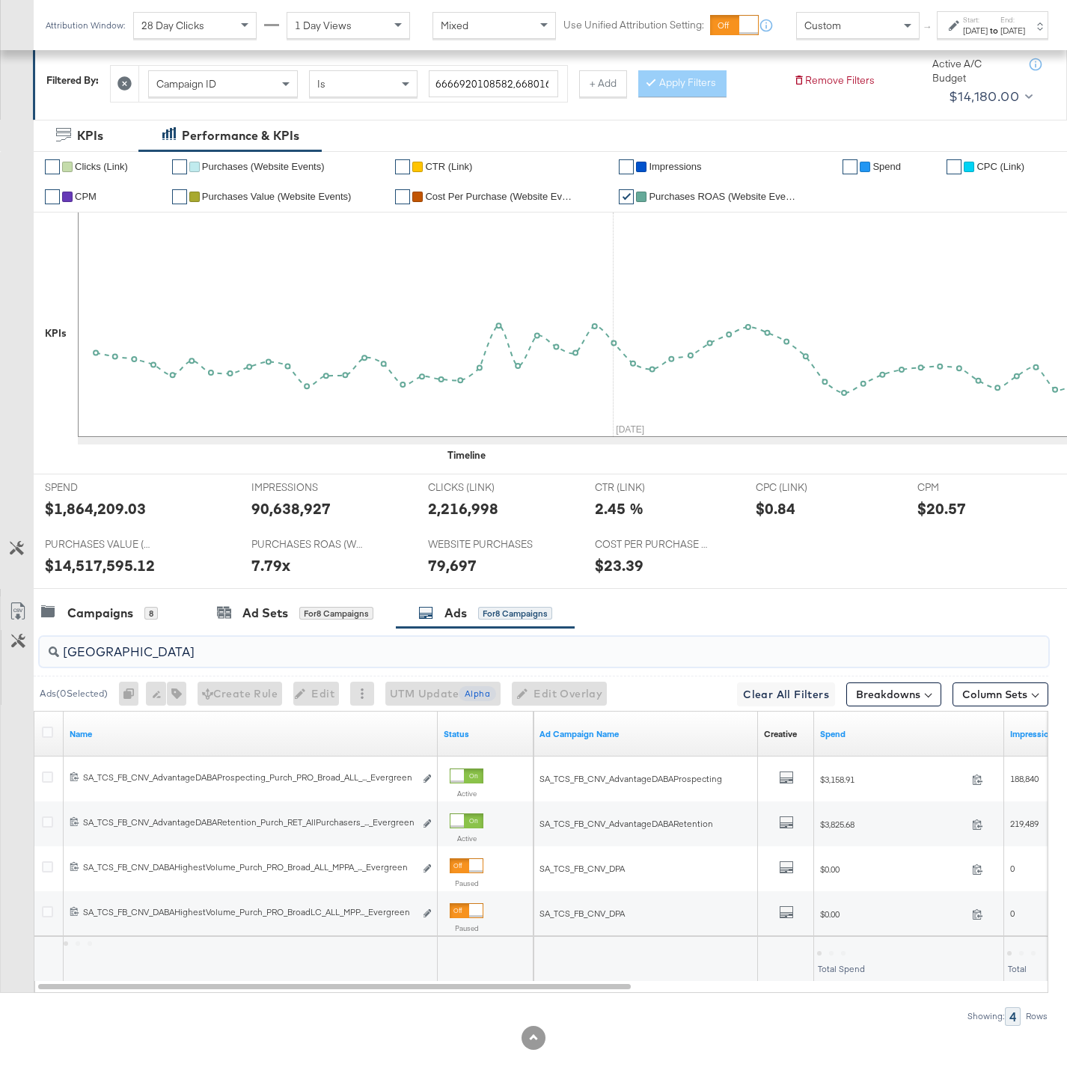
scroll to position [225, 0]
click at [841, 953] on div at bounding box center [843, 953] width 4 height 4
click at [847, 953] on div "$6,984.59" at bounding box center [843, 952] width 52 height 14
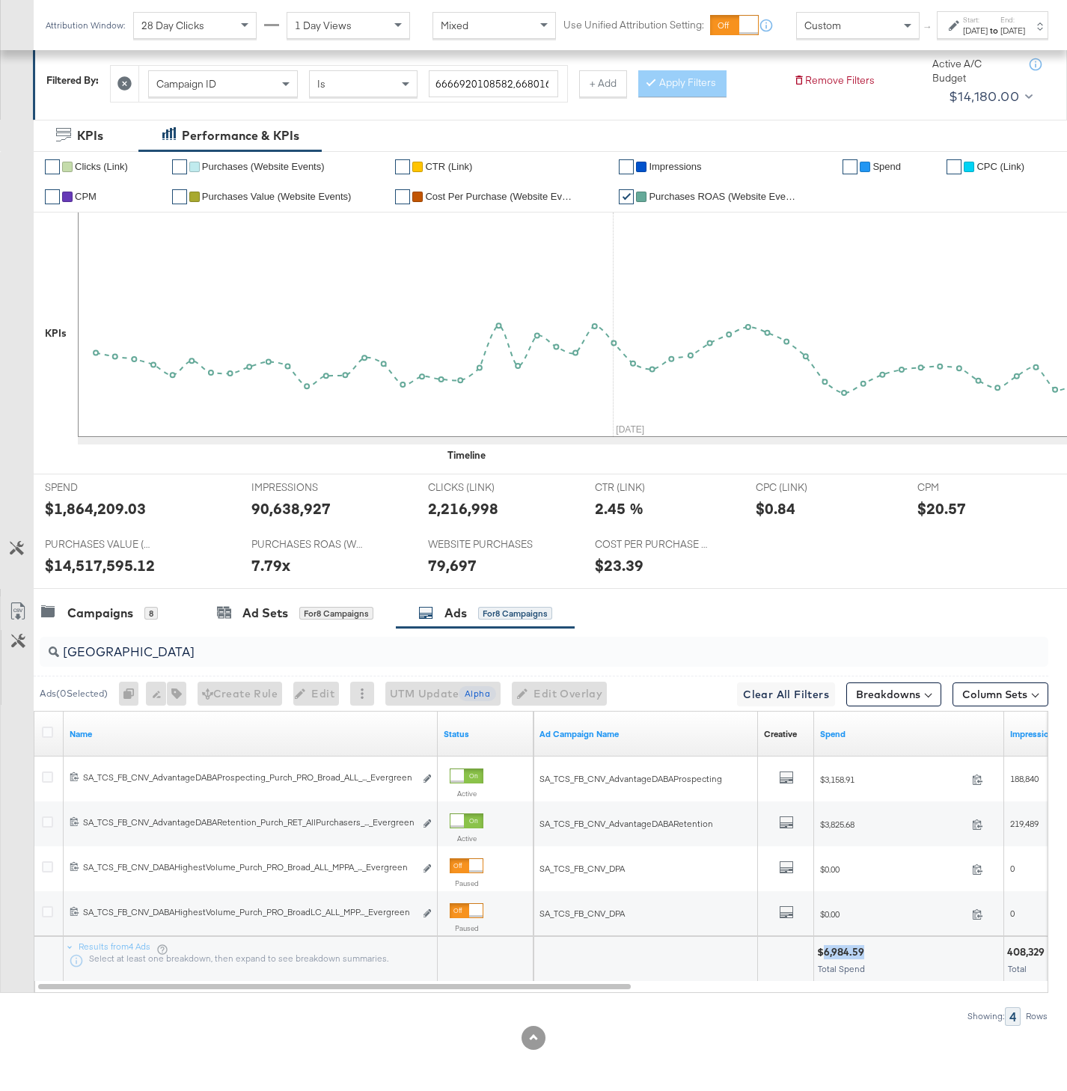
copy div "6,984.59"
click at [161, 655] on input "USA" at bounding box center [509, 646] width 900 height 29
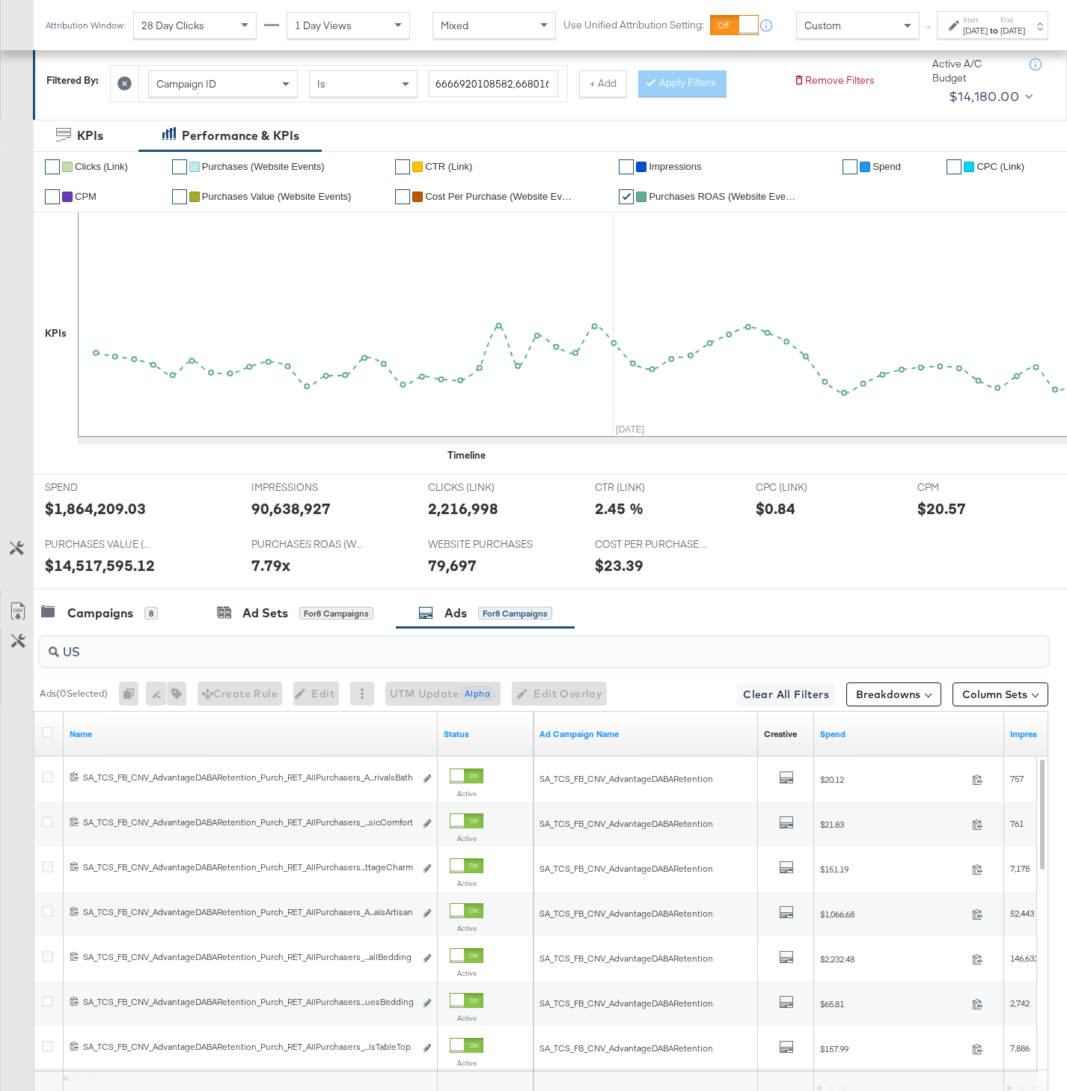
type input "U"
click at [145, 644] on input "search" at bounding box center [509, 646] width 900 height 29
paste input "ReviewAwardColor"
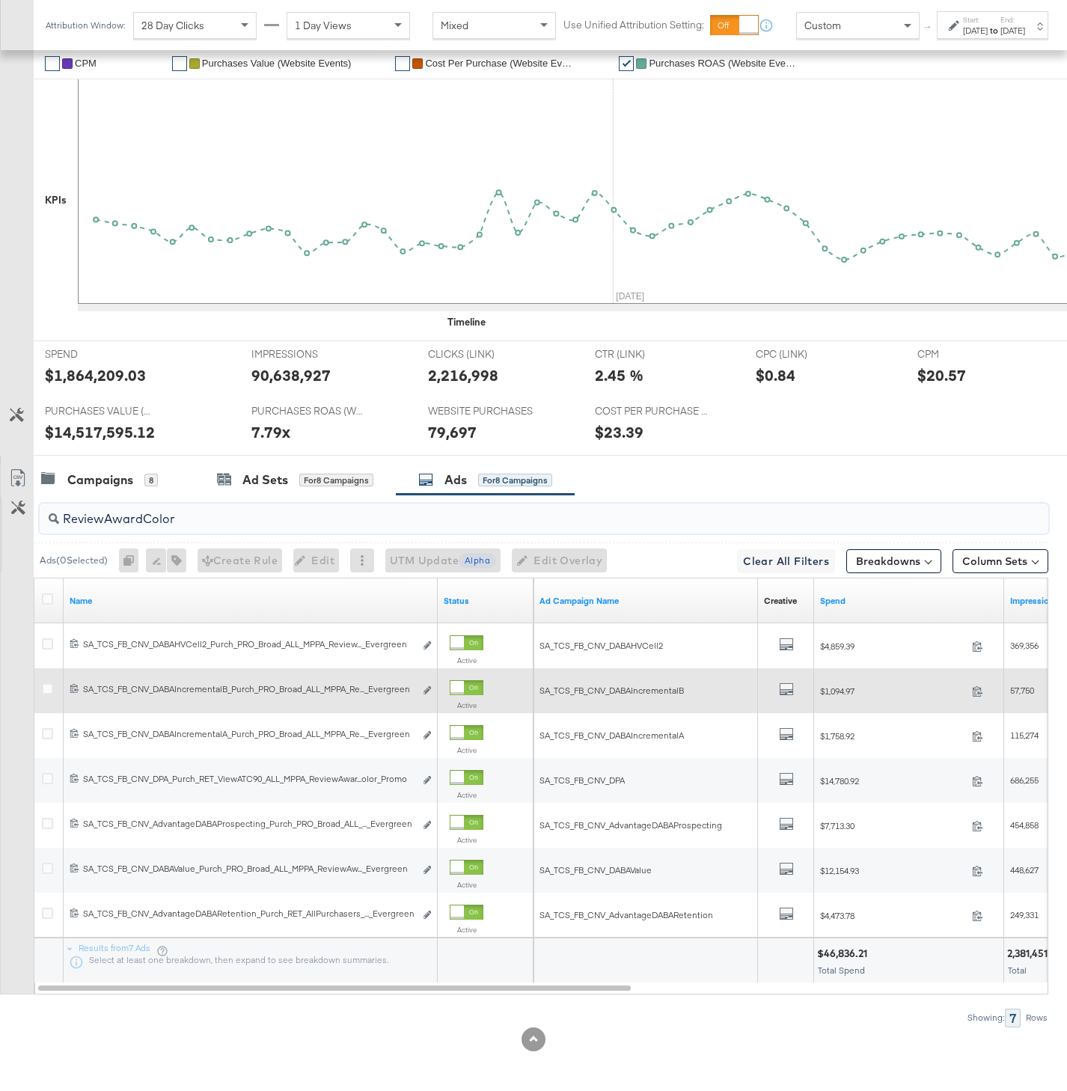
scroll to position [359, 0]
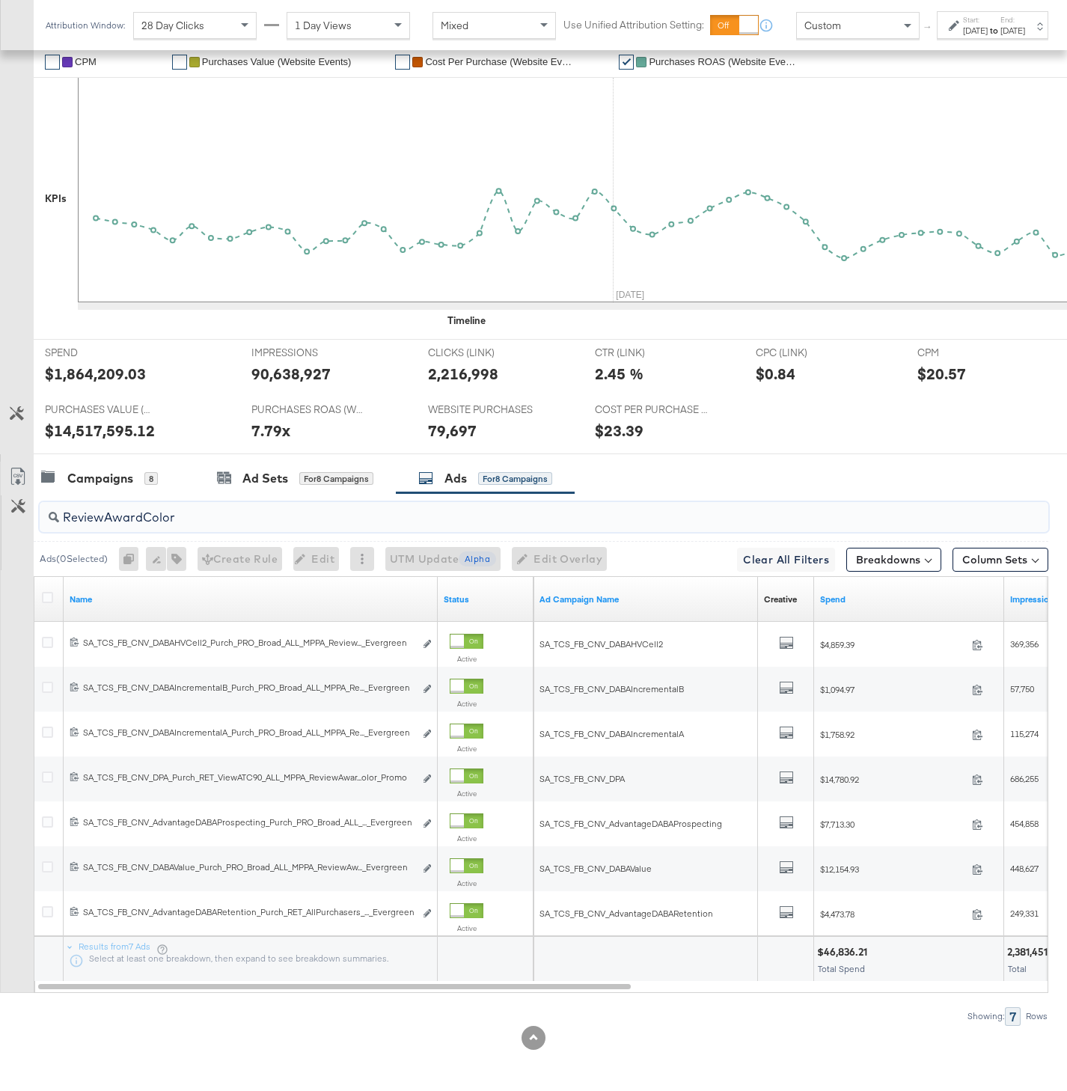
click at [843, 951] on div "$46,836.21" at bounding box center [844, 952] width 55 height 14
copy div "46,836.21"
drag, startPoint x: 178, startPoint y: 513, endPoint x: 32, endPoint y: 513, distance: 145.9
click at [32, 513] on div "ReviewAwardColor Ads ( 0 Selected) 0 Rename 0 ads Tags for 0 campaigns Create R…" at bounding box center [524, 759] width 1048 height 532
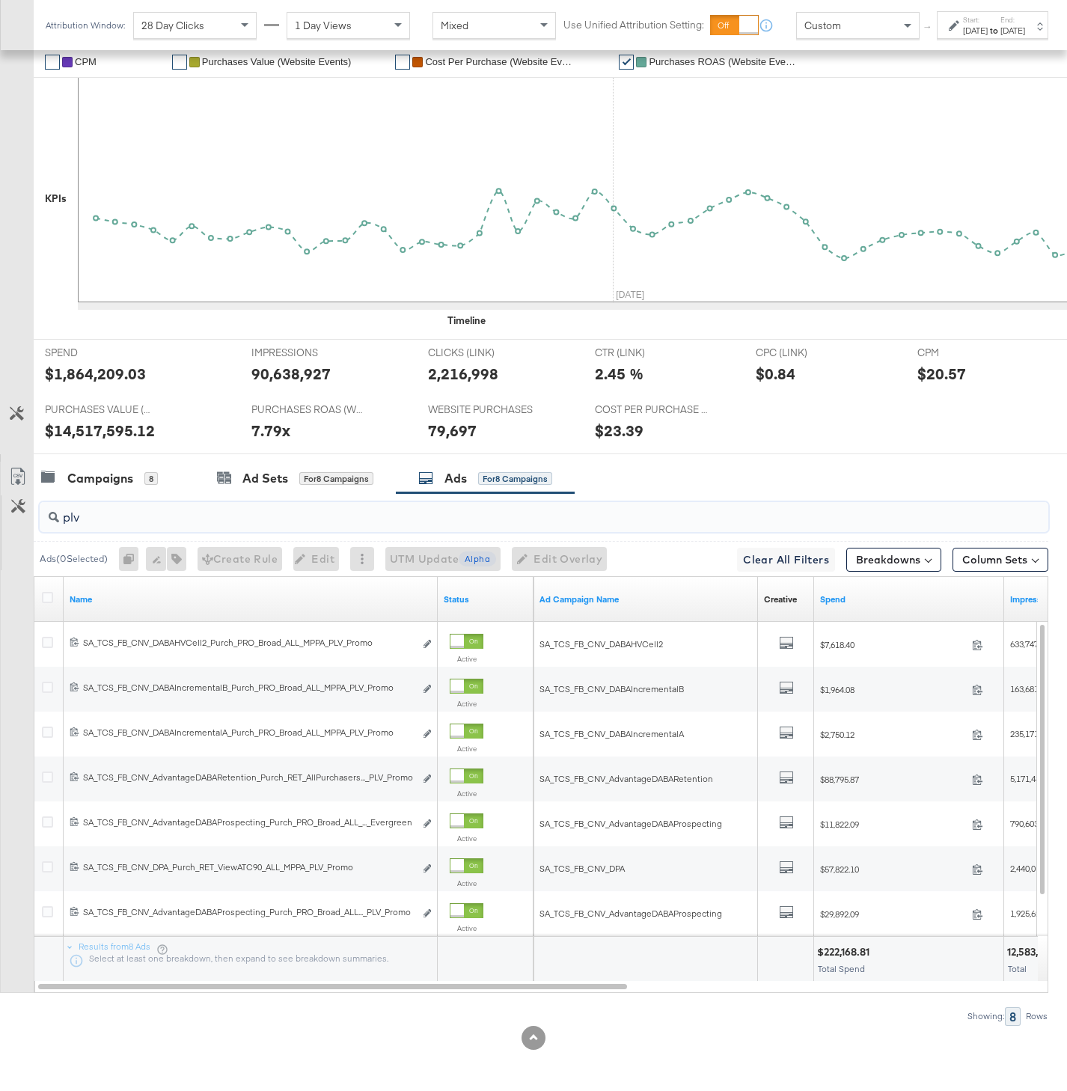
click at [863, 951] on div "$222,168.81" at bounding box center [845, 952] width 57 height 14
copy div "222,168.81"
drag, startPoint x: 101, startPoint y: 519, endPoint x: 22, endPoint y: 519, distance: 79.3
click at [22, 519] on div "plv Ads ( 0 Selected) 0 Rename 0 ads Tags for 0 campaigns Create Rule Edit 0 ad…" at bounding box center [524, 759] width 1048 height 532
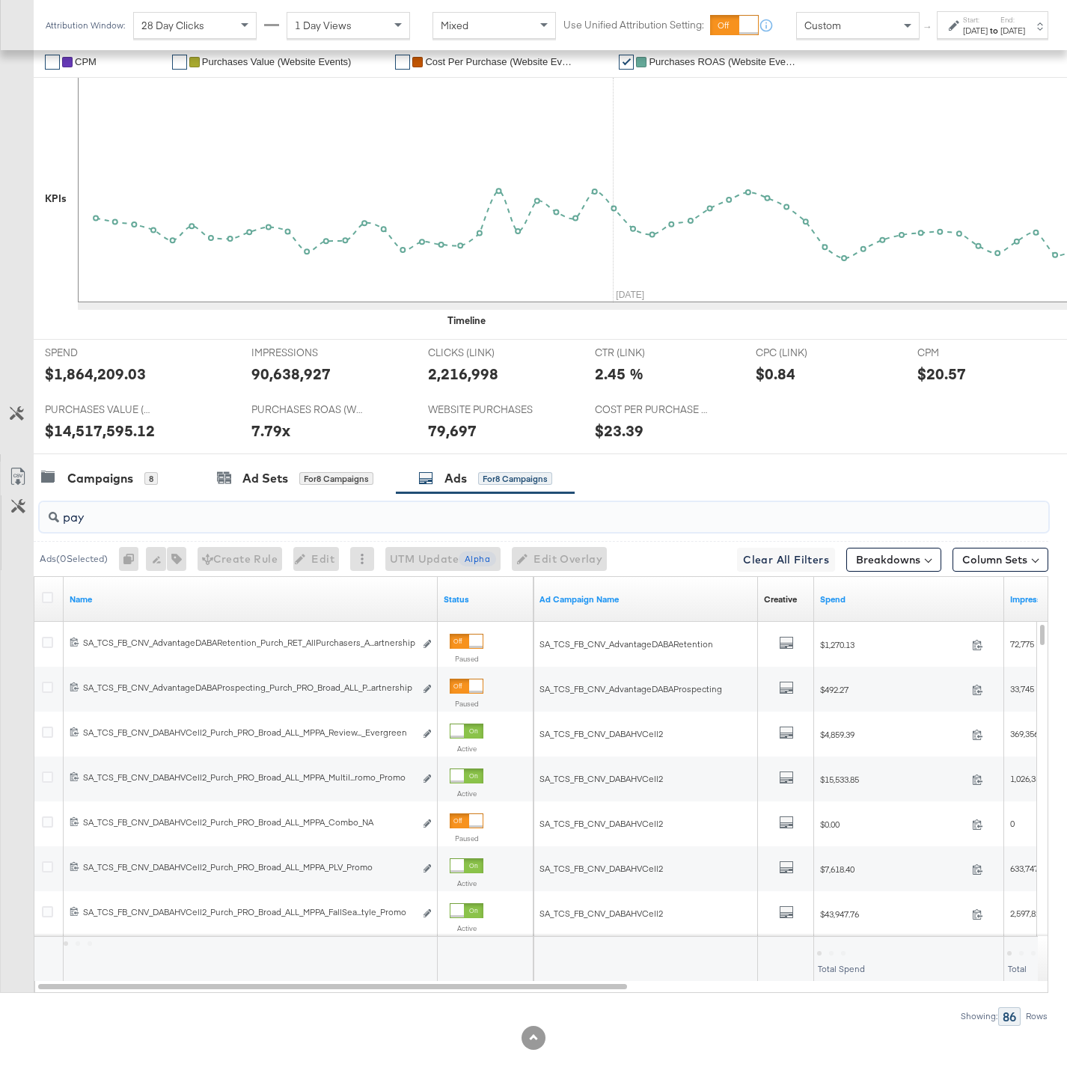
scroll to position [269, 0]
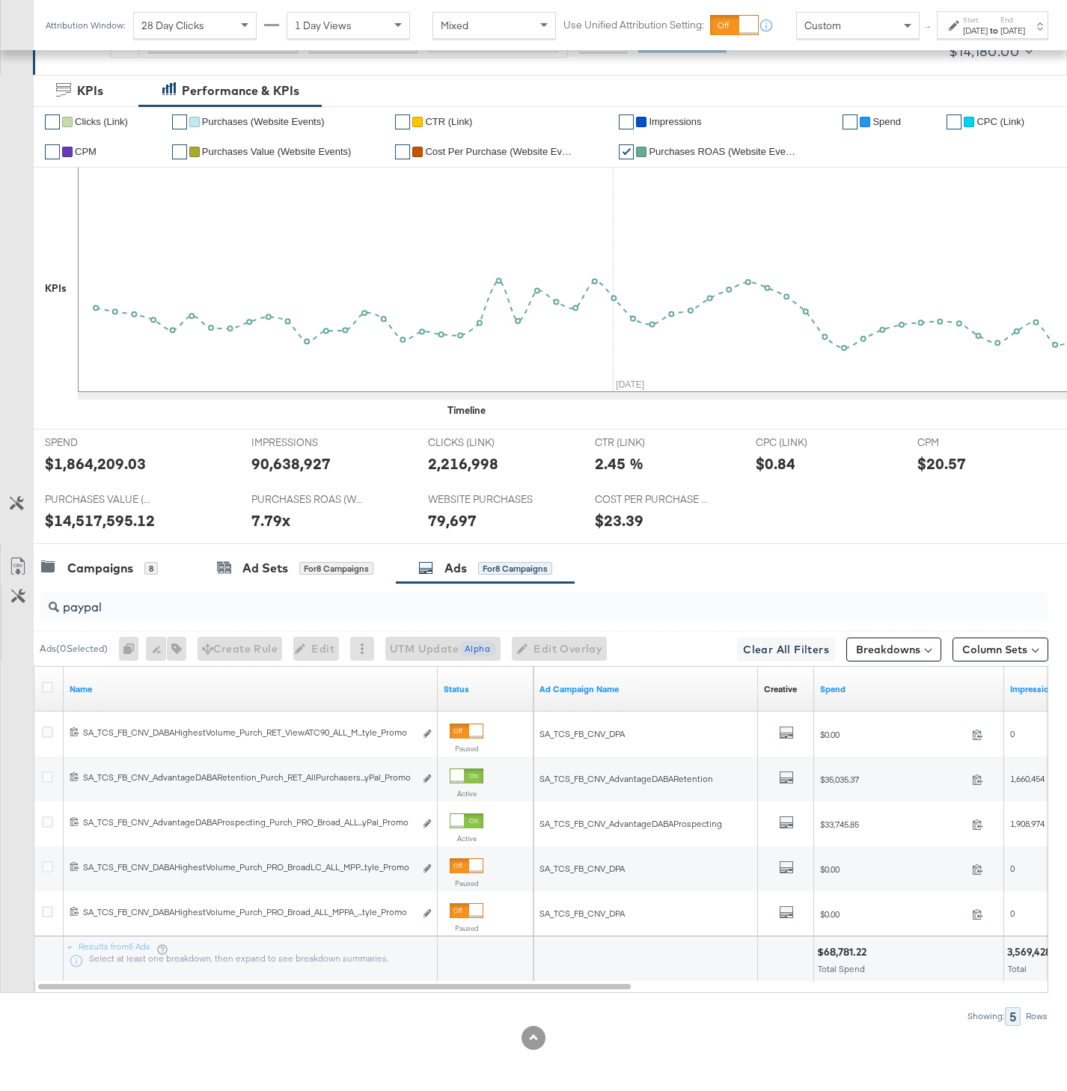
click at [839, 954] on div "$68,781.22" at bounding box center [844, 952] width 54 height 14
copy div "68,781.22"
drag, startPoint x: 132, startPoint y: 604, endPoint x: 55, endPoint y: 604, distance: 77.1
click at [55, 604] on div "paypal" at bounding box center [544, 607] width 1009 height 30
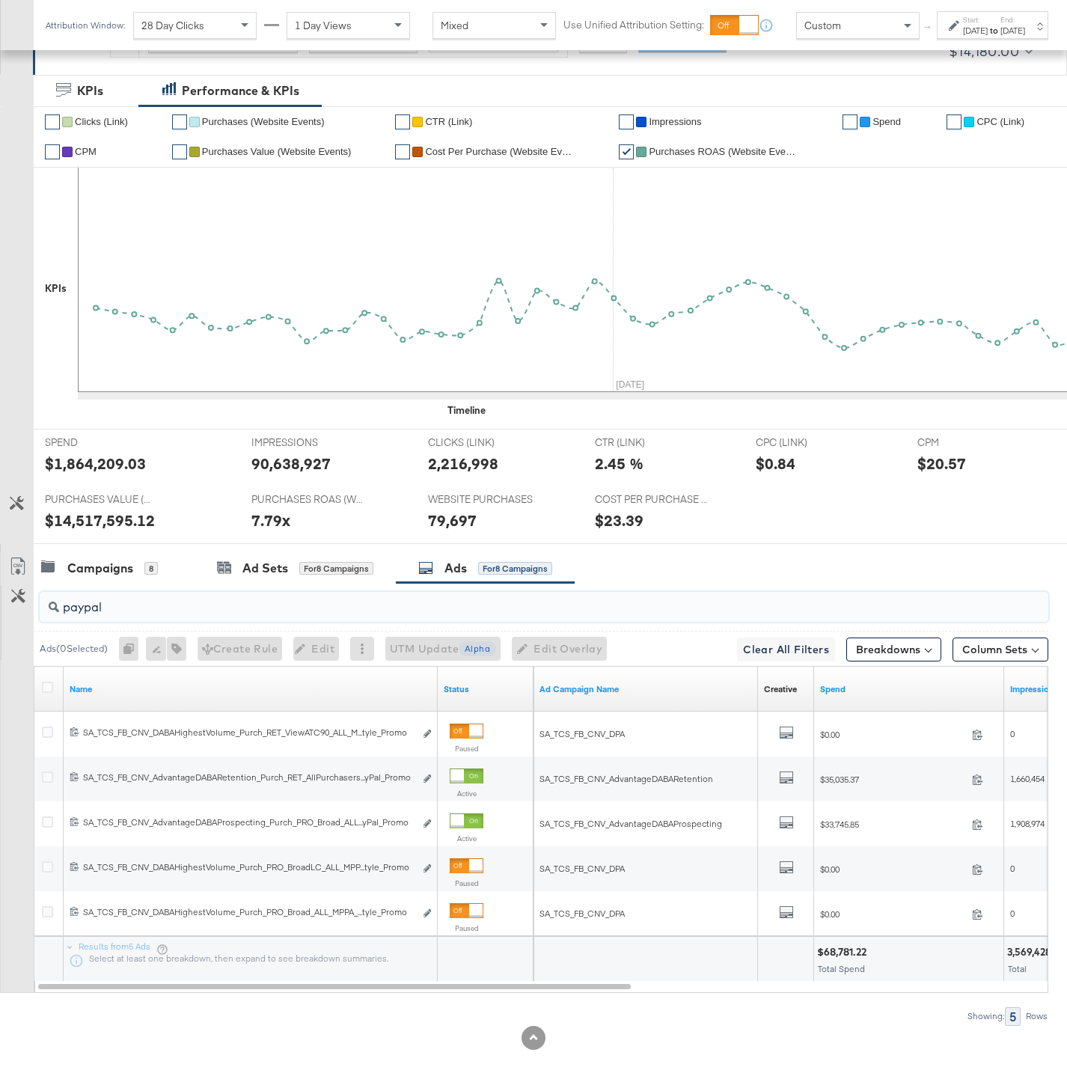
paste input "MultiImagePromo"
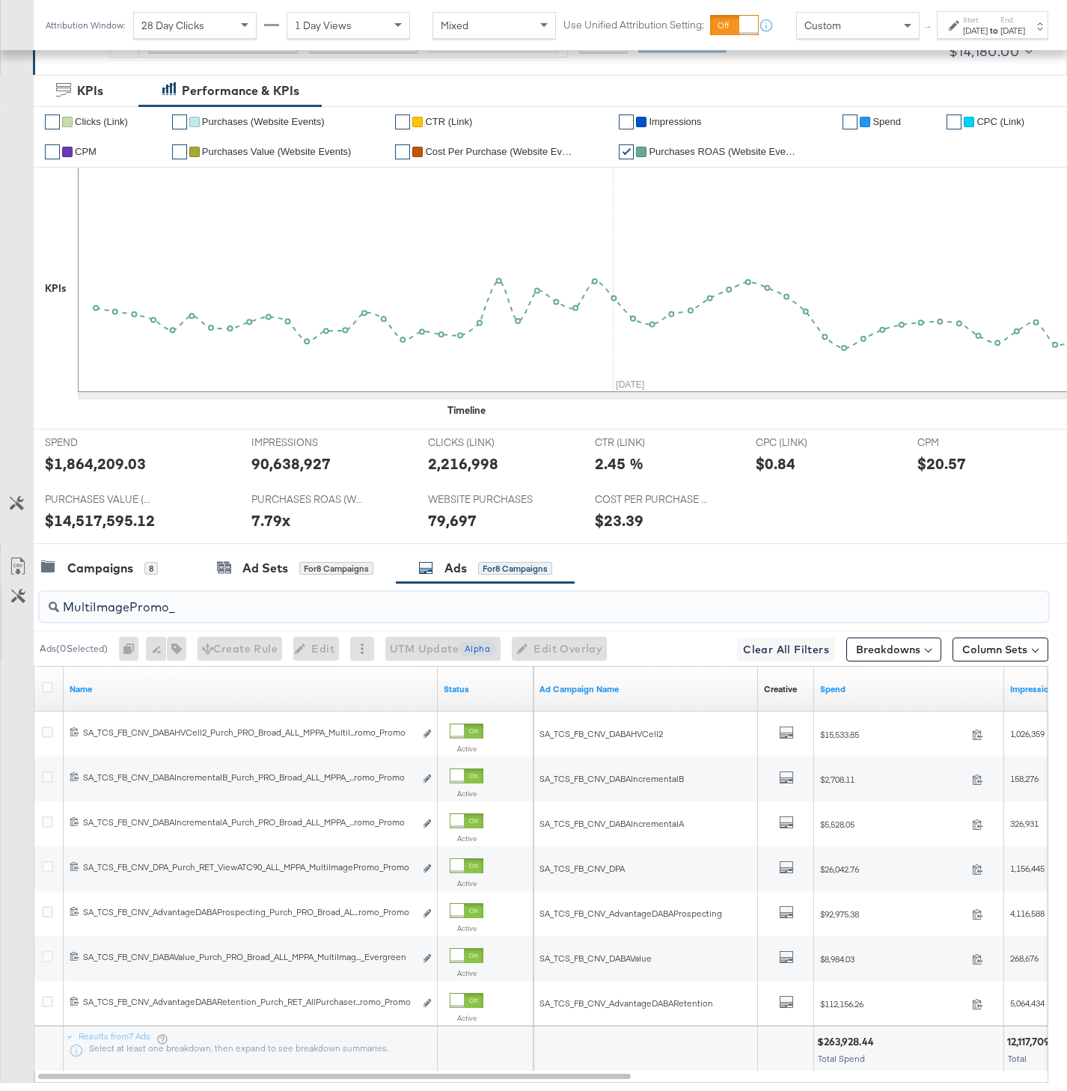
scroll to position [359, 0]
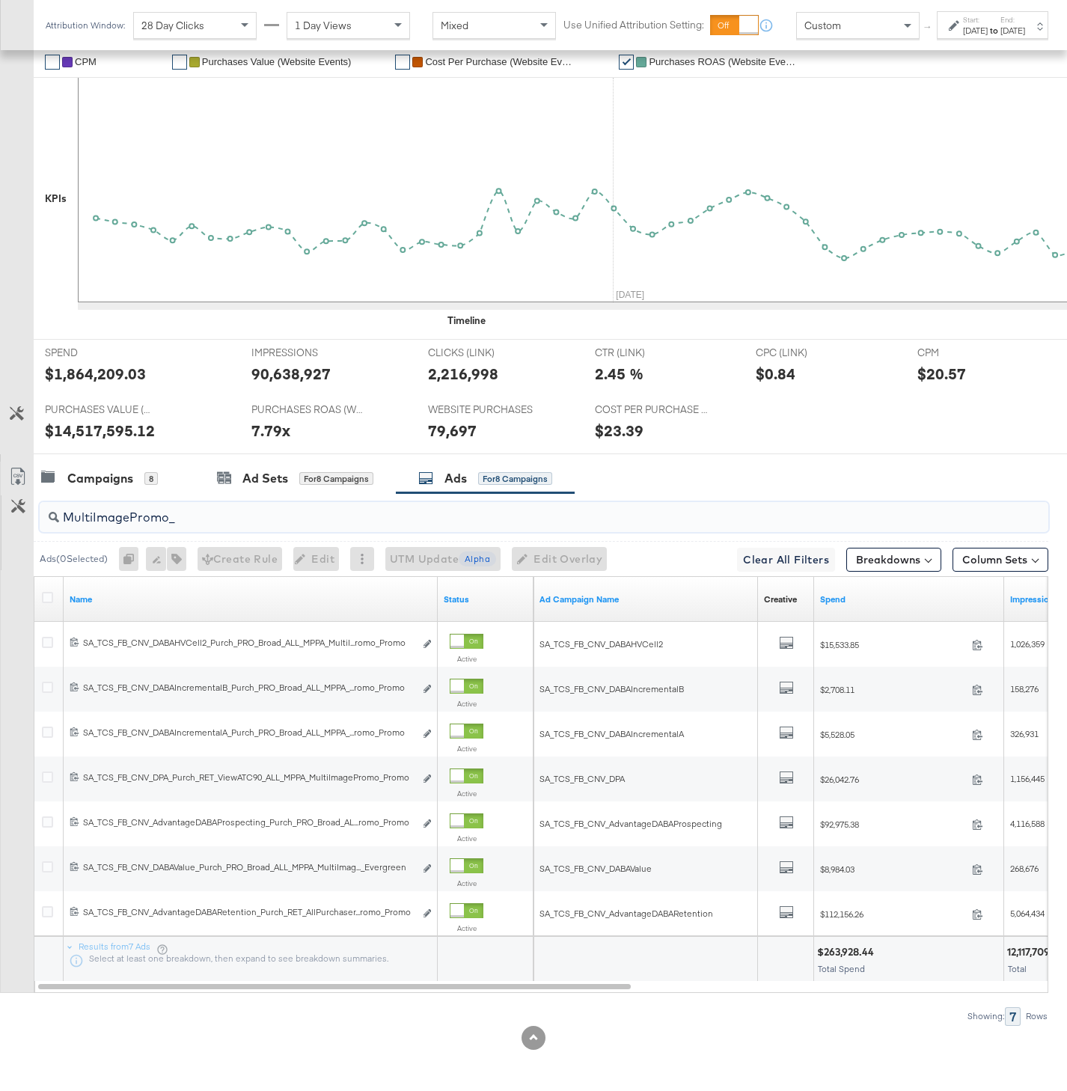
click at [852, 956] on div "$263,928.44" at bounding box center [847, 952] width 61 height 14
copy div "$263,928.44"
click at [195, 515] on input "MultiImagePromo_" at bounding box center [509, 511] width 900 height 29
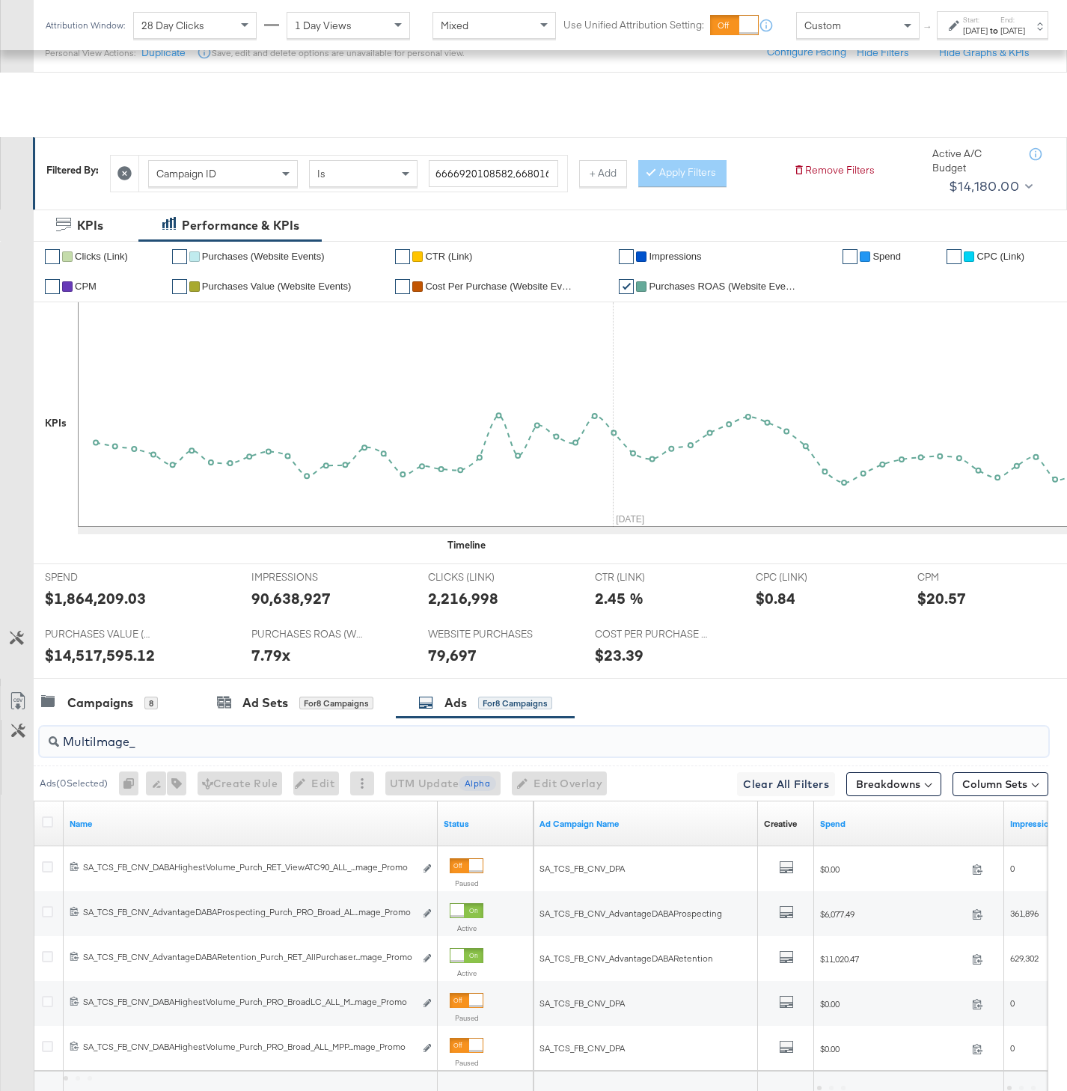
scroll to position [269, 0]
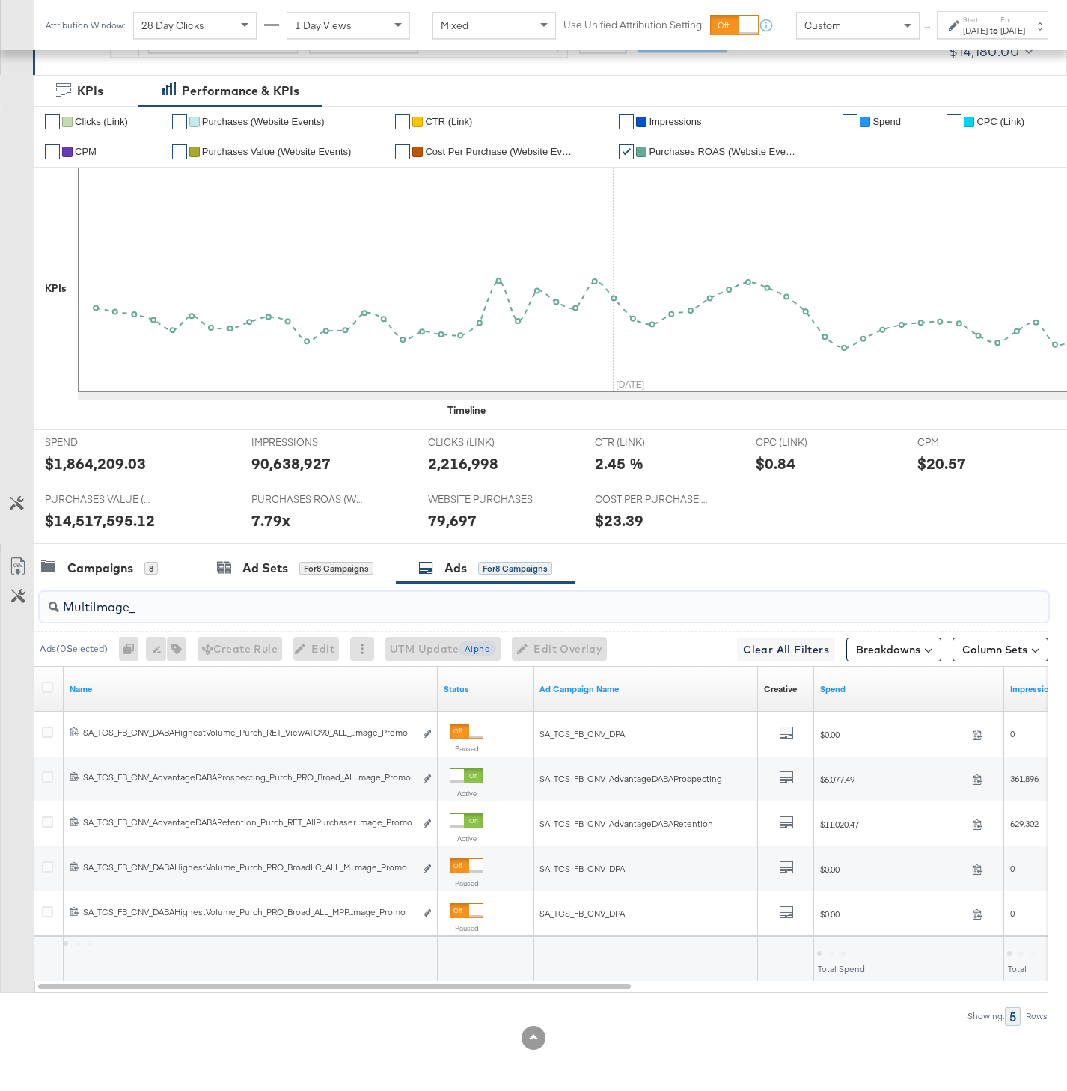
click at [843, 953] on div at bounding box center [843, 953] width 4 height 4
click at [849, 953] on div "$17,097.96" at bounding box center [843, 952] width 53 height 14
copy div "17,097.96"
drag, startPoint x: 144, startPoint y: 608, endPoint x: 55, endPoint y: 608, distance: 89.1
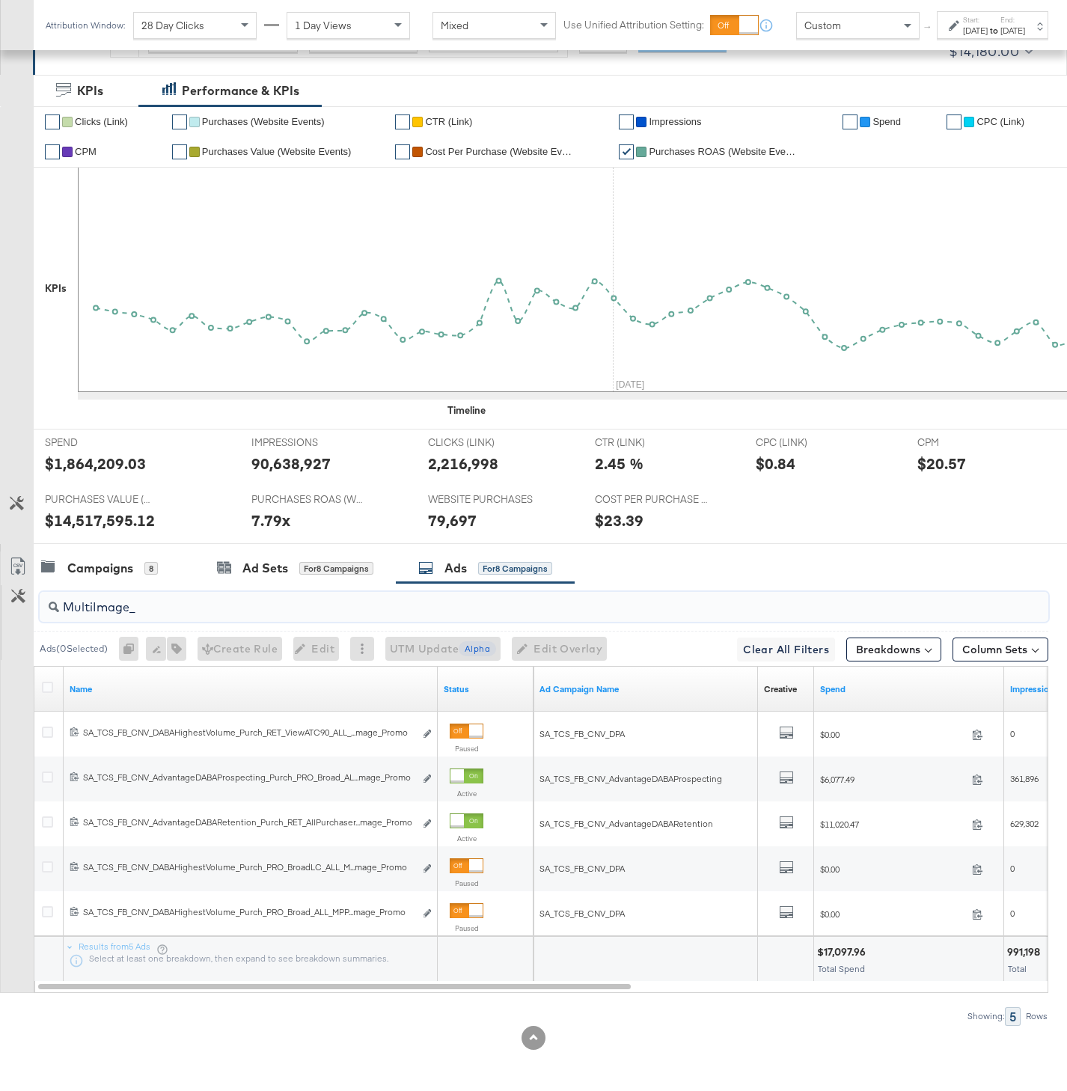
click at [55, 608] on div "MultiImage_" at bounding box center [544, 607] width 1009 height 30
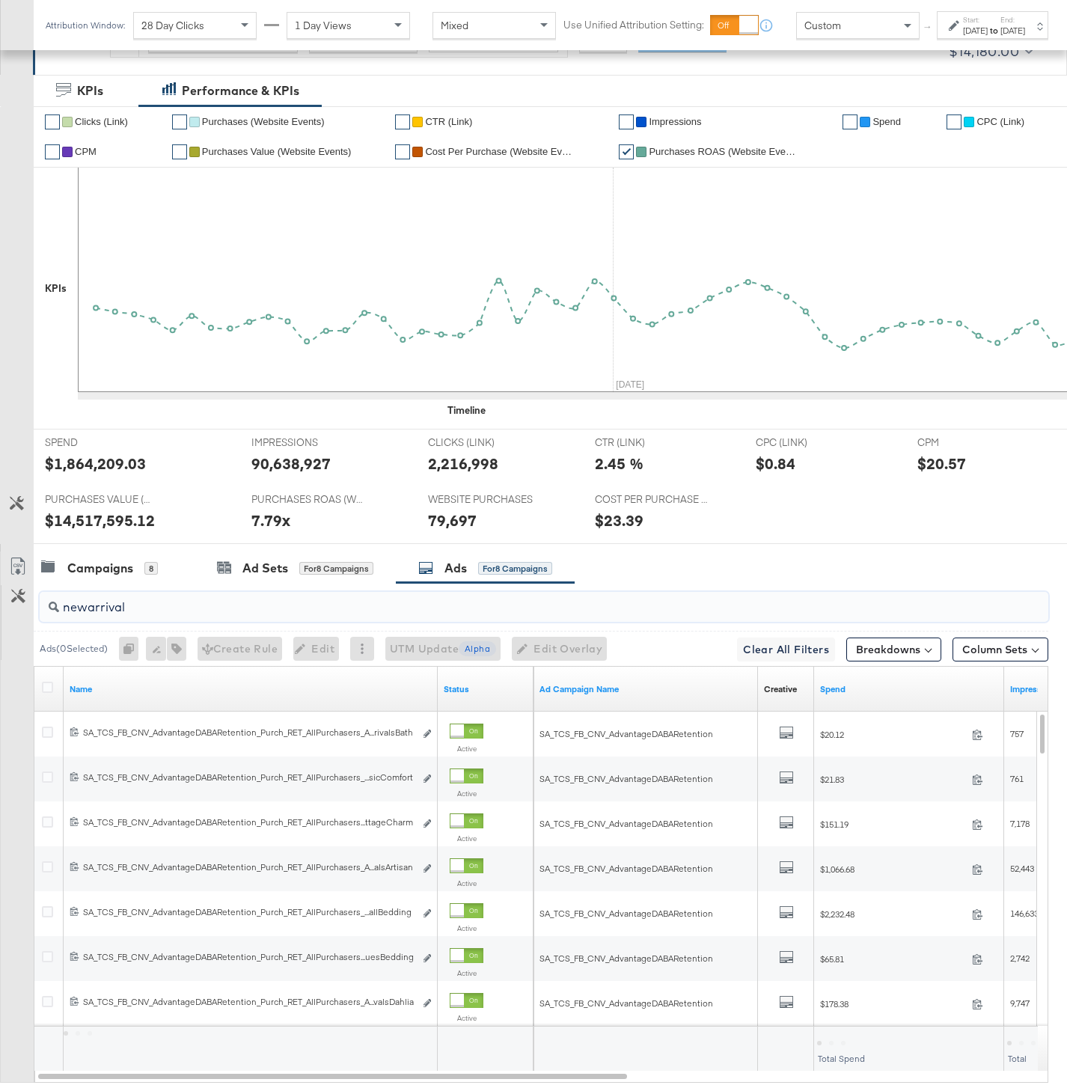
type input "newarrivals"
drag, startPoint x: 147, startPoint y: 608, endPoint x: 16, endPoint y: 608, distance: 130.2
click at [16, 608] on div "newarrivals Ads ( 0 Selected) 0 Rename 0 ads Tags for 0 campaigns Create Rule E…" at bounding box center [524, 849] width 1048 height 532
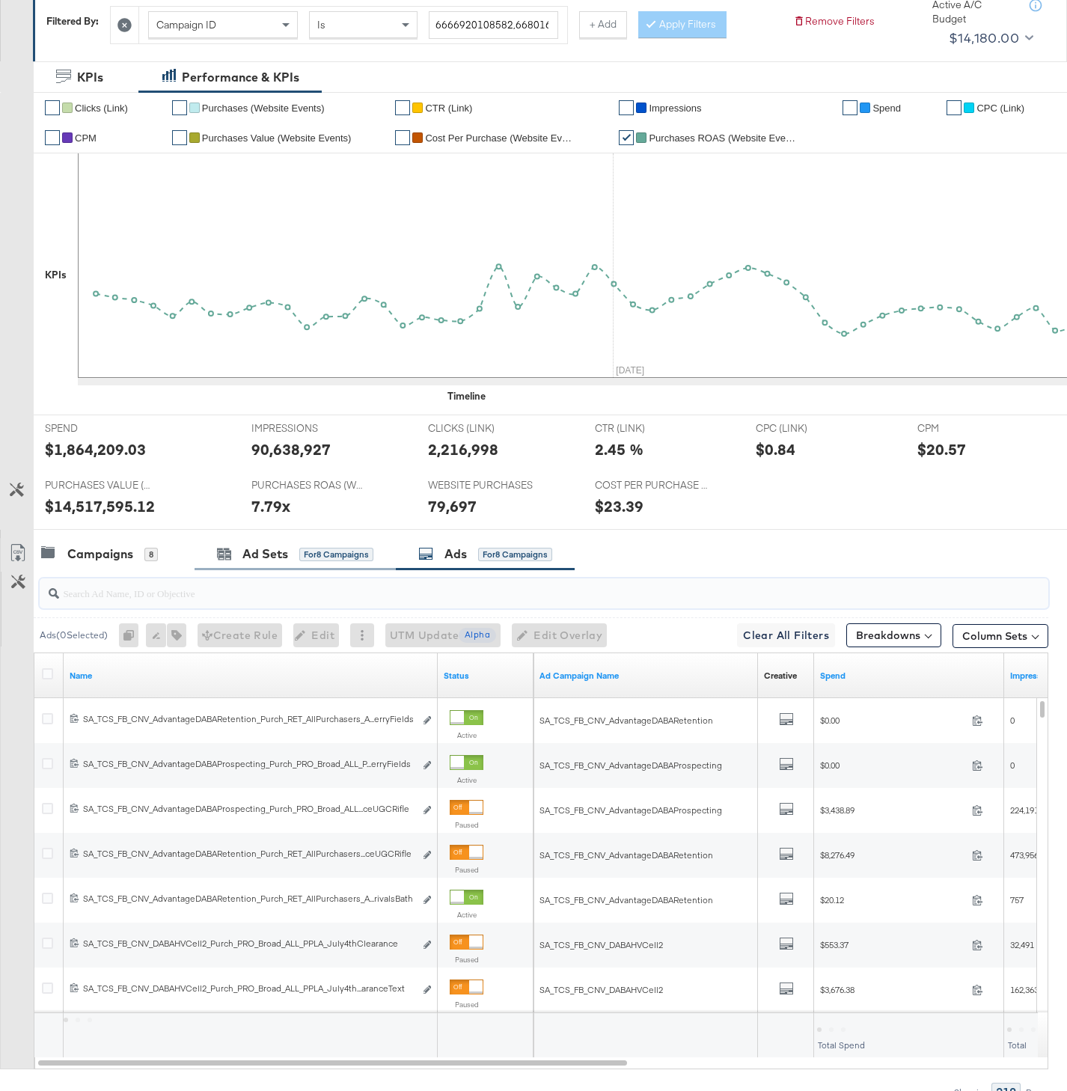
scroll to position [159, 0]
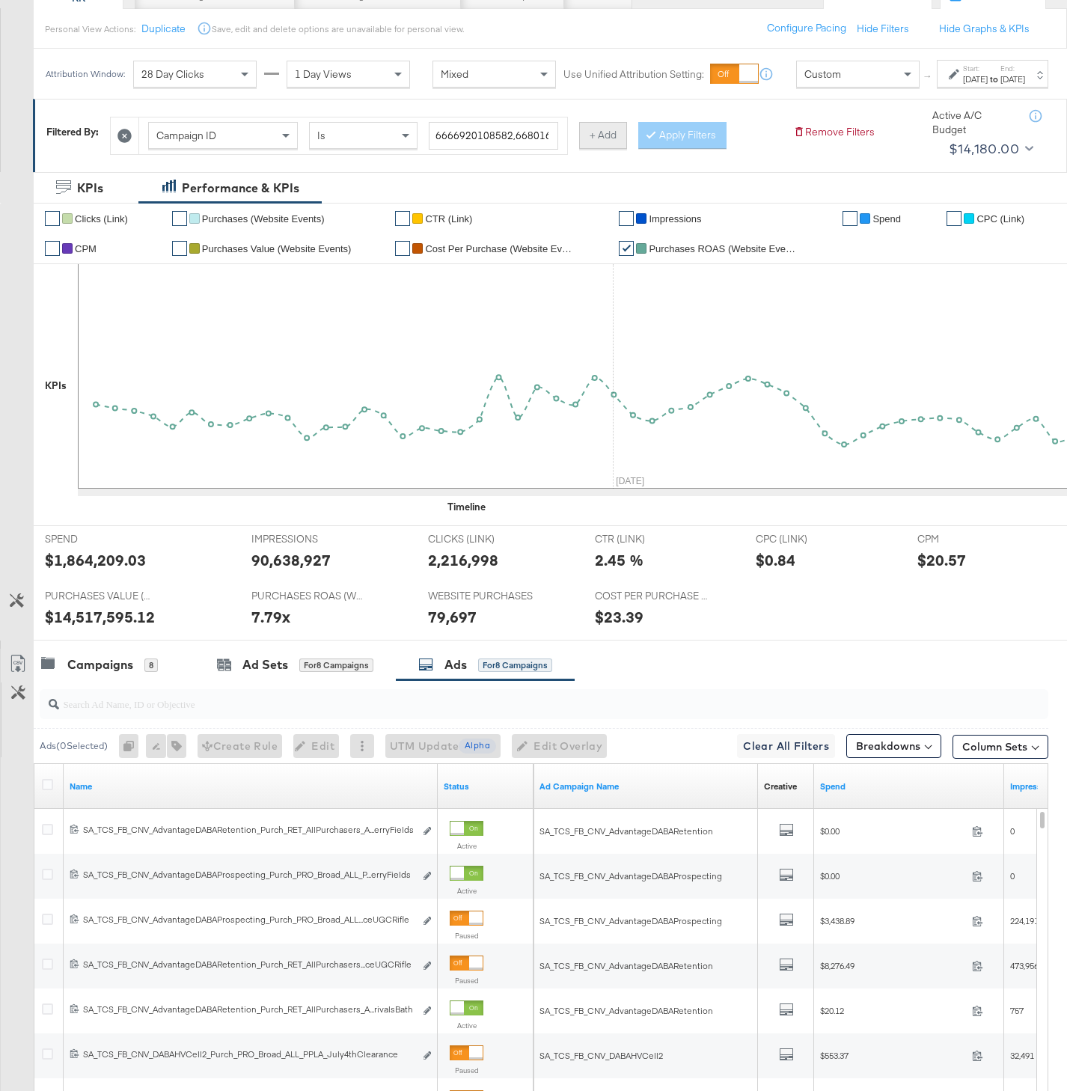
click at [605, 149] on button "+ Add" at bounding box center [603, 135] width 48 height 27
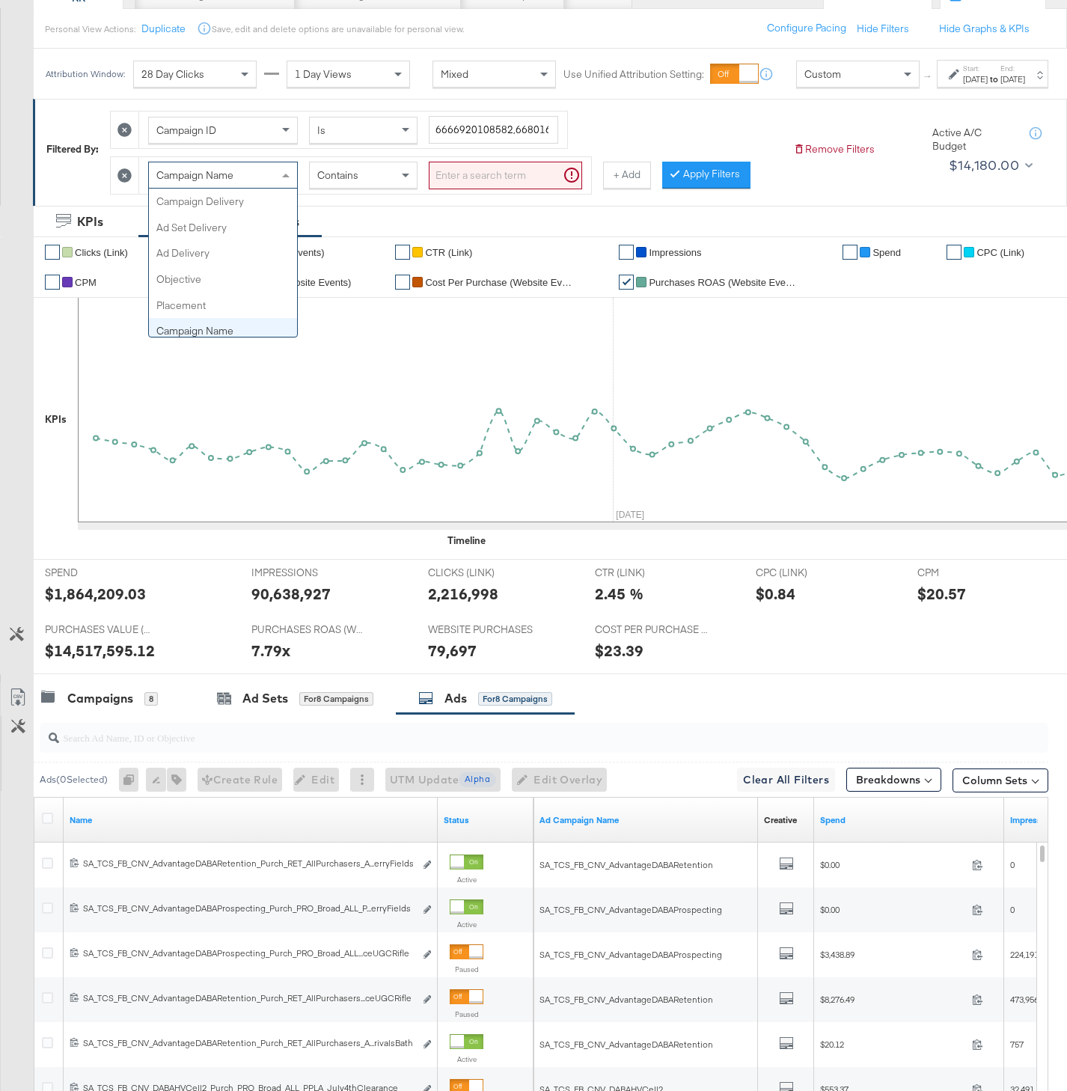
click at [225, 180] on div "Campaign Name" at bounding box center [223, 174] width 148 height 25
click at [468, 181] on input "search" at bounding box center [505, 176] width 153 height 28
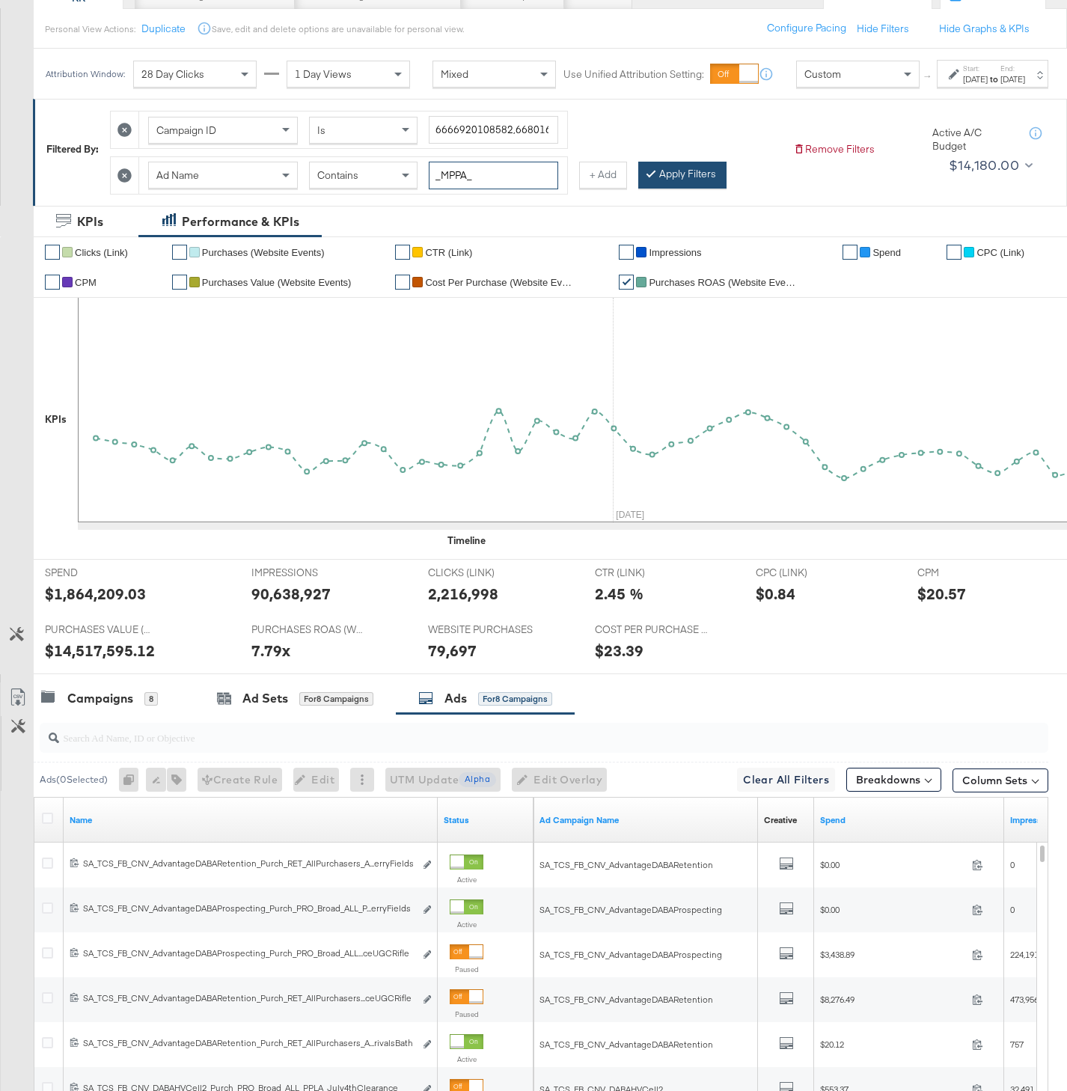
type input "_MPPA_"
click at [673, 189] on button "Apply Filters" at bounding box center [682, 175] width 88 height 27
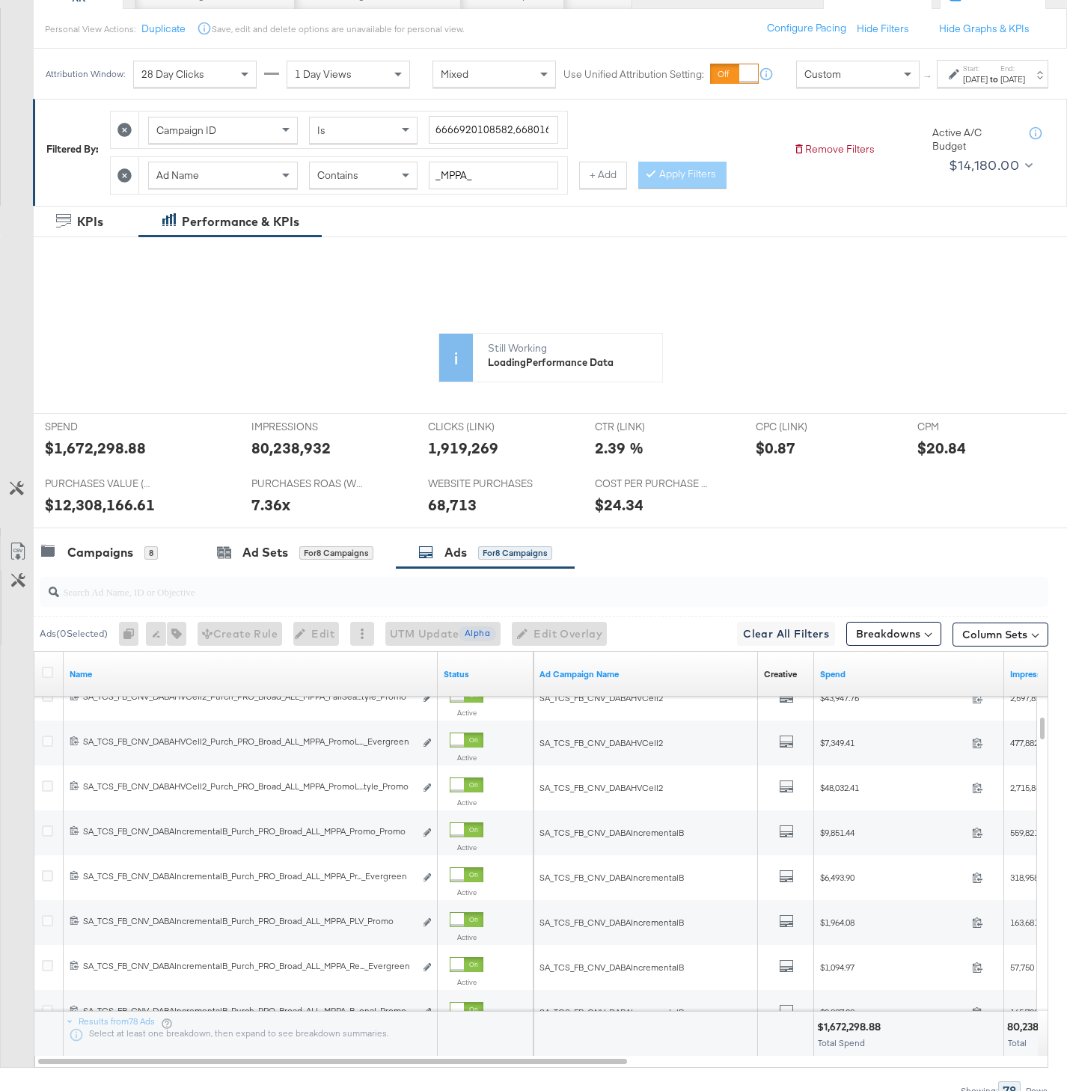
scroll to position [0, 0]
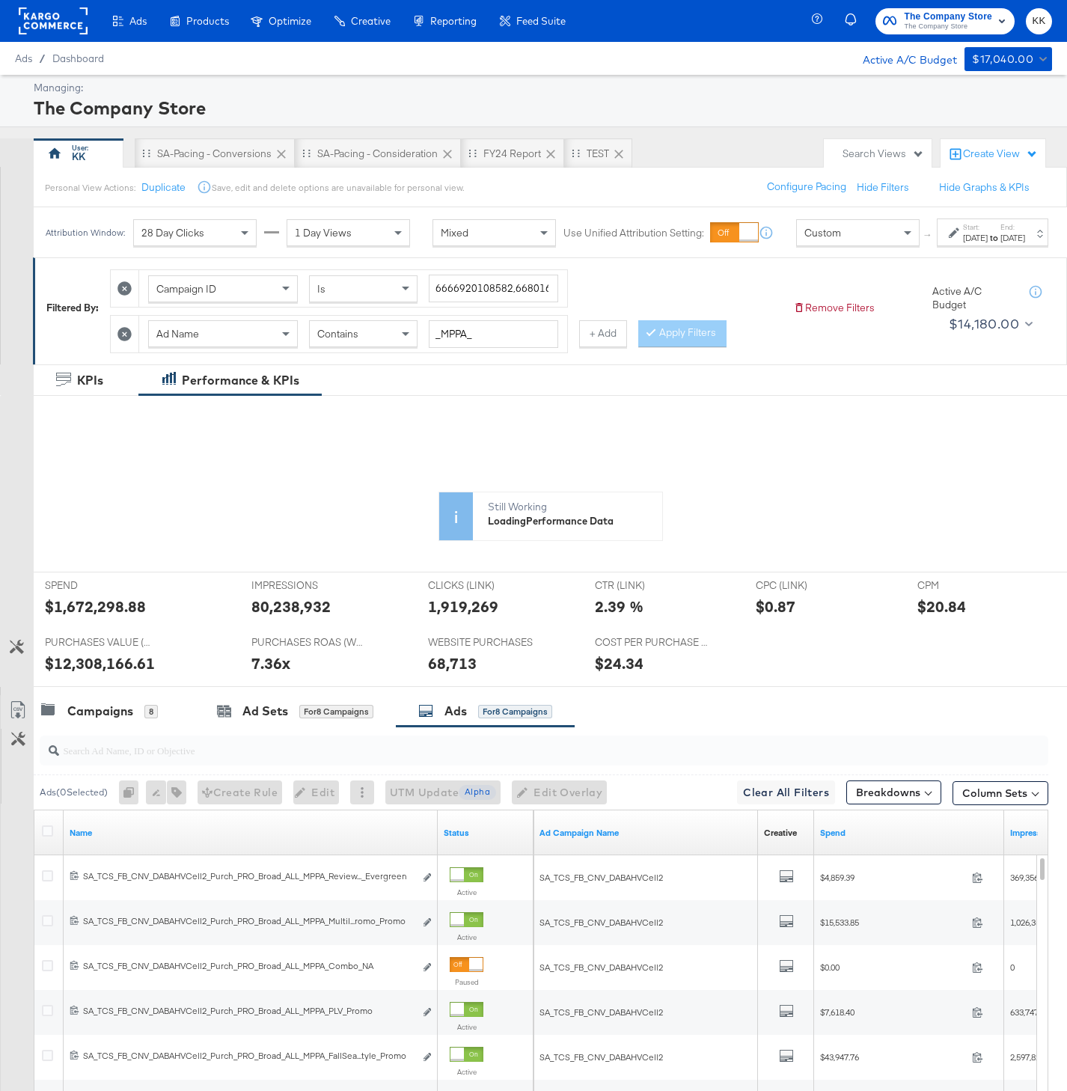
click at [176, 766] on div at bounding box center [544, 751] width 1009 height 30
click at [131, 727] on div "Campaigns 8" at bounding box center [114, 711] width 161 height 32
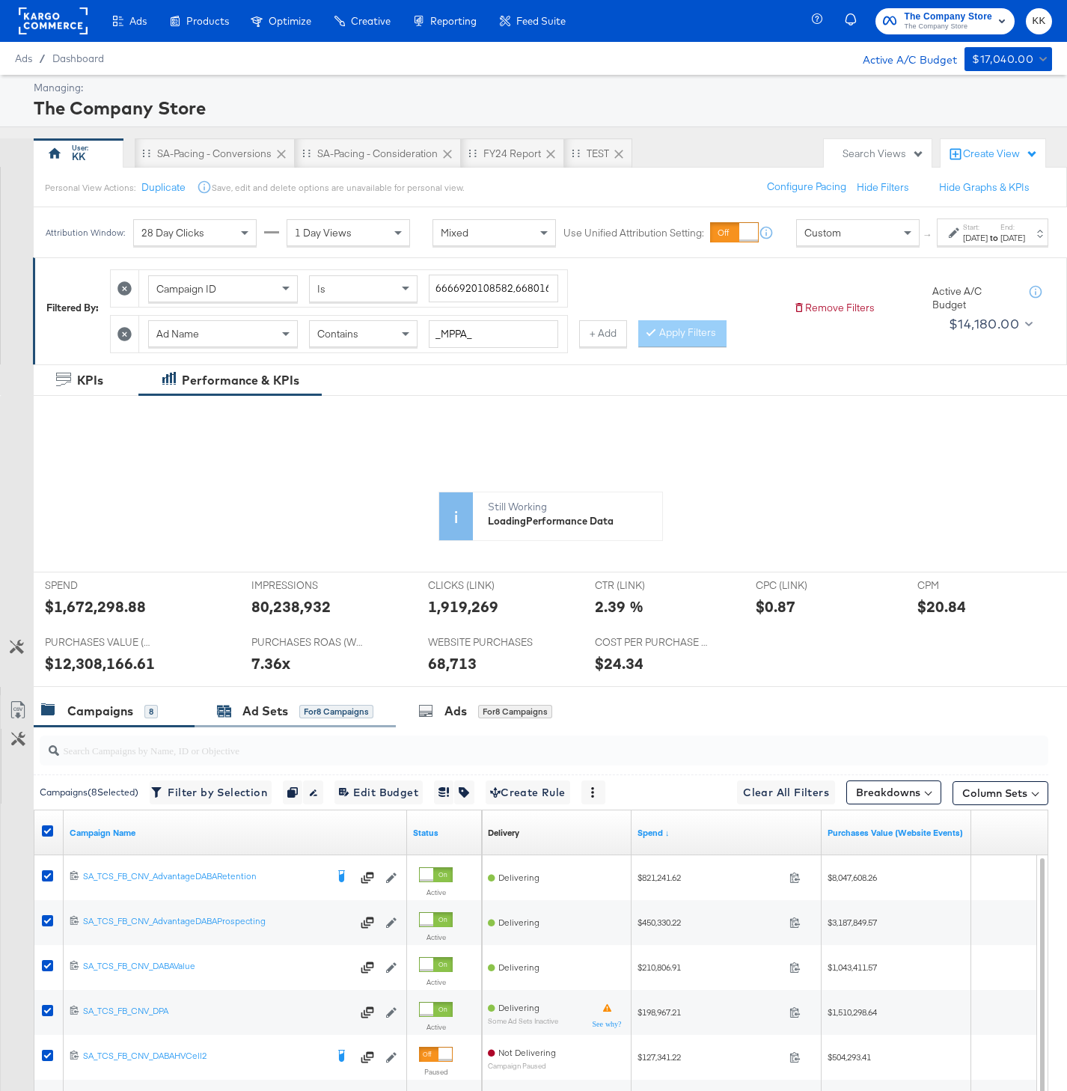
click at [280, 720] on div "Ad Sets" at bounding box center [265, 711] width 46 height 17
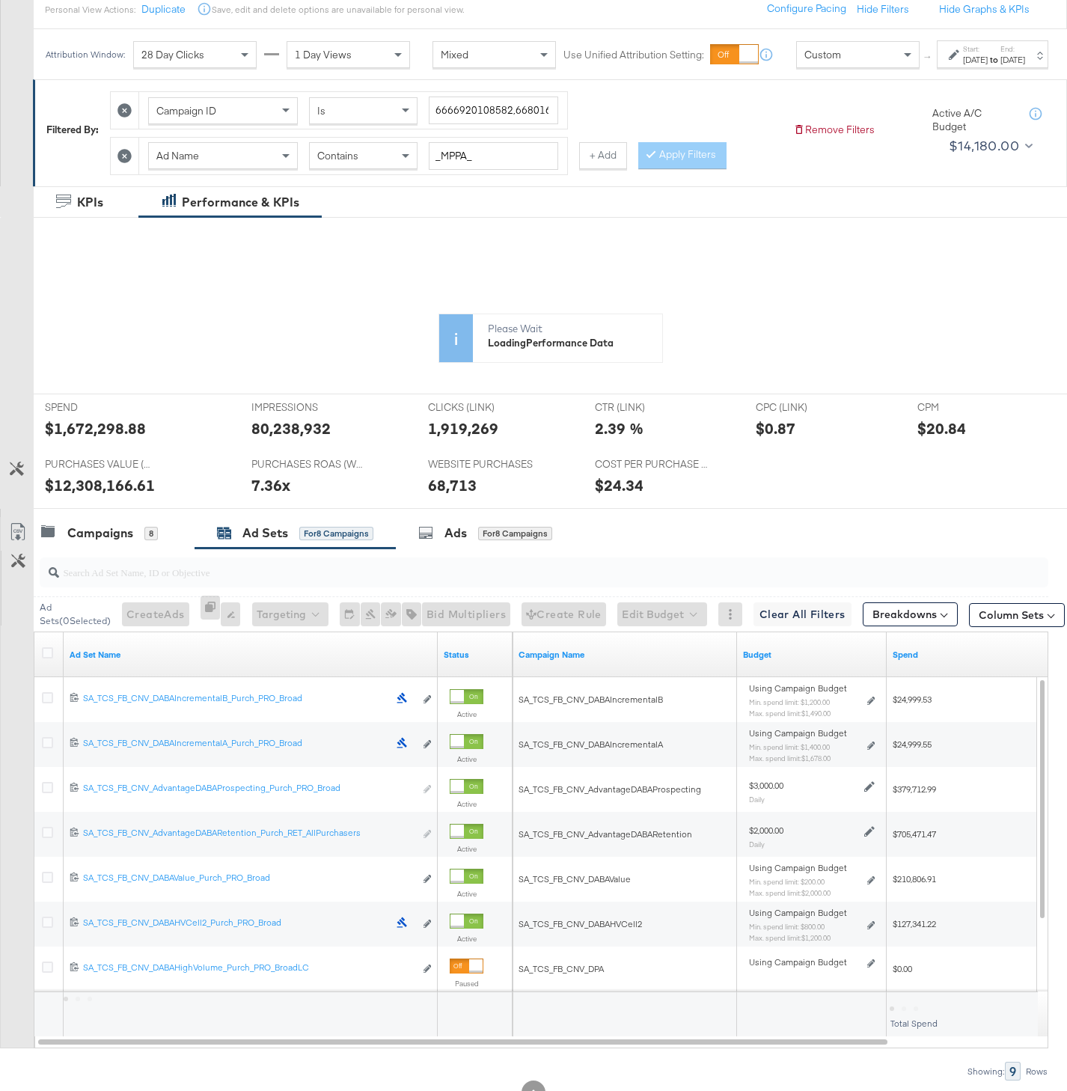
scroll to position [187, 0]
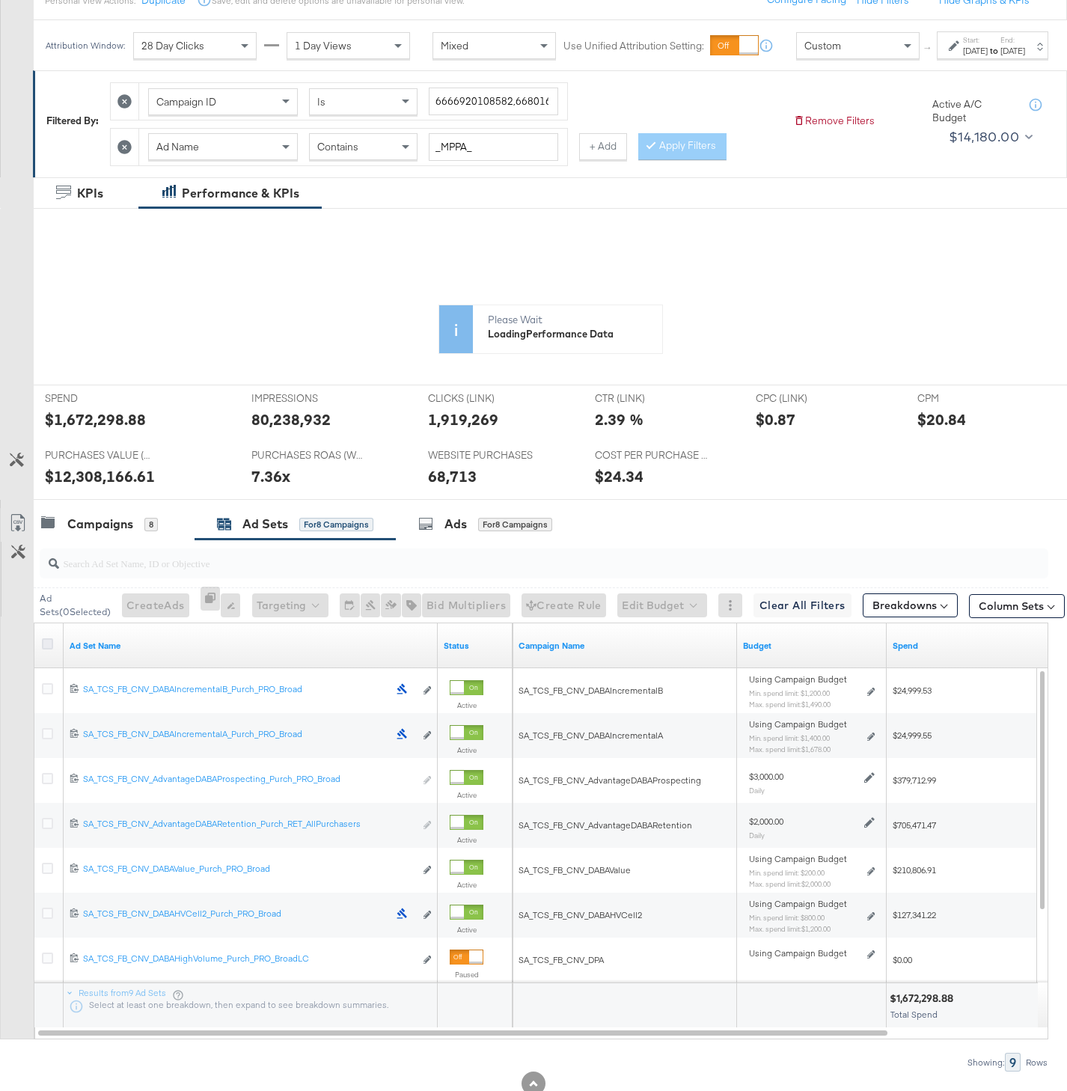
click at [48, 650] on icon at bounding box center [47, 643] width 11 height 11
click at [0, 0] on input "checkbox" at bounding box center [0, 0] width 0 height 0
click at [524, 531] on div "for 9 Ad Sets" at bounding box center [507, 524] width 58 height 13
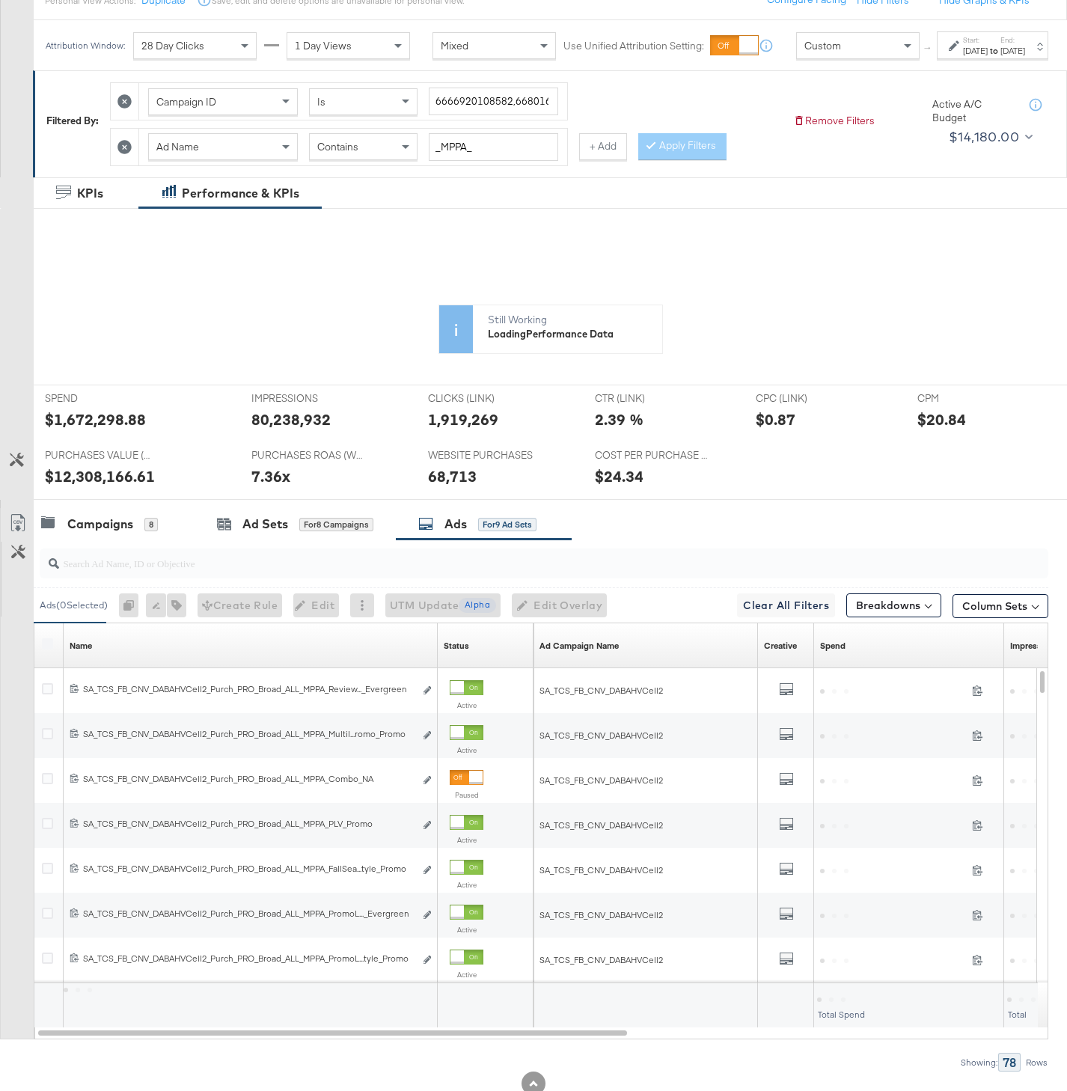
click at [171, 740] on div "SA_TCS_FB_CNV_DABAHVCell2_Purch_PRO_Broad_ALL_MPPA_MultiImagePromo_Promo SA_TCS…" at bounding box center [249, 734] width 332 height 12
click at [109, 572] on input "search" at bounding box center [509, 557] width 900 height 29
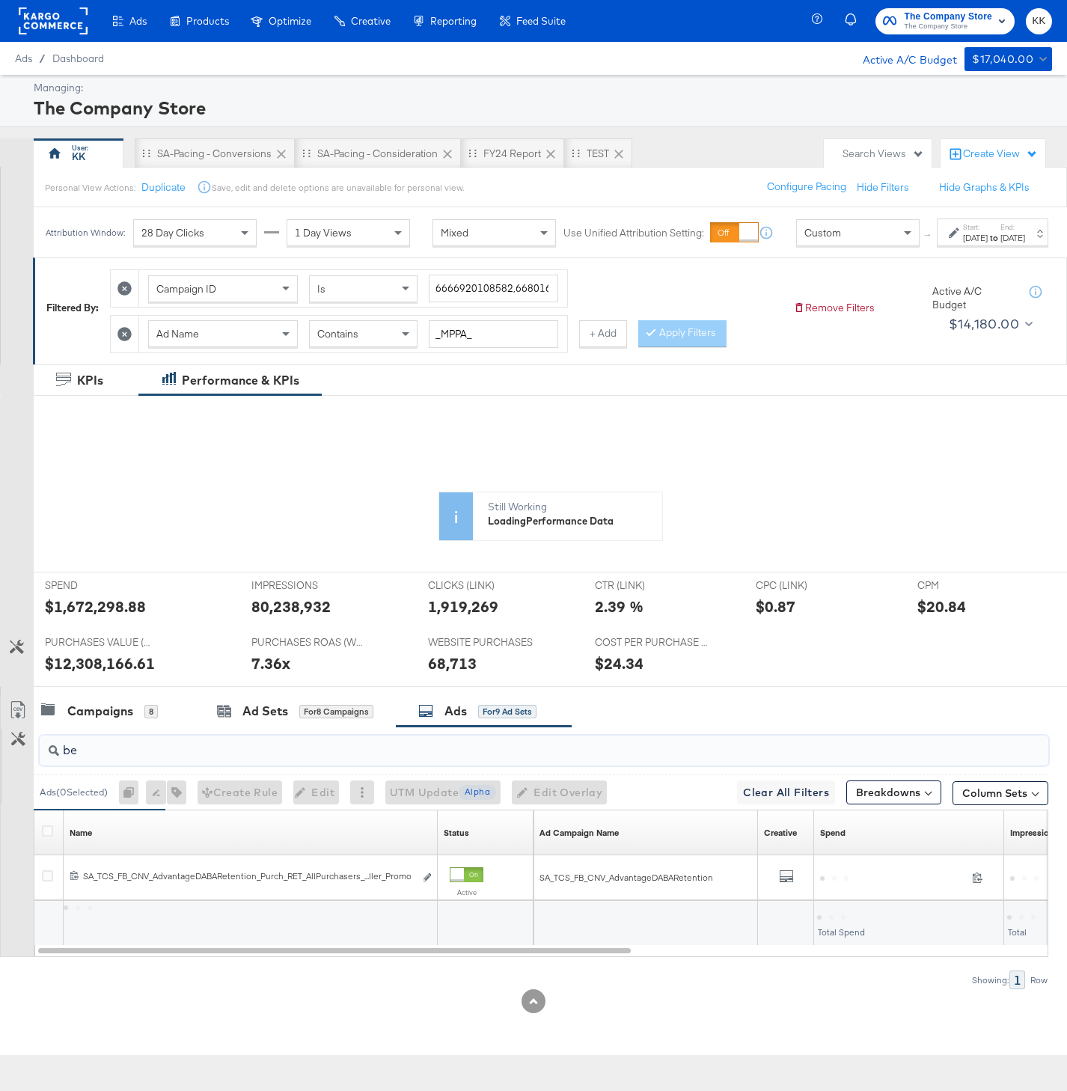
scroll to position [0, 0]
drag, startPoint x: 109, startPoint y: 764, endPoint x: 34, endPoint y: 764, distance: 74.1
click at [34, 764] on div "best Ads ( 0 Selected) 0 Rename 0 ads Tags for 0 campaigns Create Rule Edit 0 a…" at bounding box center [524, 858] width 1048 height 263
type input "b"
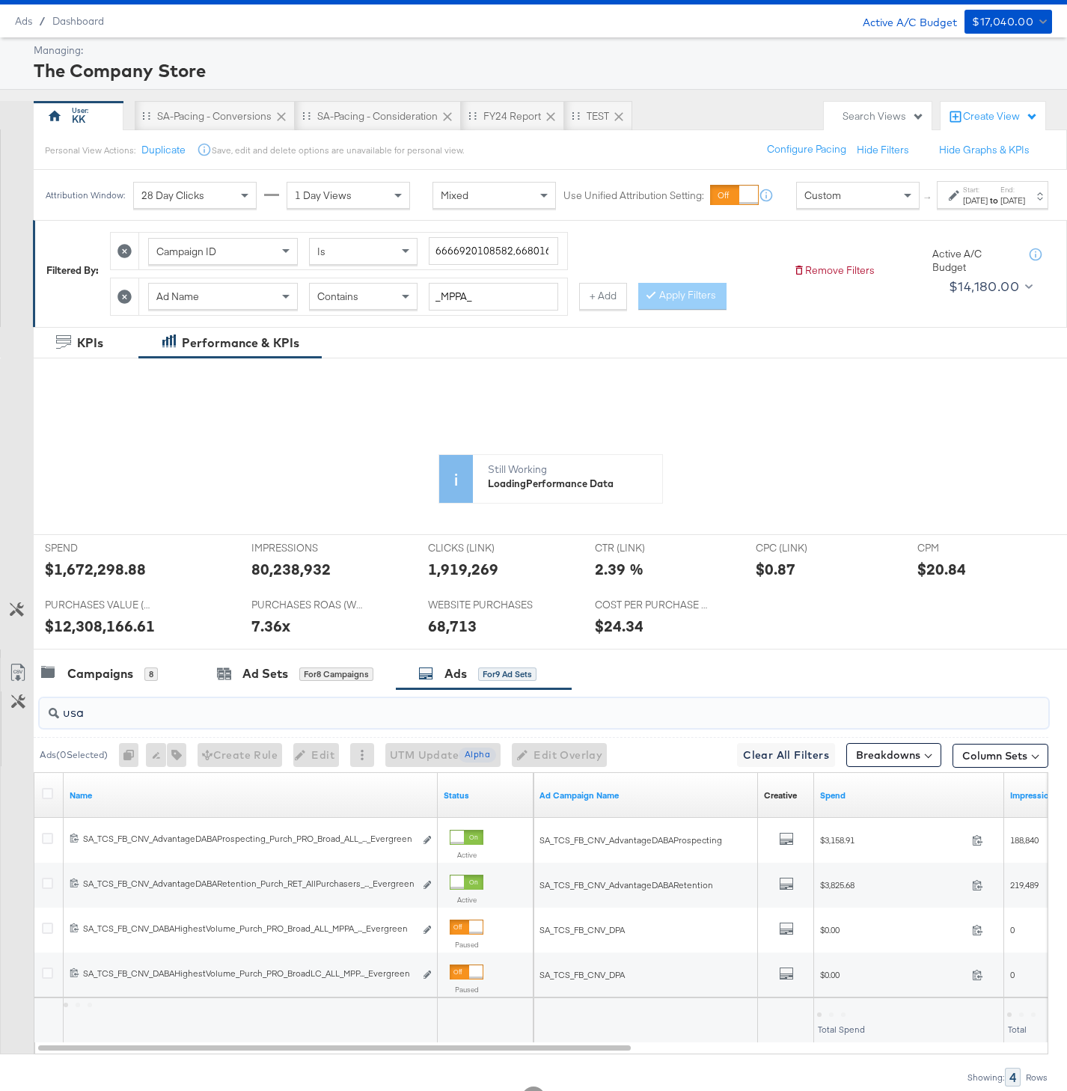
scroll to position [36, 0]
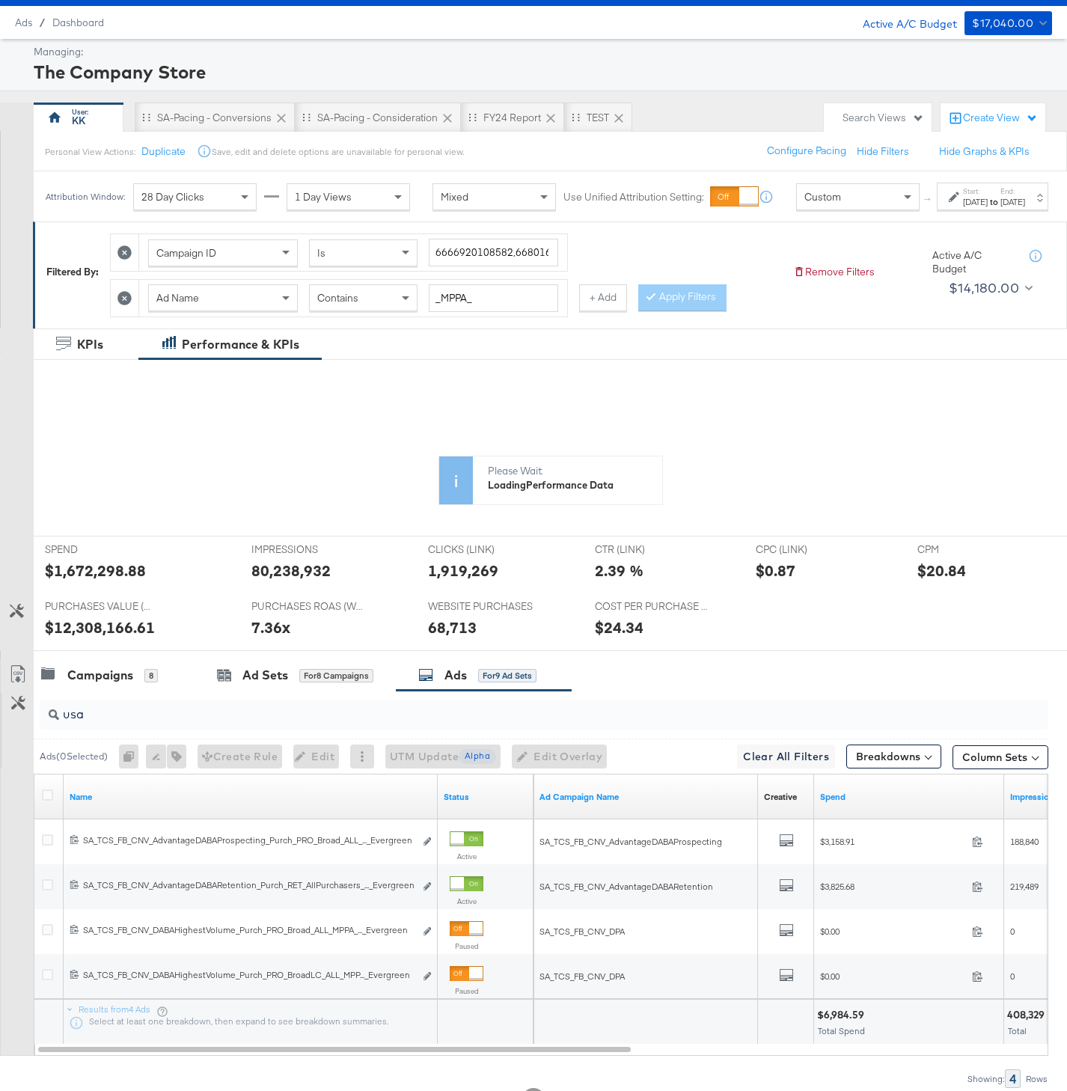
click at [840, 1022] on div "$6,984.59" at bounding box center [843, 1015] width 52 height 14
copy div
click at [840, 1022] on div "$6,984.59" at bounding box center [843, 1015] width 52 height 14
copy div "6,984.59"
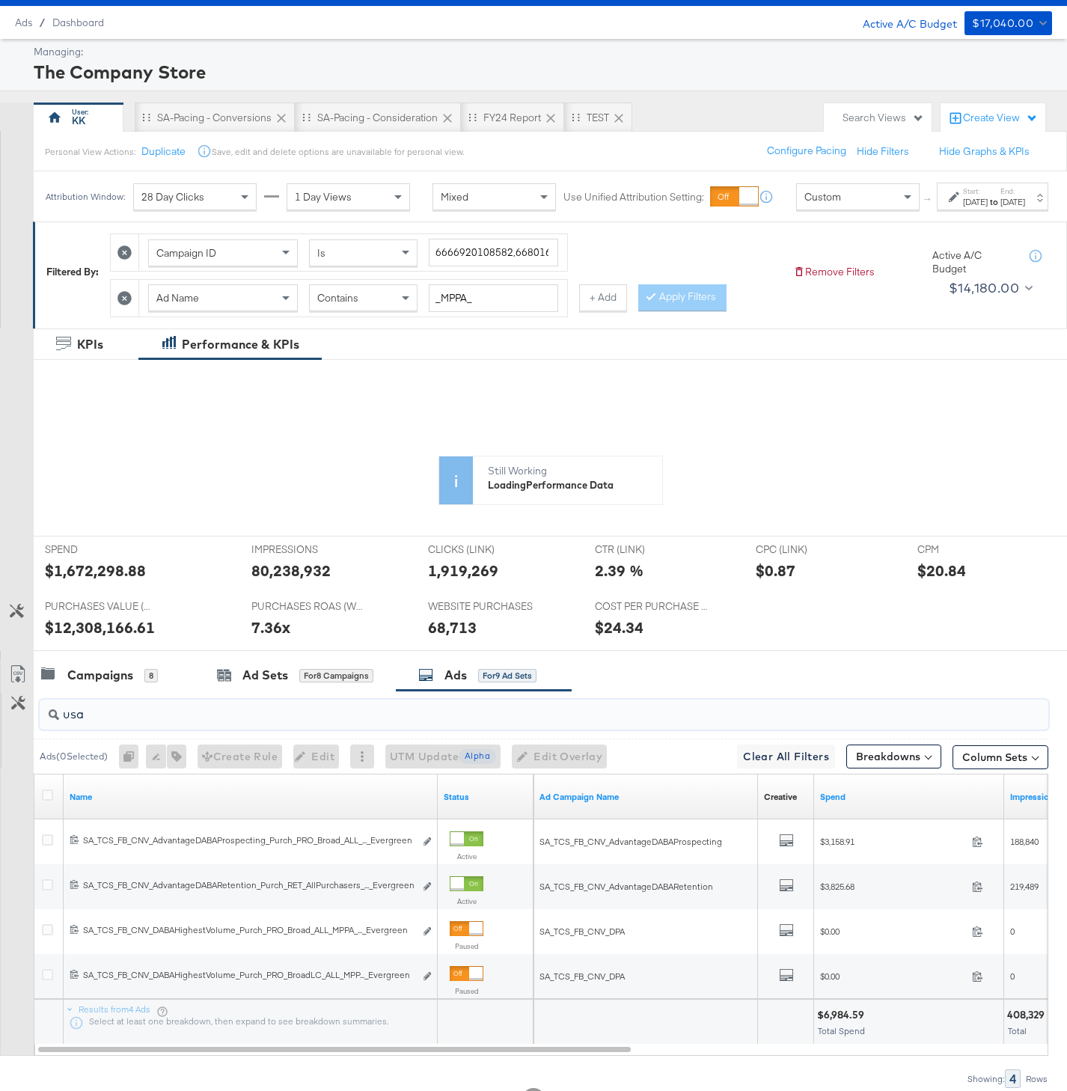
click at [97, 723] on input "usa" at bounding box center [509, 708] width 900 height 29
type input "u"
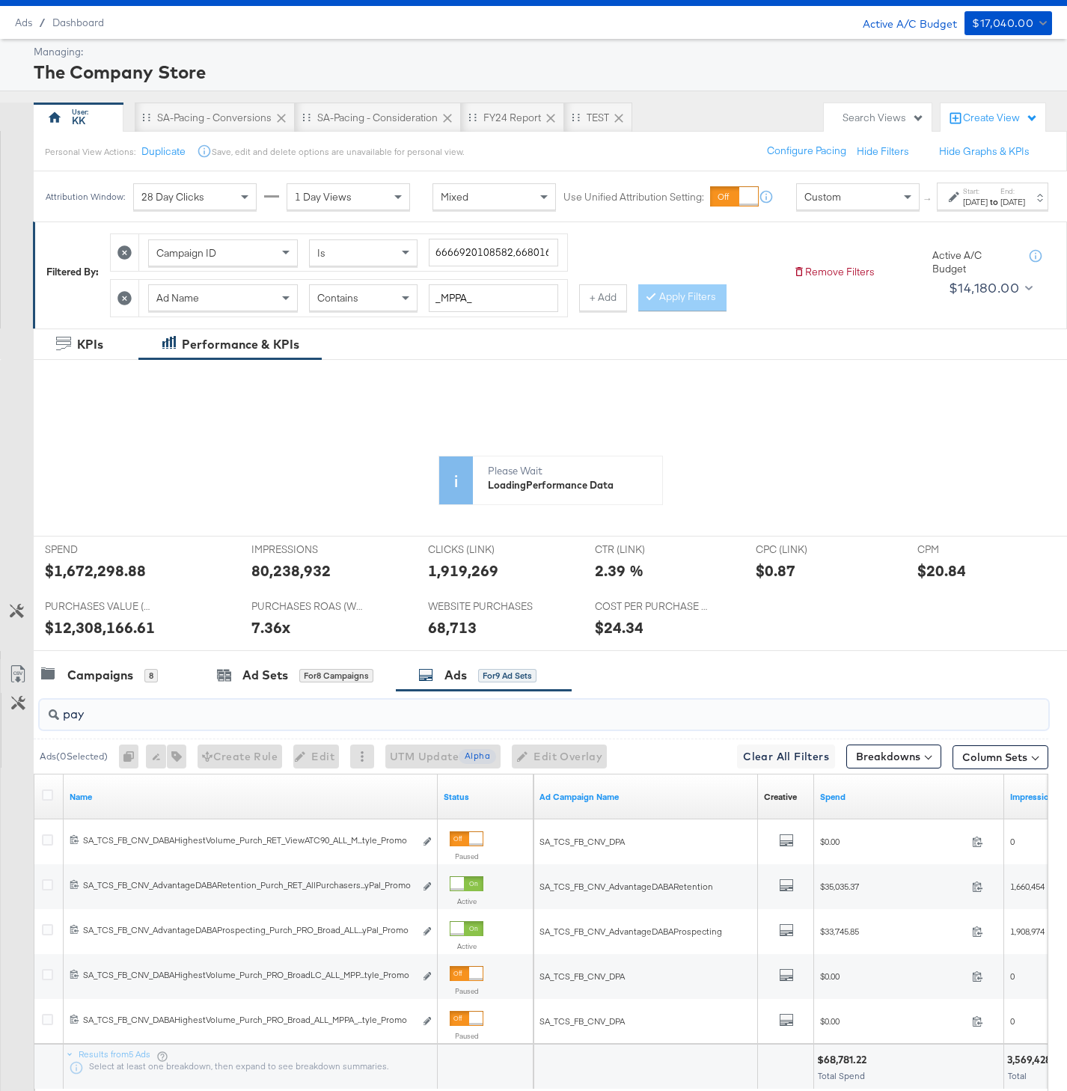
scroll to position [153, 0]
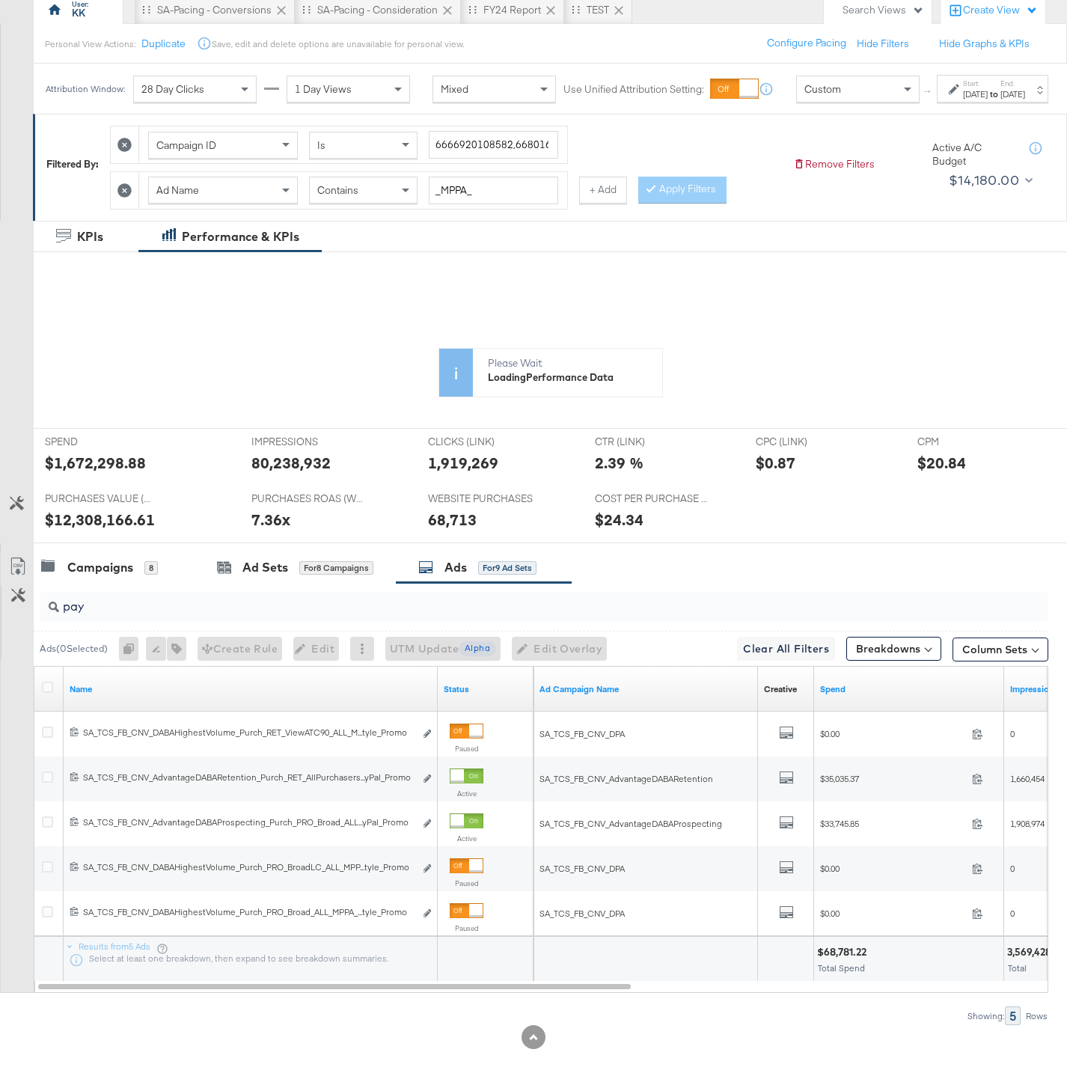
click at [853, 947] on div "$68,781.22 Total Spend" at bounding box center [908, 959] width 189 height 45
click at [848, 954] on div "$68,781.22" at bounding box center [844, 952] width 54 height 14
copy div "68,781.22"
click at [105, 612] on input "pay" at bounding box center [509, 600] width 900 height 29
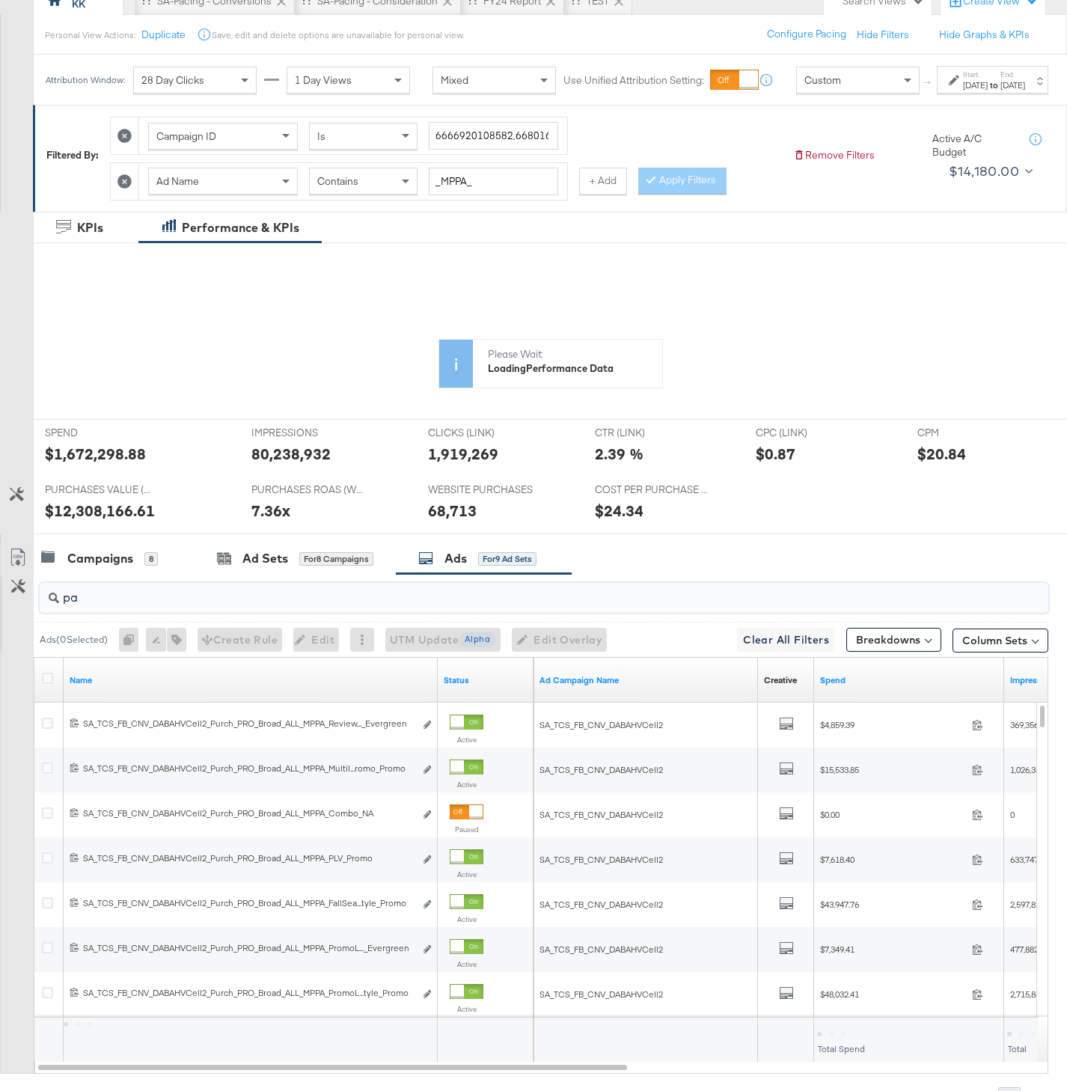
type input "p"
click at [836, 1037] on div at bounding box center [831, 1034] width 28 height 4
click at [855, 1040] on div "$222,168.81" at bounding box center [845, 1033] width 57 height 14
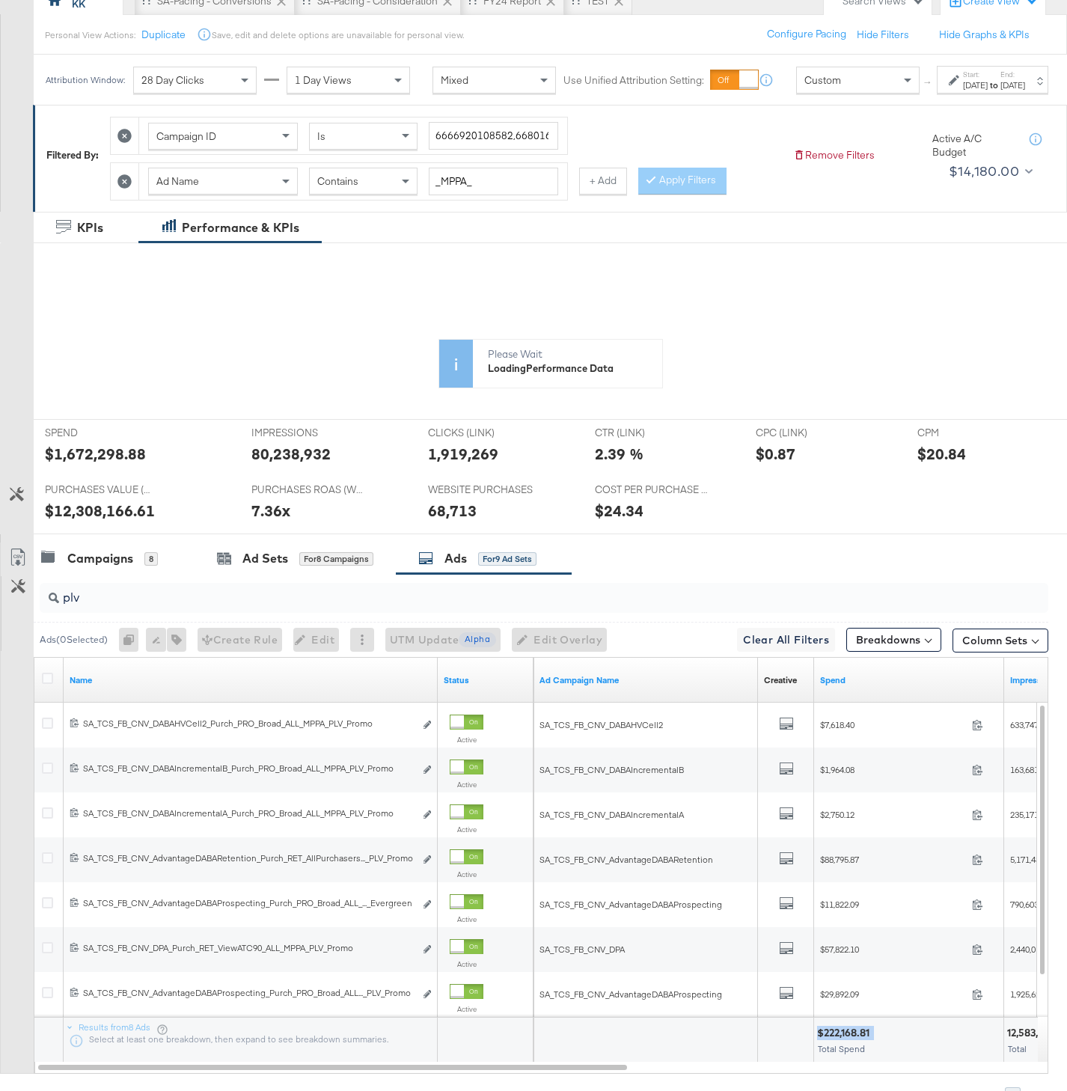
click at [855, 1040] on div "$222,168.81" at bounding box center [845, 1033] width 57 height 14
copy div "$222,168.81"
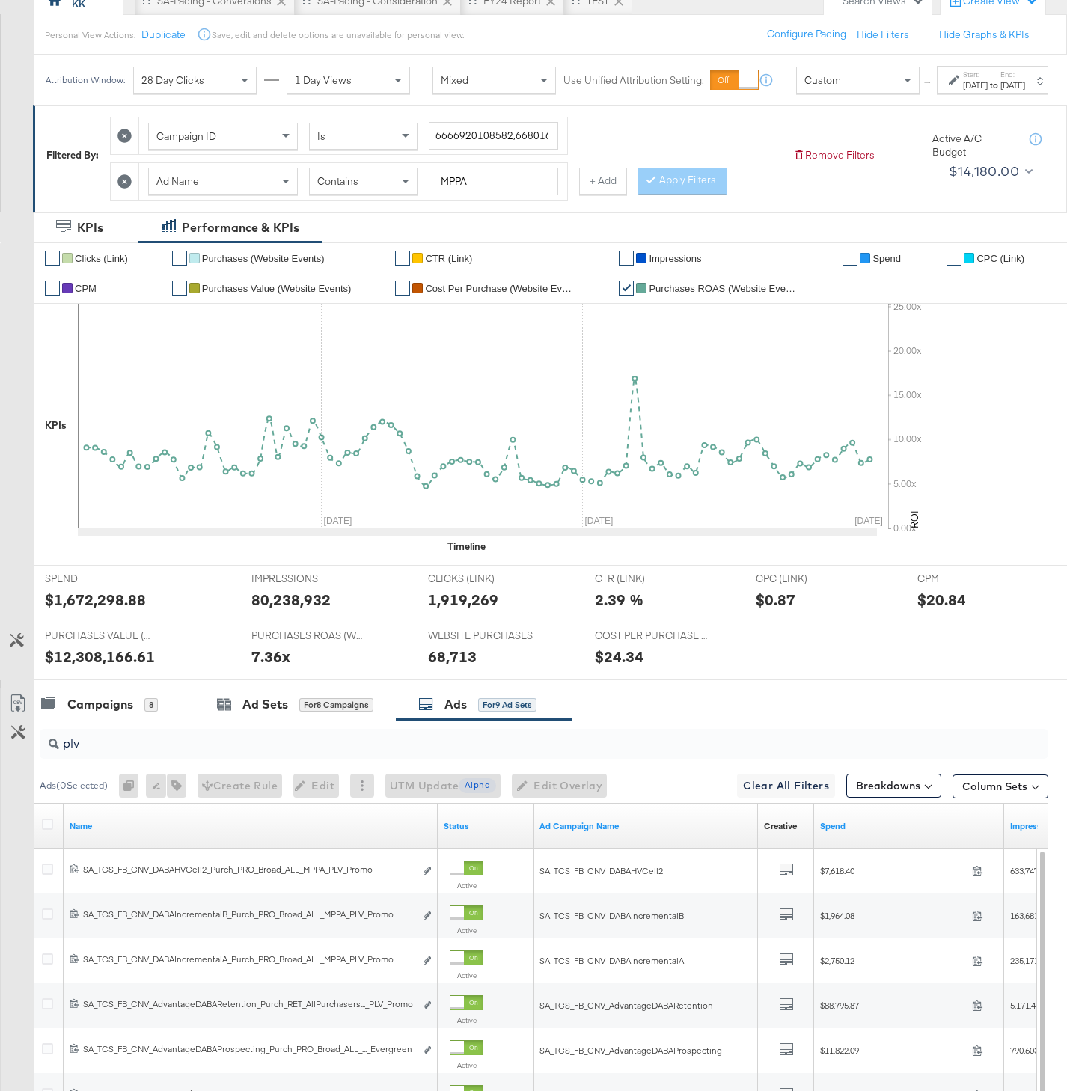
click at [84, 752] on input "plv" at bounding box center [509, 737] width 900 height 29
type input "p"
paste input "ReviewAwardColor"
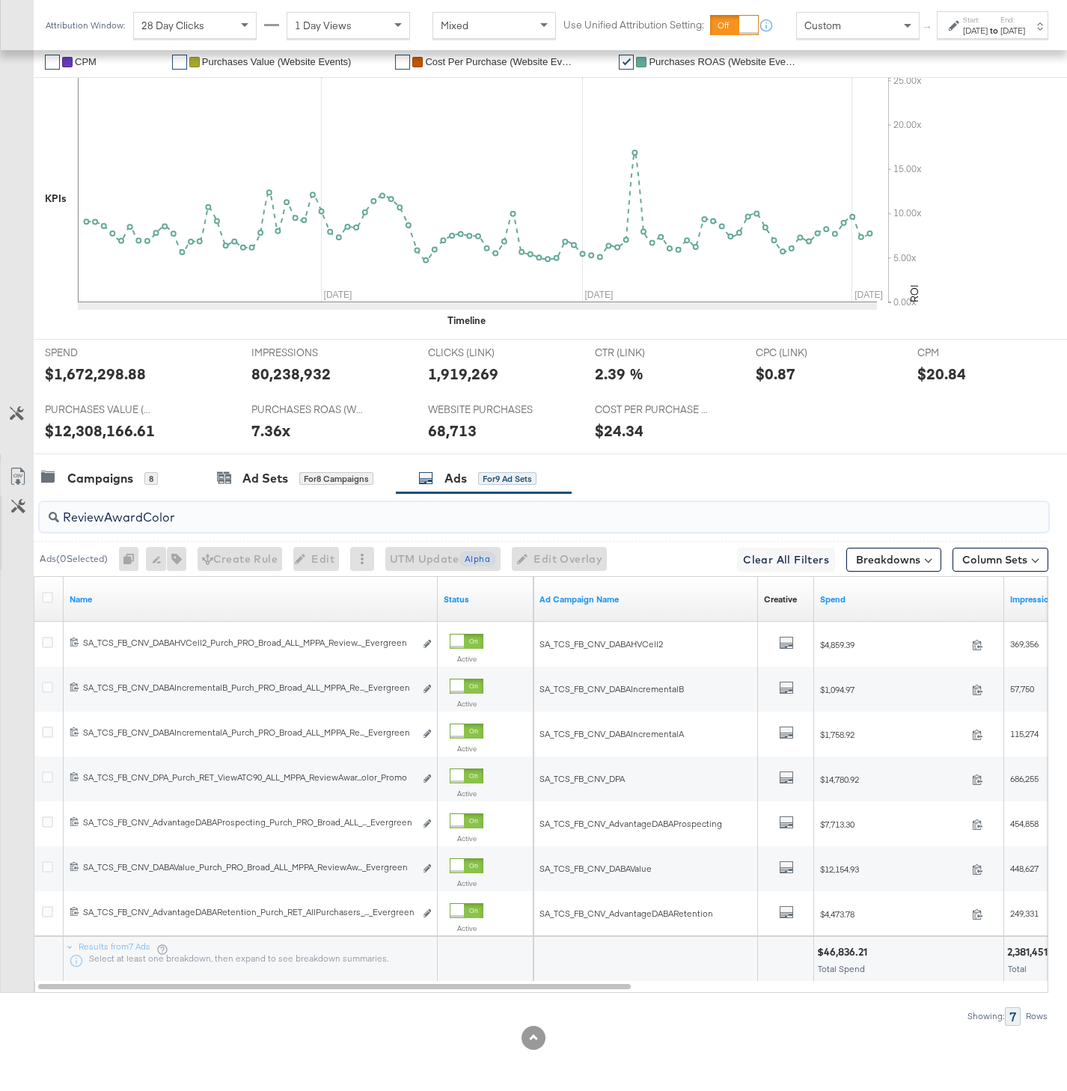
type input "ReviewAwardColor"
click at [841, 953] on div "$46,836.21" at bounding box center [844, 952] width 55 height 14
click at [845, 950] on div at bounding box center [833, 952] width 33 height 14
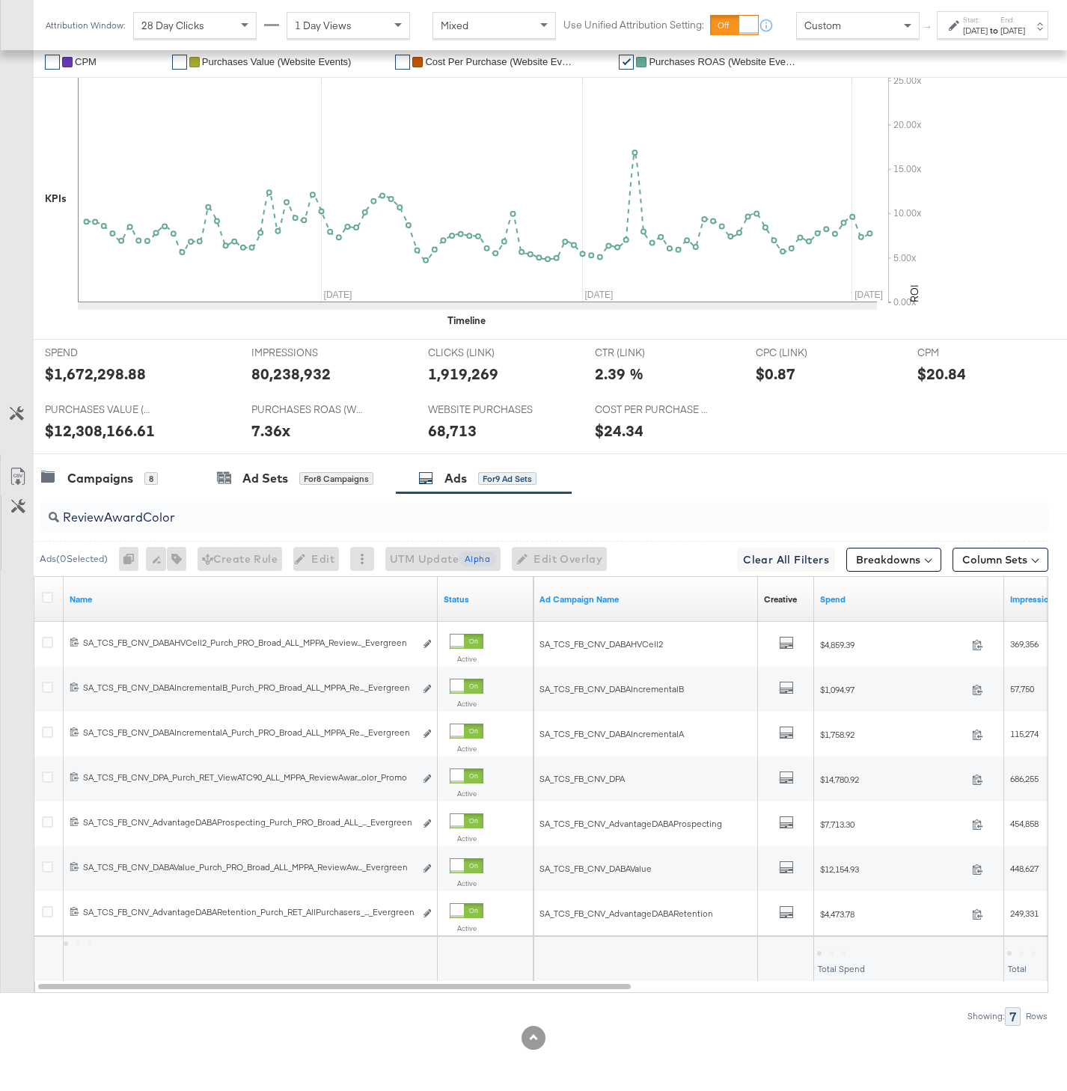
click at [843, 951] on div at bounding box center [843, 953] width 4 height 4
click at [841, 953] on div "$46,836.21" at bounding box center [844, 952] width 55 height 14
drag, startPoint x: 195, startPoint y: 513, endPoint x: 51, endPoint y: 513, distance: 143.7
click at [51, 513] on div "ReviewAwardColor" at bounding box center [544, 517] width 1009 height 30
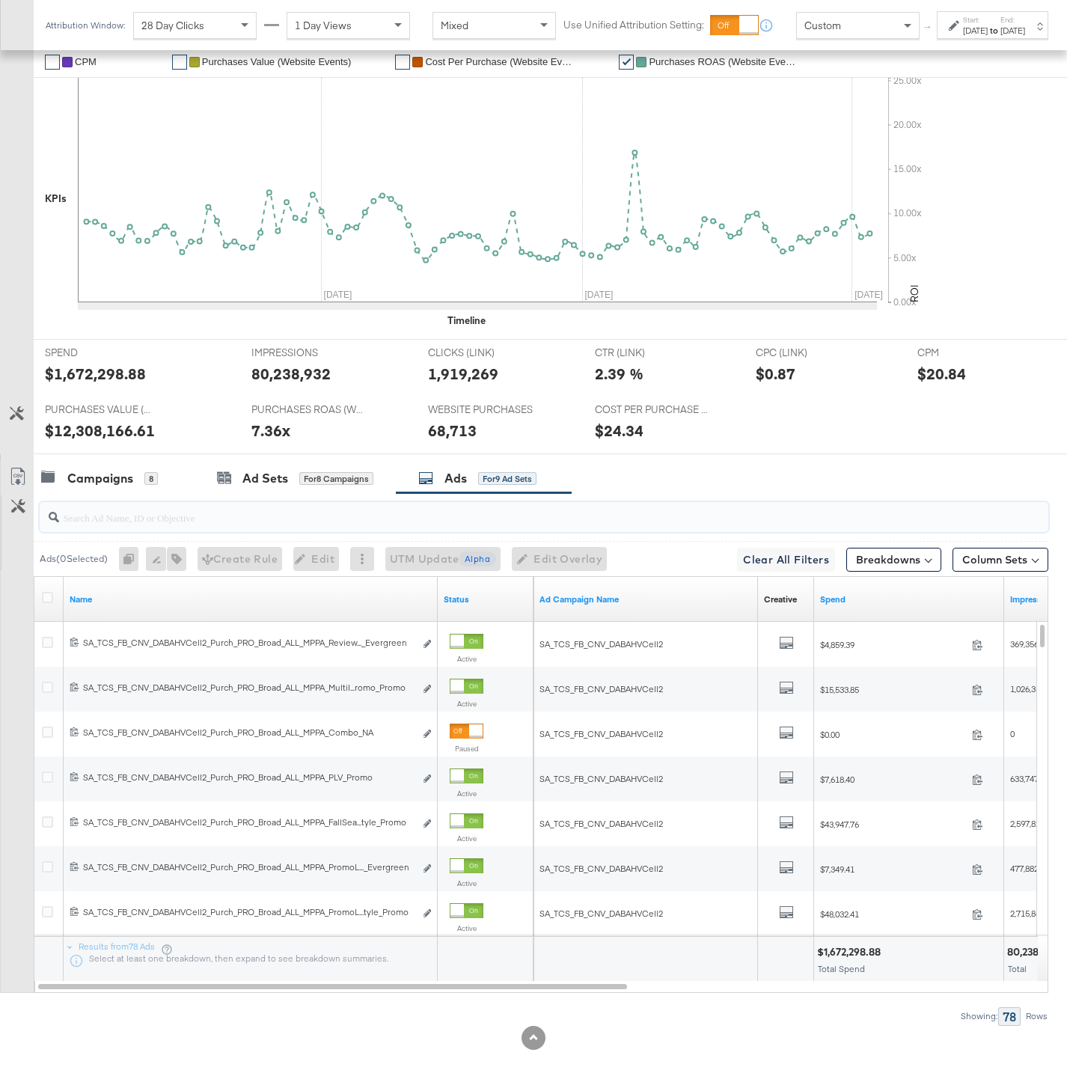
click at [142, 513] on input "search" at bounding box center [509, 511] width 900 height 29
paste input "MultiImage"
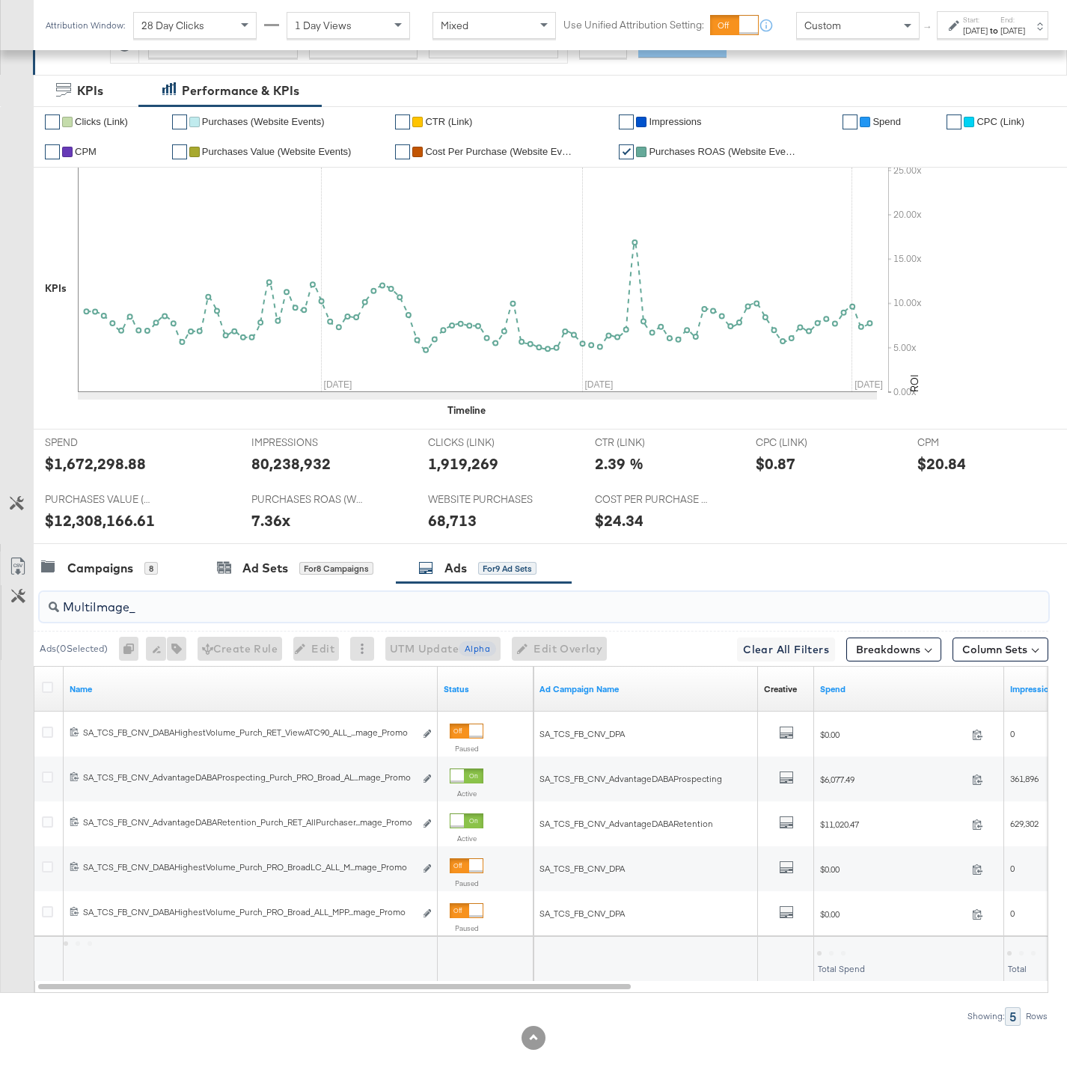
scroll to position [303, 0]
click at [848, 953] on div "$17,097.96" at bounding box center [843, 952] width 53 height 14
click at [842, 953] on div "$17,097.96" at bounding box center [843, 952] width 53 height 14
click at [146, 611] on input "MultiImage_" at bounding box center [509, 601] width 900 height 29
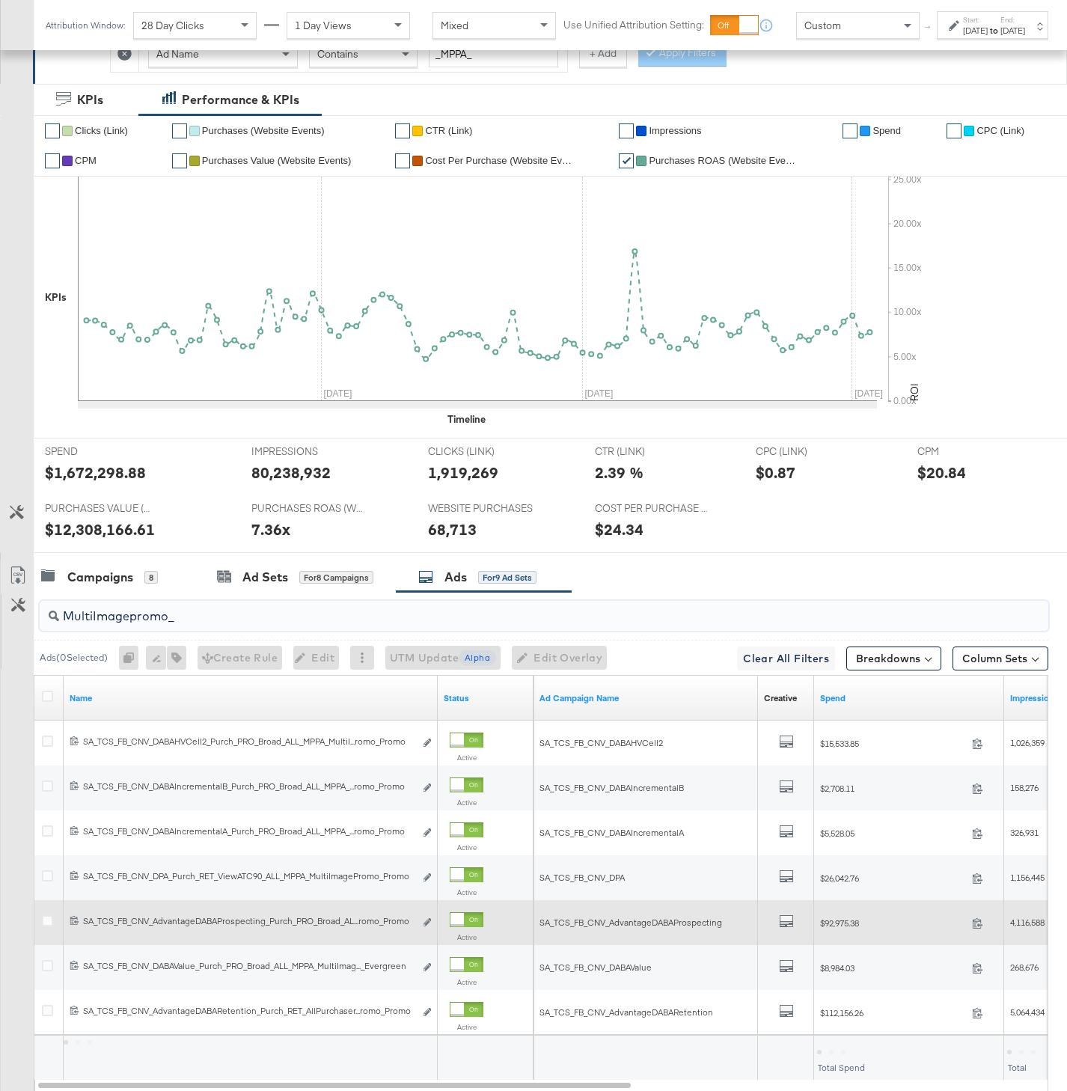
scroll to position [329, 0]
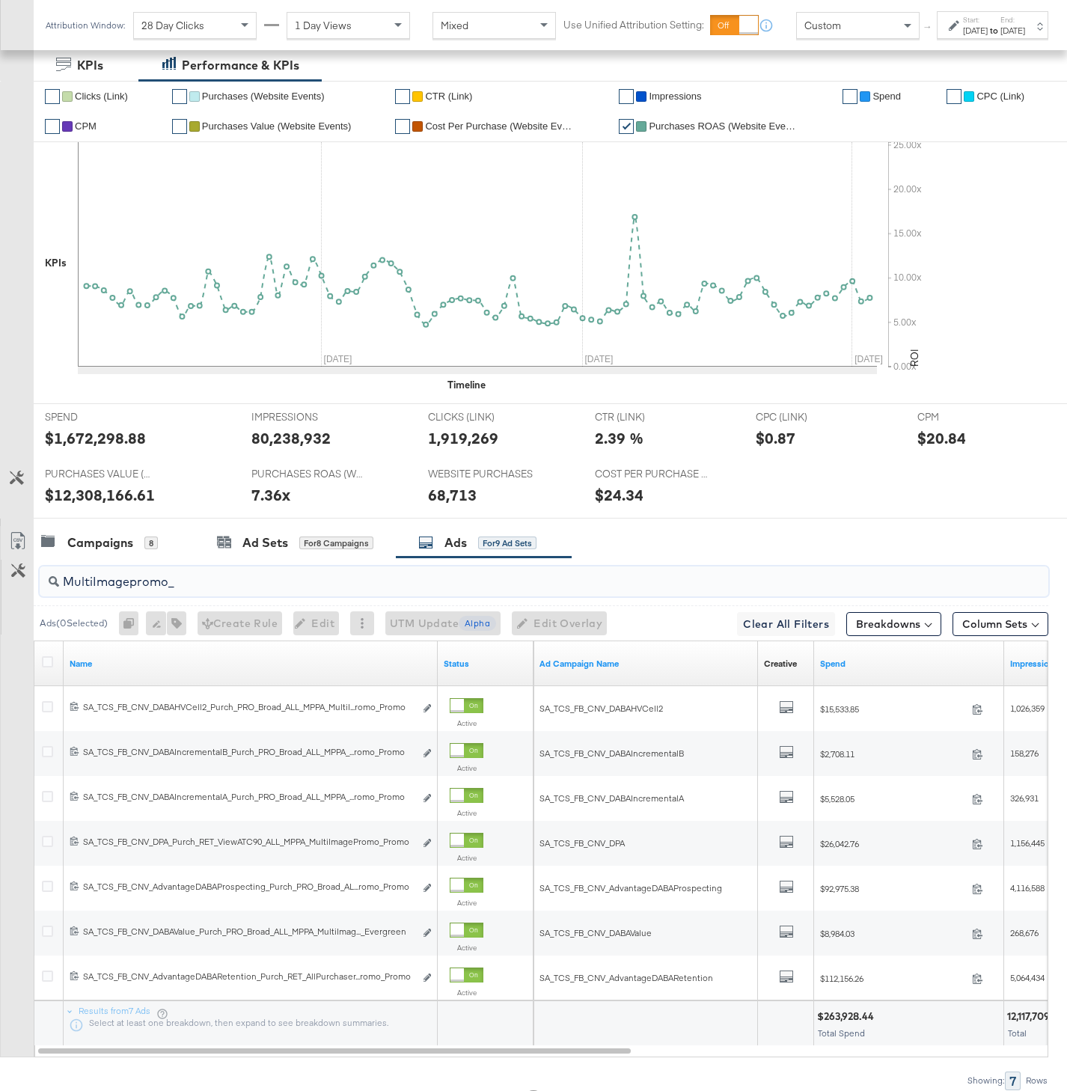
click at [838, 1021] on div "$263,928.44" at bounding box center [847, 1017] width 61 height 14
drag, startPoint x: 211, startPoint y: 581, endPoint x: 37, endPoint y: 581, distance: 174.4
click at [37, 581] on div "MultiImagepromo_" at bounding box center [541, 582] width 1015 height 48
type input "m"
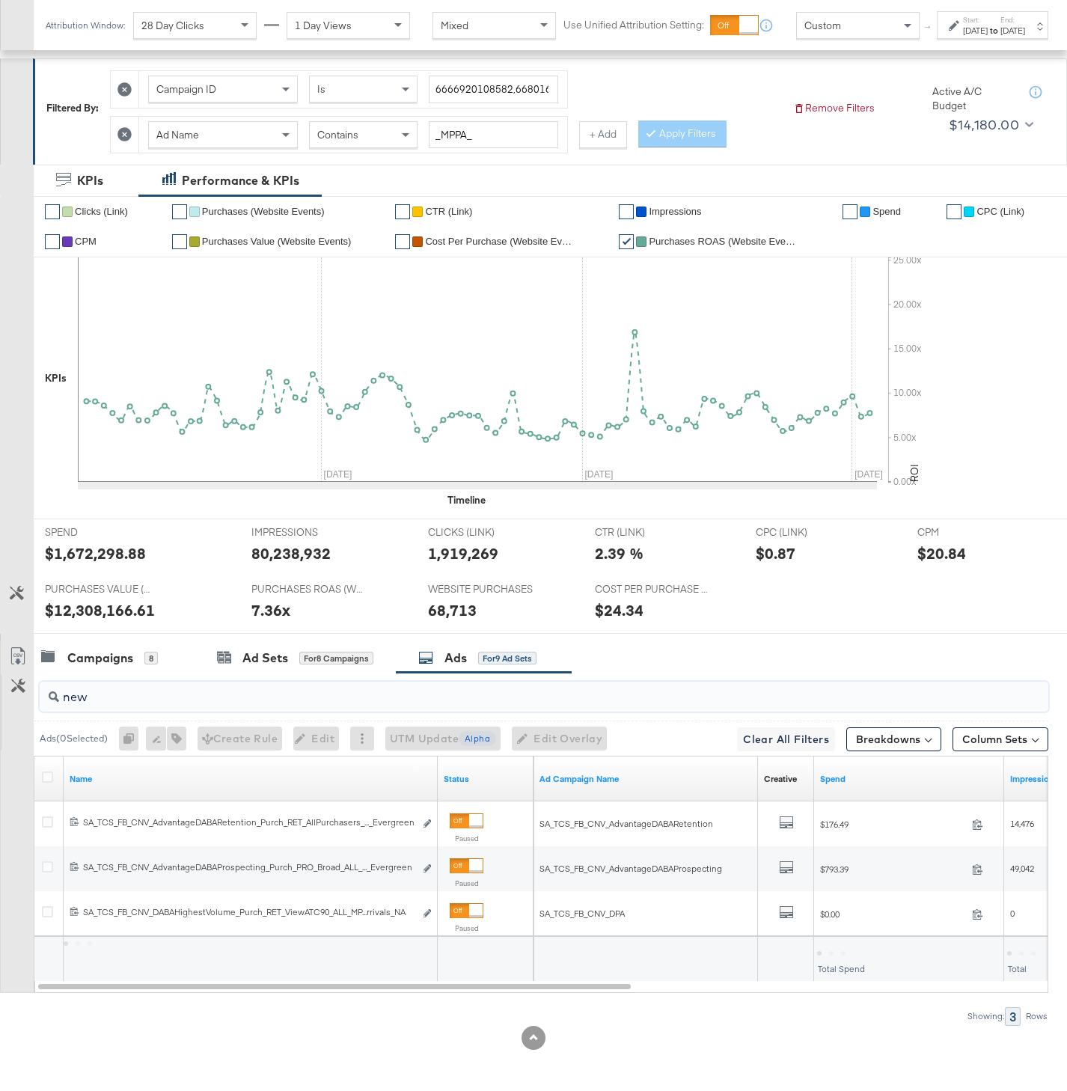
scroll to position [213, 0]
type input "newarr"
click at [837, 945] on div "$969.88" at bounding box center [838, 952] width 43 height 14
drag, startPoint x: 110, startPoint y: 705, endPoint x: 53, endPoint y: 705, distance: 56.9
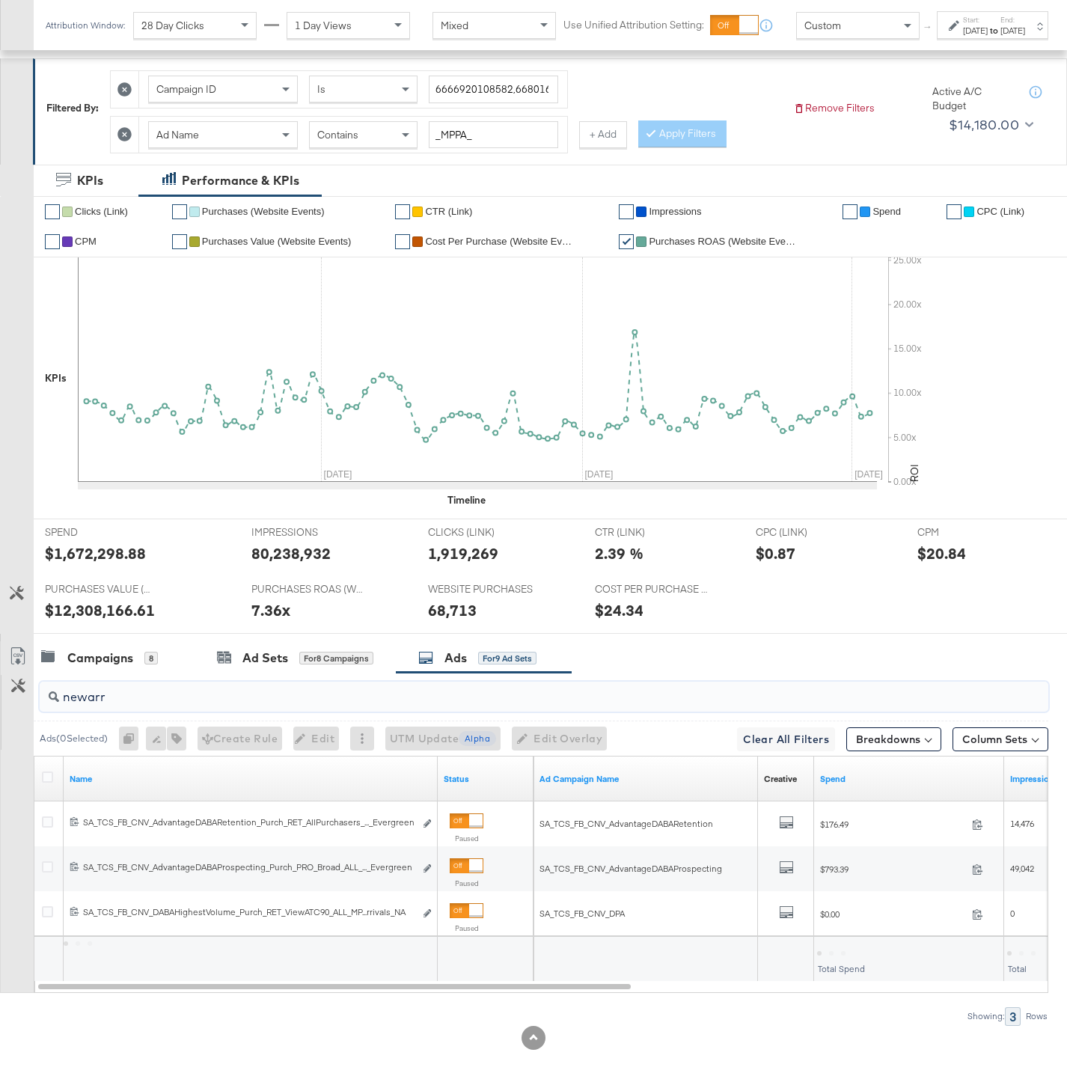
click at [53, 705] on div "newarr" at bounding box center [544, 697] width 1009 height 30
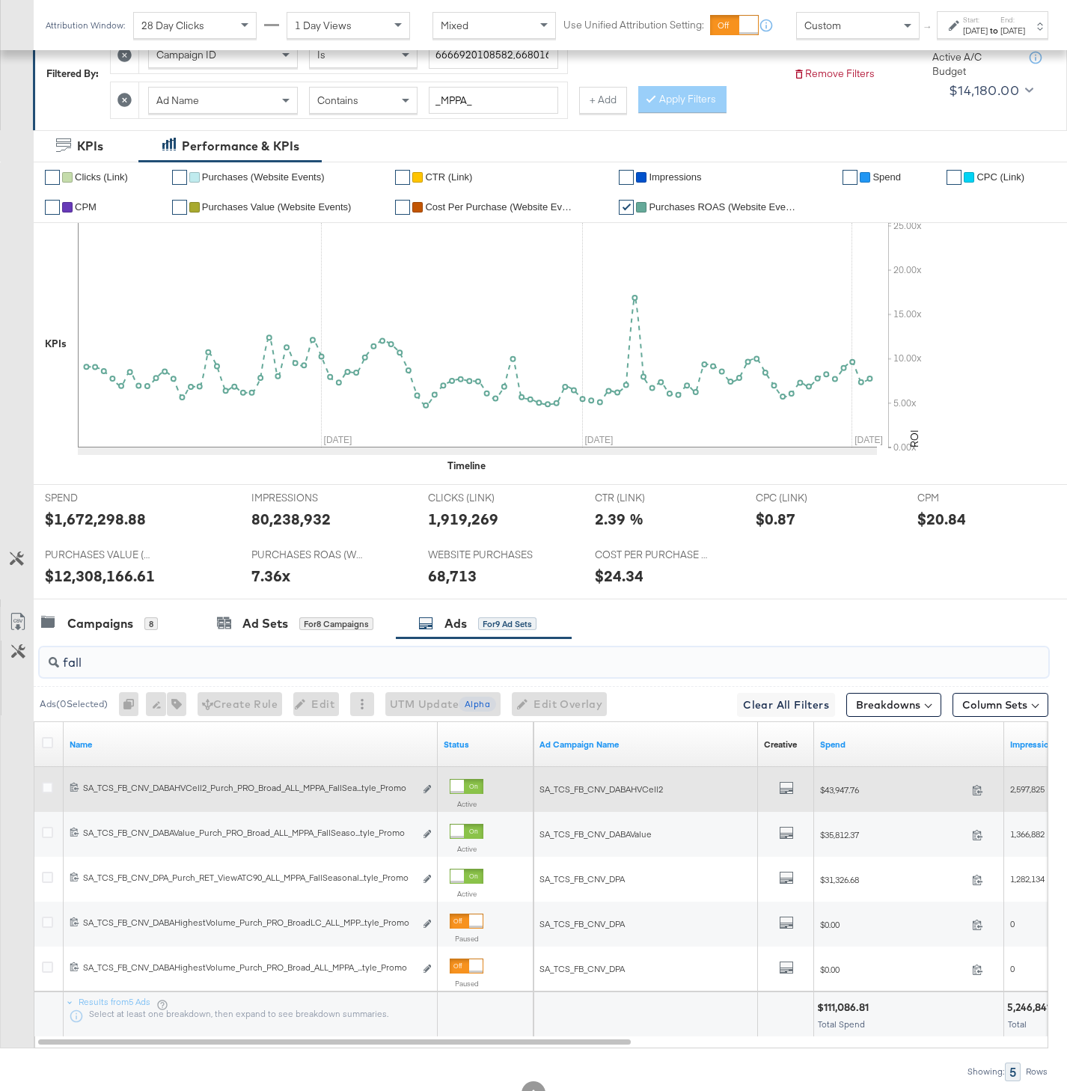
scroll to position [278, 0]
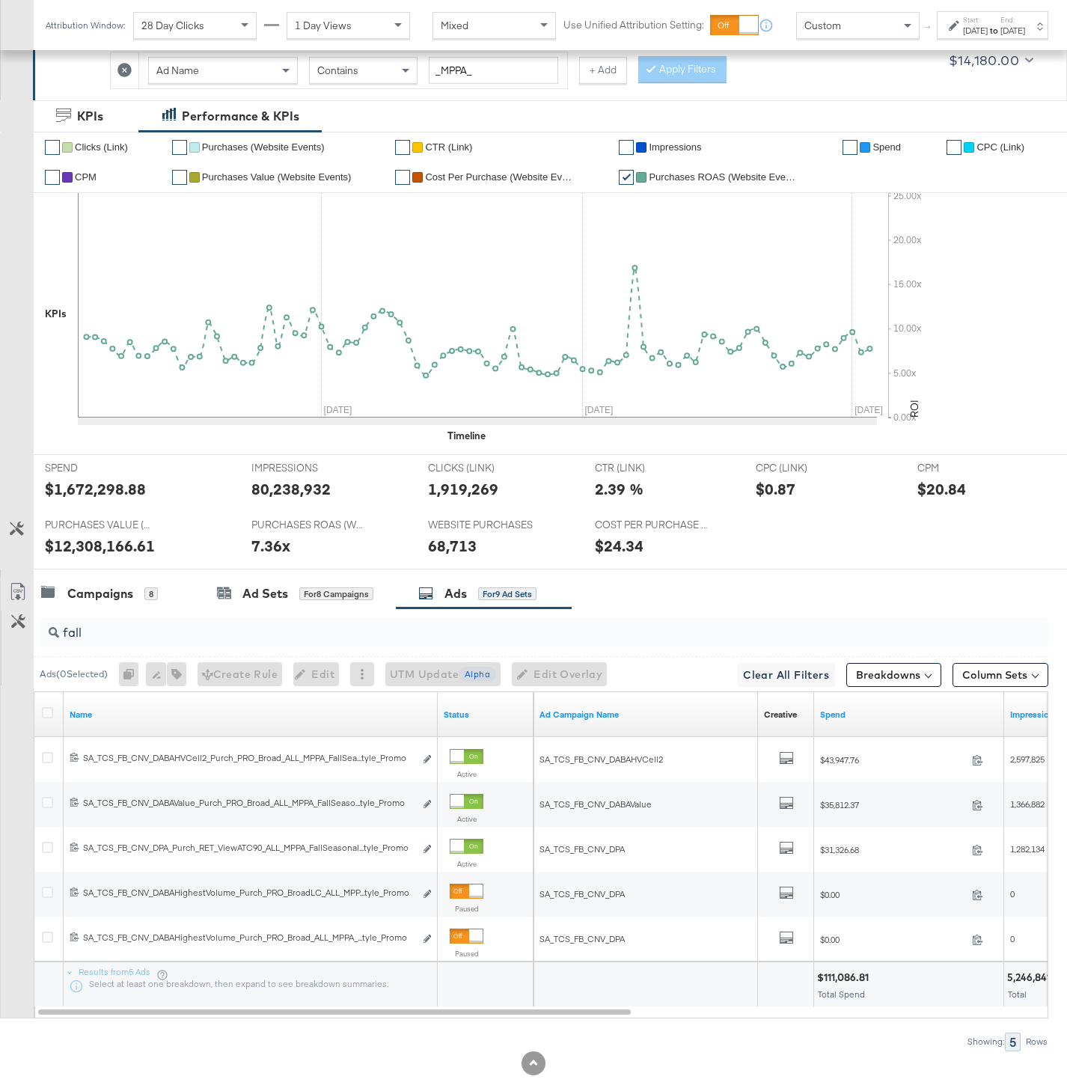
click at [846, 979] on div "$111,086.81" at bounding box center [845, 978] width 56 height 14
drag, startPoint x: 95, startPoint y: 633, endPoint x: 44, endPoint y: 631, distance: 50.9
click at [44, 632] on div "fall" at bounding box center [544, 632] width 1009 height 30
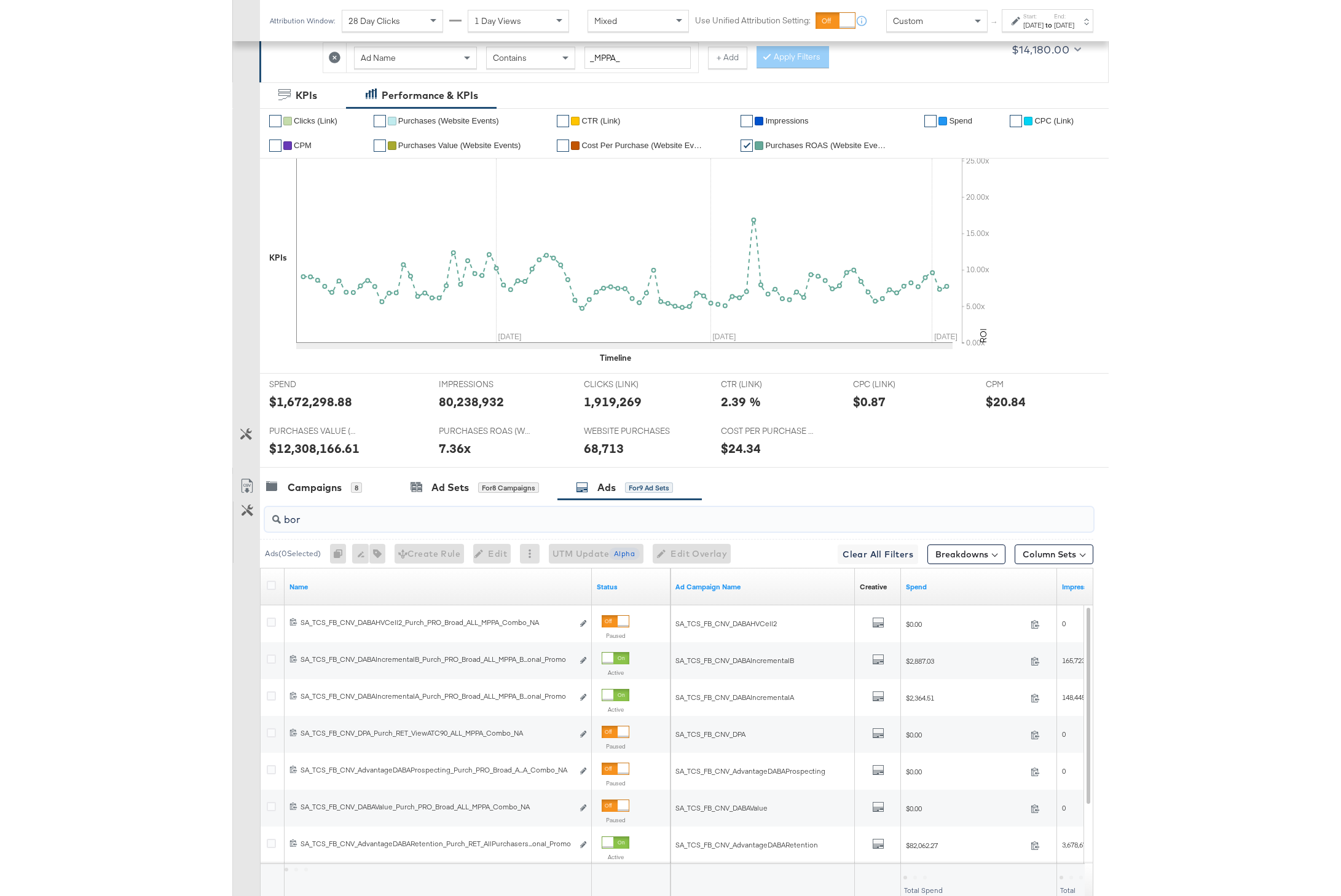
scroll to position [212, 0]
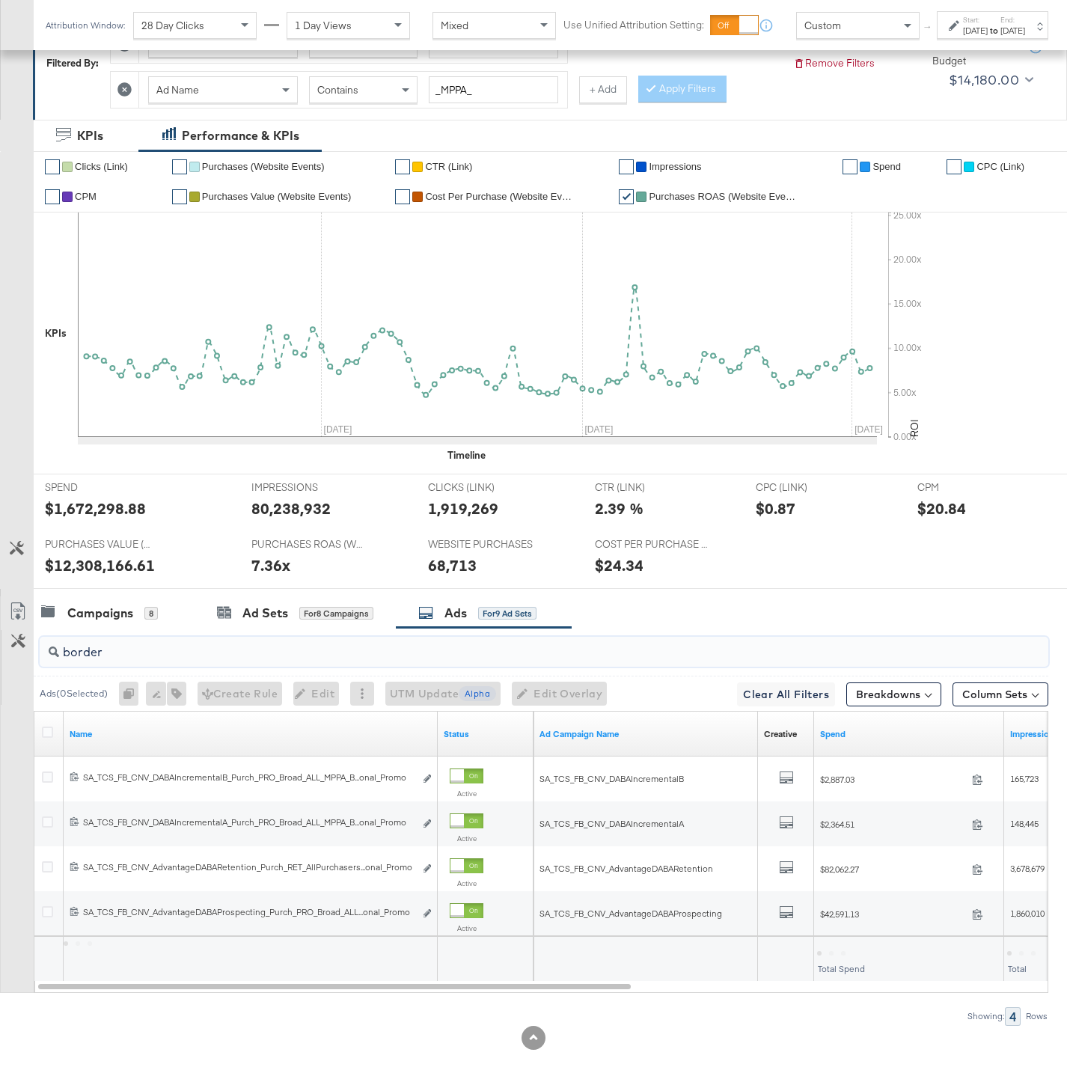
type input "border"
click at [837, 949] on div at bounding box center [833, 952] width 33 height 14
click at [850, 951] on div "$129,904.94" at bounding box center [847, 952] width 60 height 14
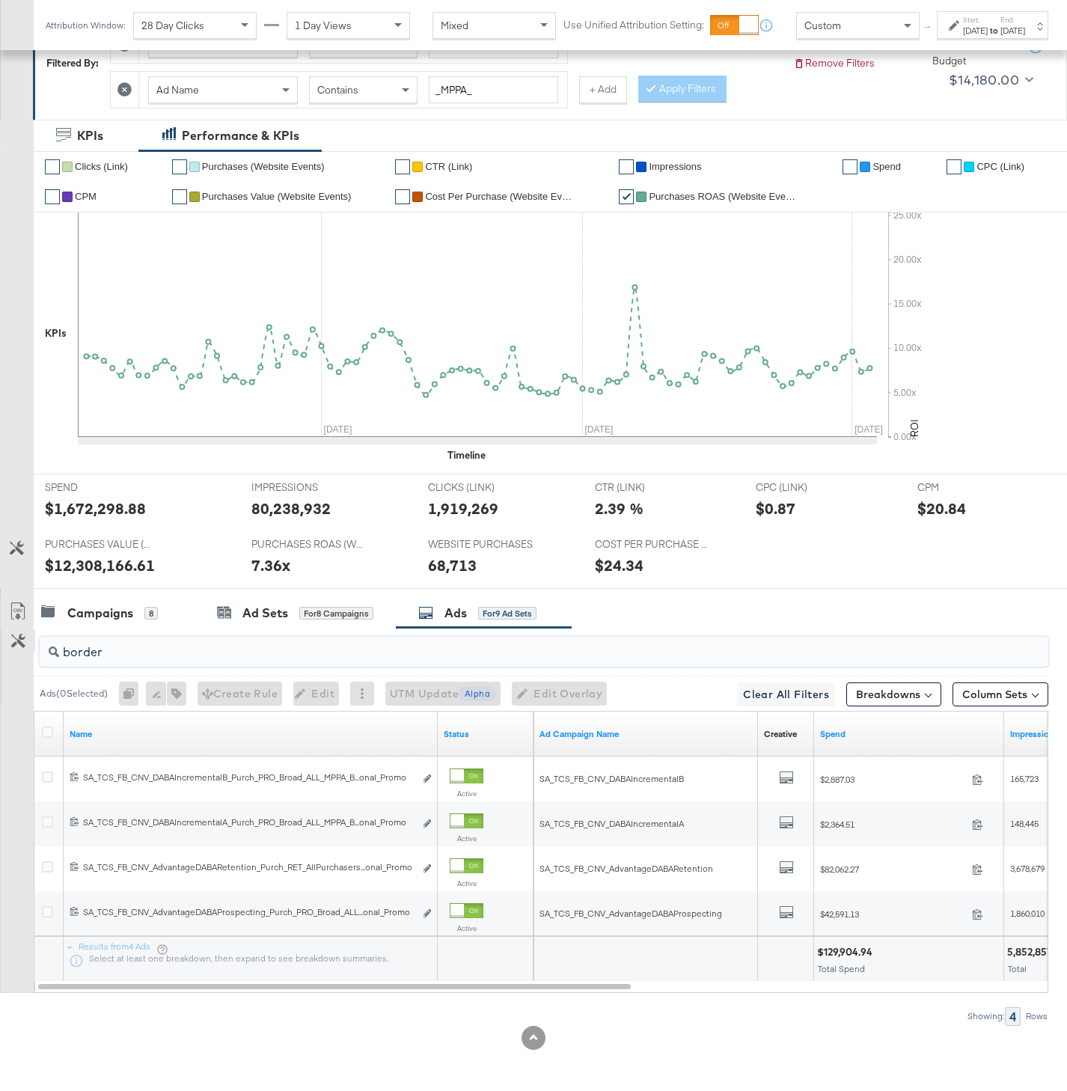
drag, startPoint x: 121, startPoint y: 653, endPoint x: 30, endPoint y: 653, distance: 91.3
click at [30, 653] on div "border Ads ( 0 Selected) 0 Rename 0 ads Tags for 0 campaigns Create Rule Edit 0…" at bounding box center [524, 826] width 1048 height 397
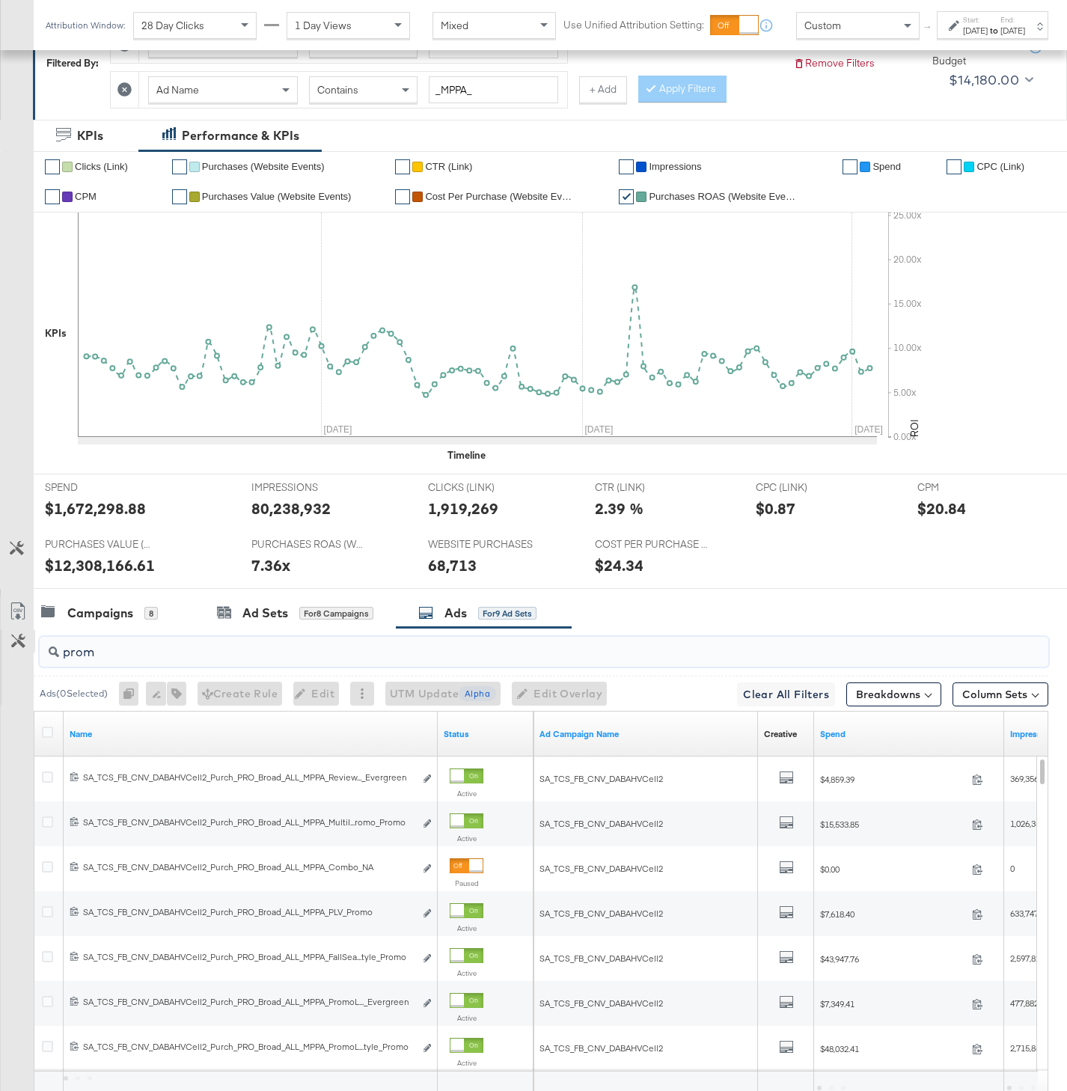
type input "promo"
drag, startPoint x: 148, startPoint y: 648, endPoint x: 49, endPoint y: 647, distance: 98.8
click at [49, 647] on div "promo" at bounding box center [544, 652] width 1009 height 30
click at [9, 618] on icon at bounding box center [18, 611] width 18 height 18
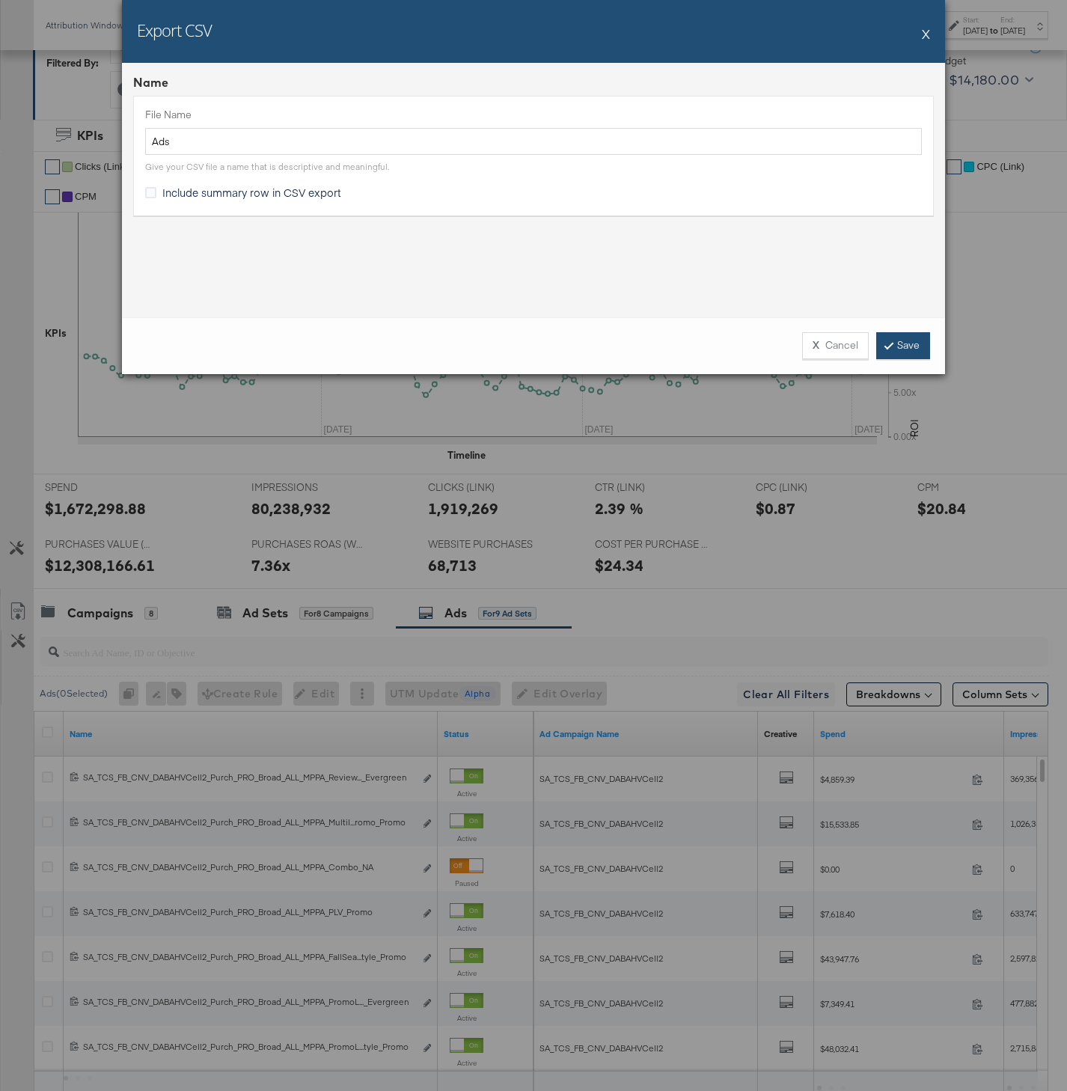
click at [915, 338] on link "Save" at bounding box center [903, 345] width 54 height 27
